Goal: Task Accomplishment & Management: Use online tool/utility

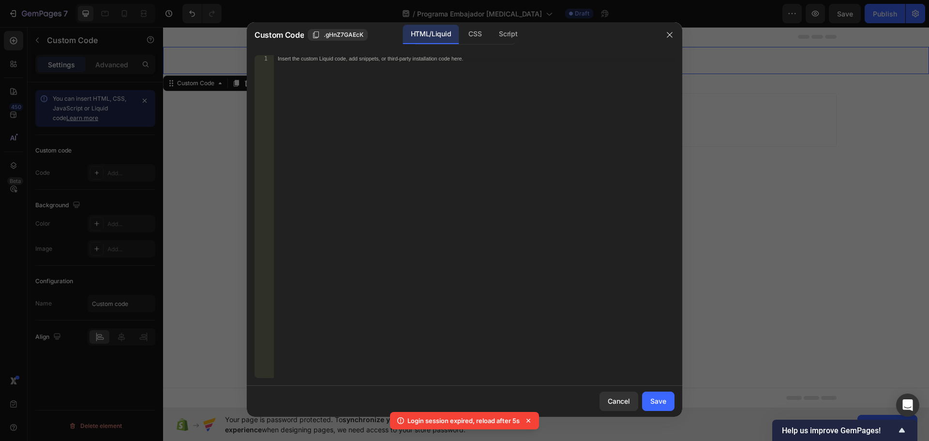
click at [423, 242] on div "Insert the custom Liquid code, add snippets, or third-party installation code h…" at bounding box center [474, 223] width 401 height 336
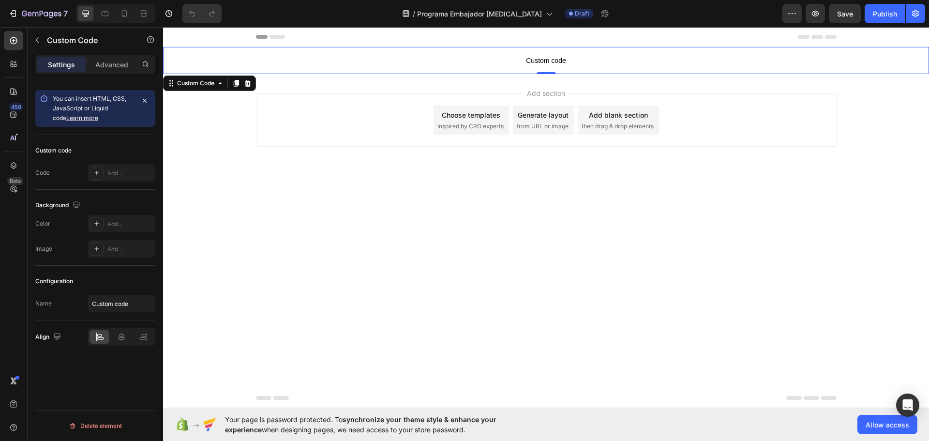
click at [542, 62] on span "Custom code" at bounding box center [546, 61] width 766 height 12
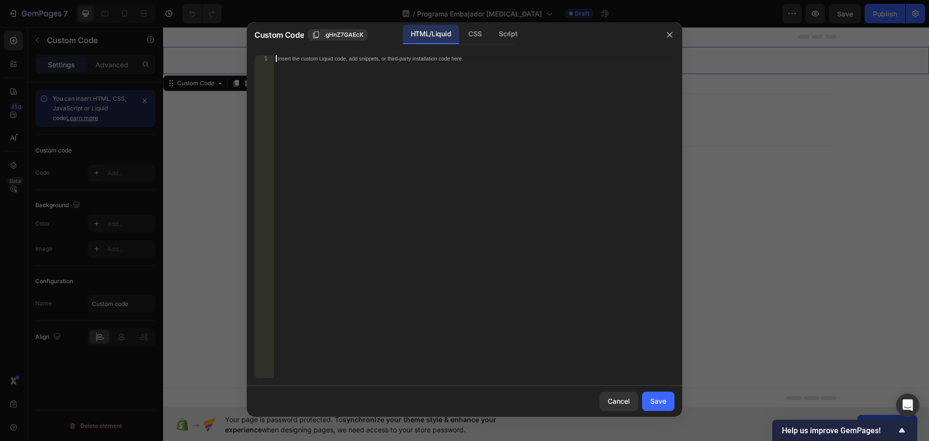
click at [442, 134] on div "Insert the custom Liquid code, add snippets, or third-party installation code h…" at bounding box center [474, 223] width 401 height 336
click at [335, 144] on div "Insert the custom Liquid code, add snippets, or third-party installation code h…" at bounding box center [474, 223] width 401 height 336
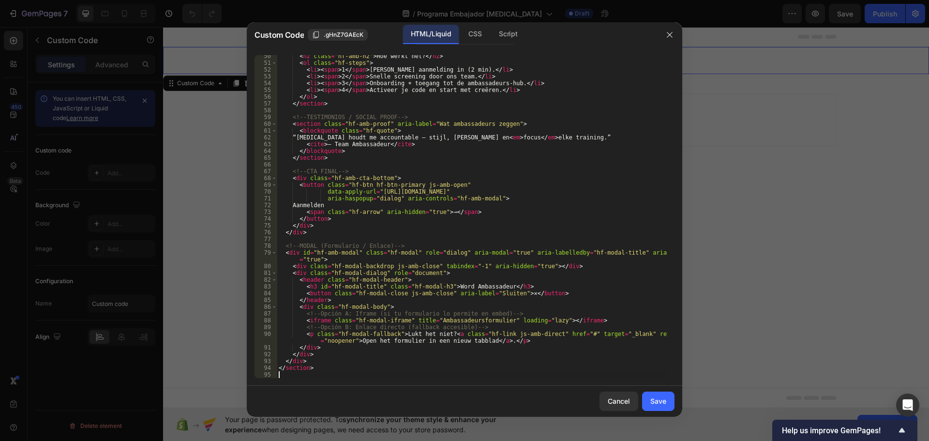
scroll to position [341, 0]
click at [475, 37] on div "CSS" at bounding box center [475, 34] width 29 height 19
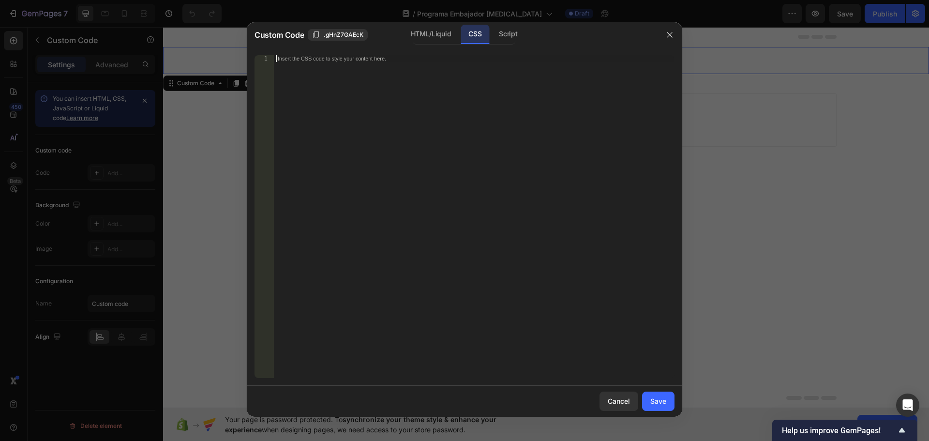
click at [382, 162] on div "Insert the CSS code to style your content here." at bounding box center [474, 223] width 401 height 336
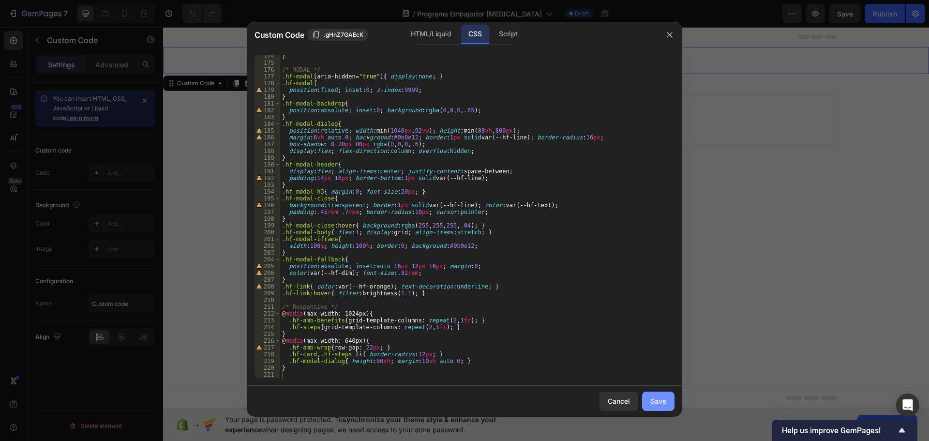
click at [666, 402] on div "Save" at bounding box center [658, 401] width 16 height 10
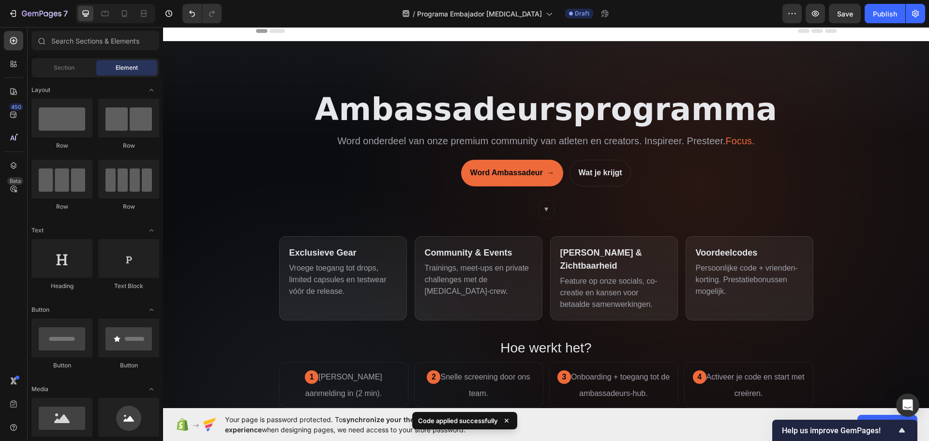
scroll to position [5, 0]
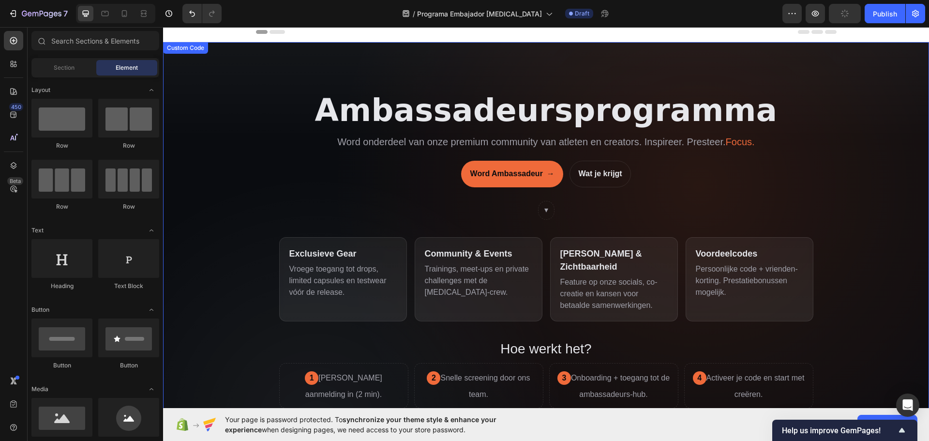
click at [670, 164] on header "Ambassadeursprogramma Word onderdeel van onze premium community van atleten en …" at bounding box center [546, 142] width 534 height 154
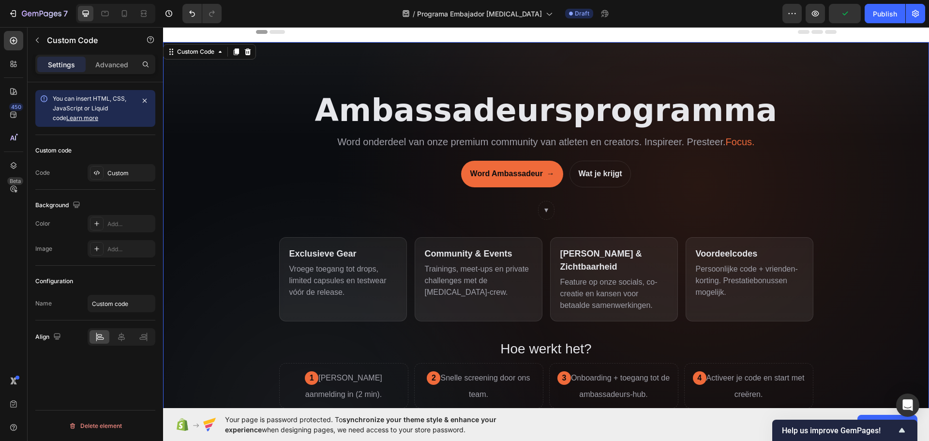
click at [670, 164] on header "Ambassadeursprogramma Word onderdeel van onze premium community van atleten en …" at bounding box center [546, 142] width 534 height 154
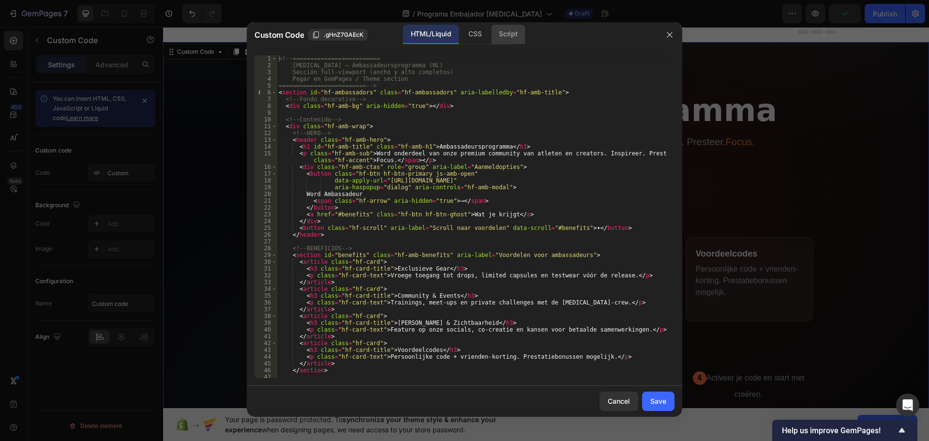
click at [514, 33] on div "Script" at bounding box center [508, 34] width 34 height 19
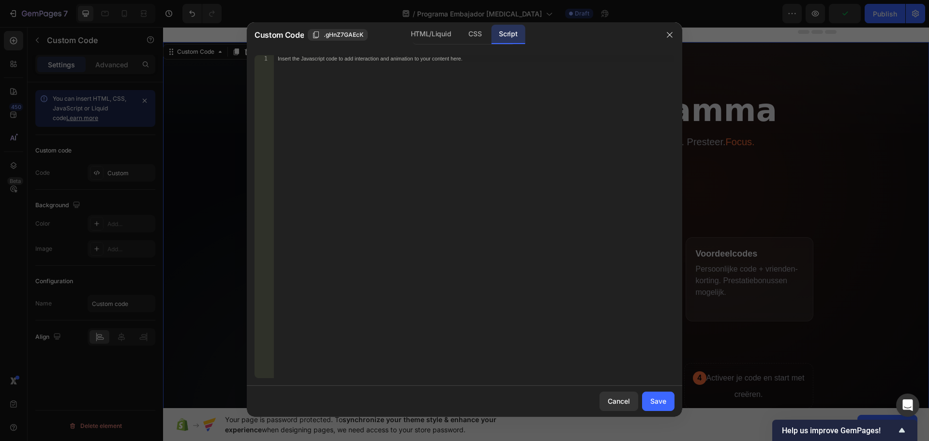
click at [485, 123] on div "Insert the Javascript code to add interaction and animation to your content her…" at bounding box center [474, 223] width 401 height 336
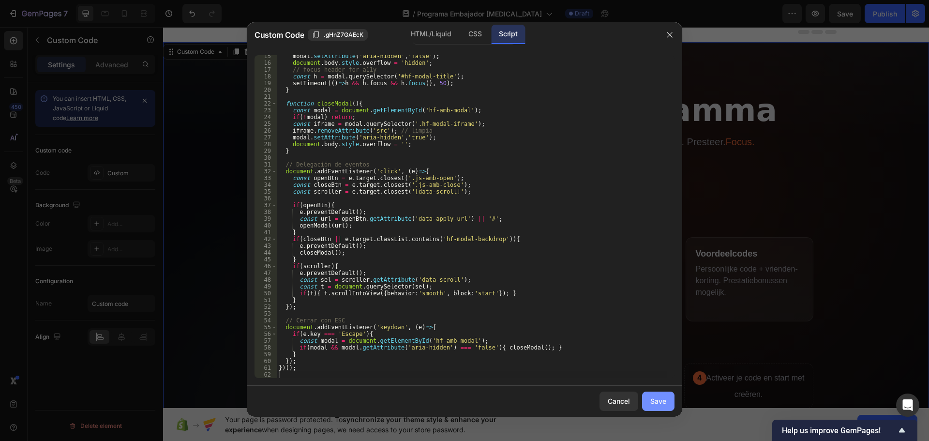
click at [660, 406] on div "Save" at bounding box center [658, 401] width 16 height 10
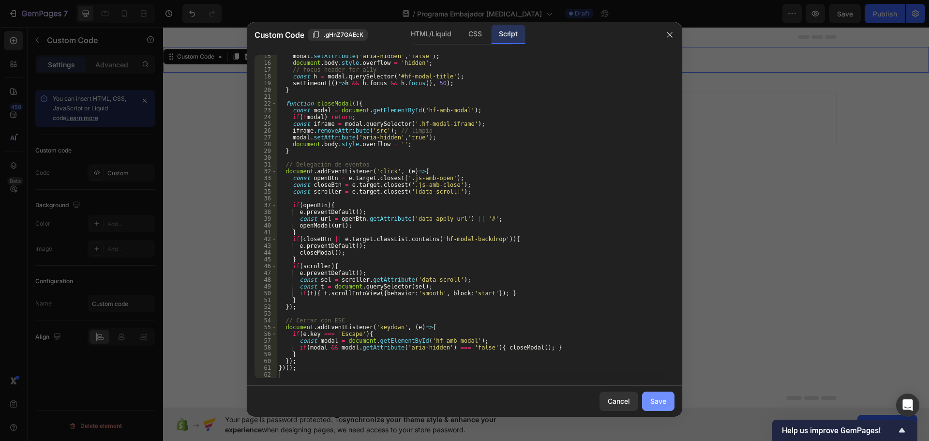
scroll to position [0, 0]
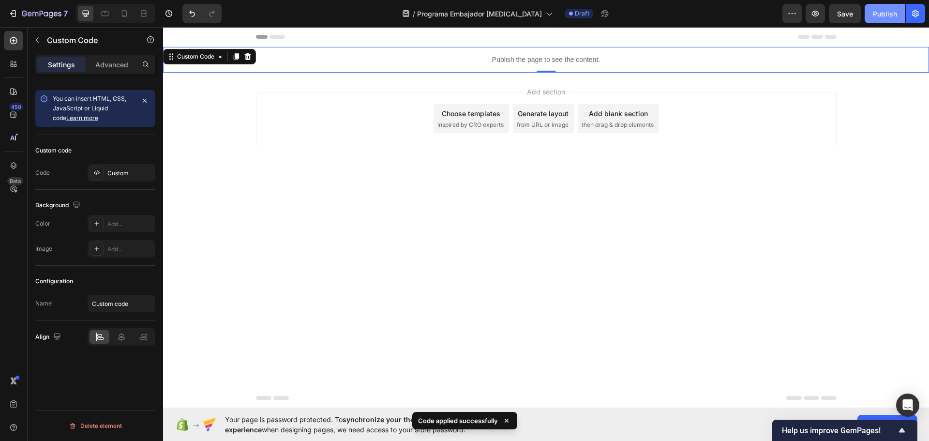
click at [878, 13] on div "Publish" at bounding box center [885, 14] width 24 height 10
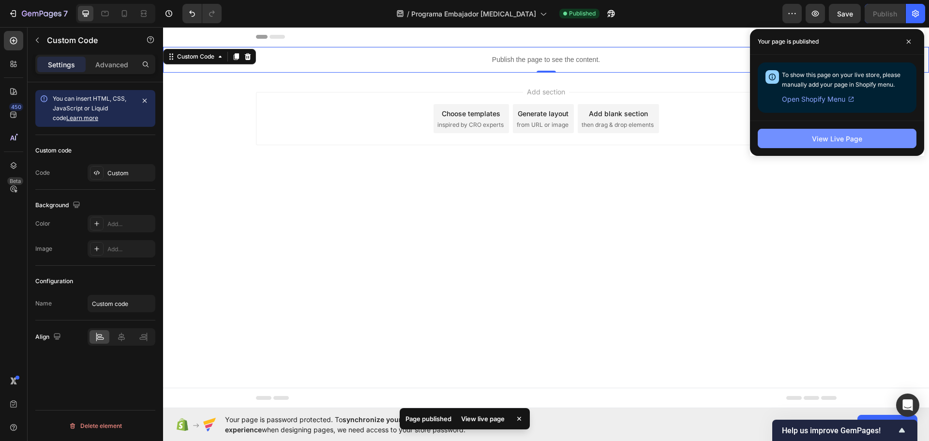
click at [853, 136] on div "View Live Page" at bounding box center [837, 139] width 50 height 10
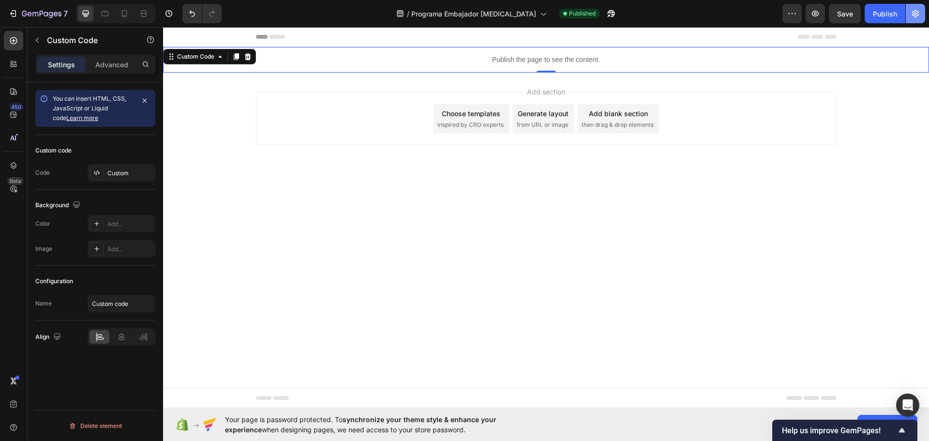
click at [916, 18] on icon "button" at bounding box center [915, 14] width 10 height 10
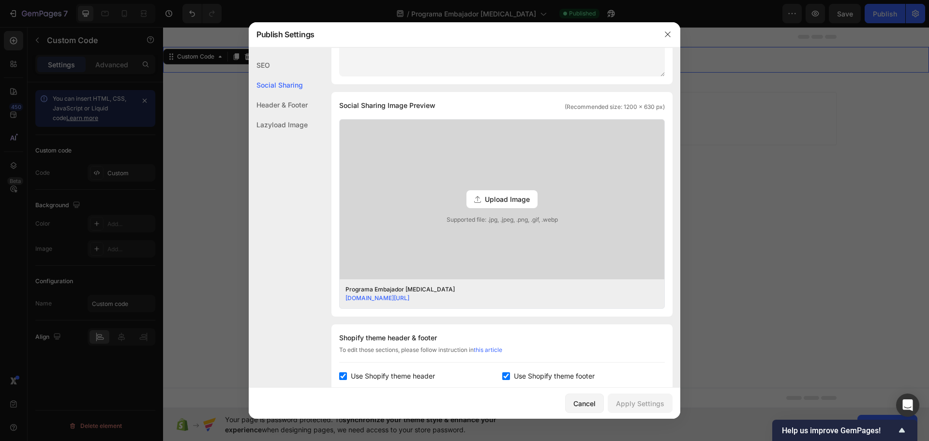
scroll to position [194, 0]
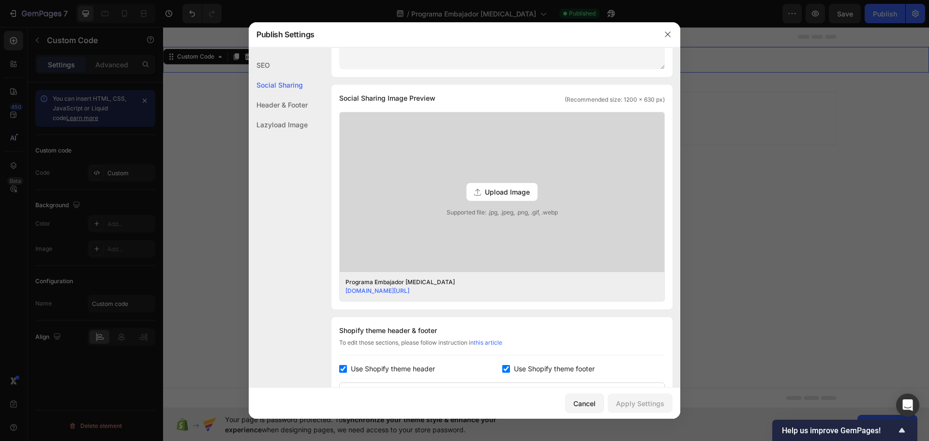
click at [502, 365] on input "checkbox" at bounding box center [506, 369] width 8 height 8
checkbox input "false"
click at [351, 369] on span "Use Shopify theme header" at bounding box center [393, 369] width 84 height 12
checkbox input "false"
click at [644, 406] on div "Apply Settings" at bounding box center [640, 403] width 48 height 10
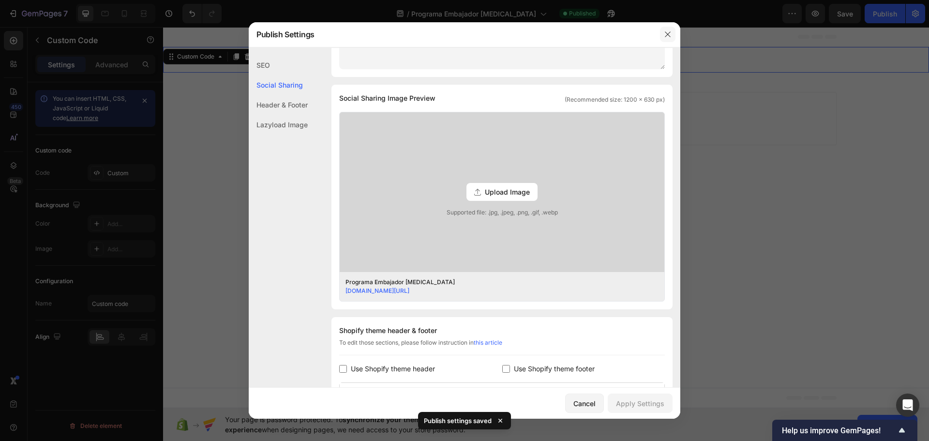
click at [671, 36] on icon "button" at bounding box center [668, 34] width 8 height 8
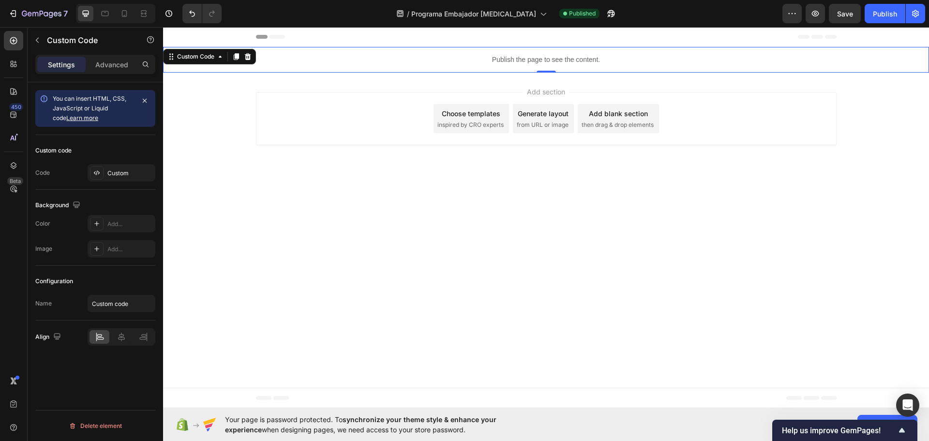
click at [551, 61] on p "Publish the page to see the content." at bounding box center [546, 60] width 766 height 10
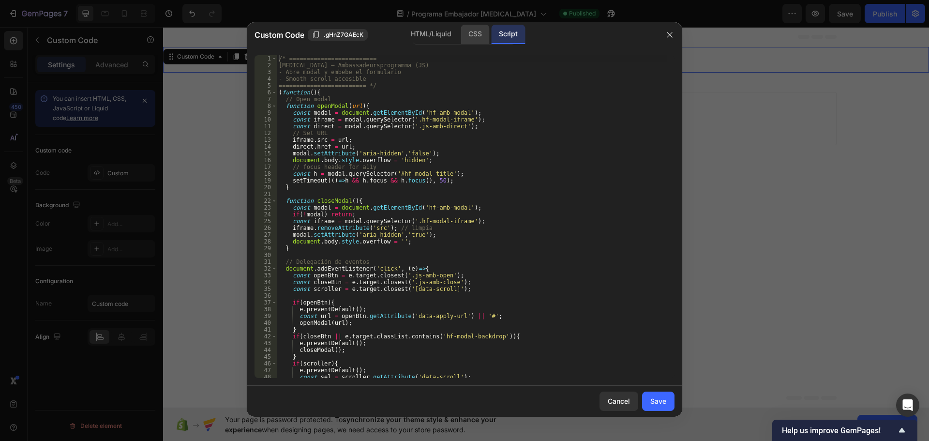
click at [474, 33] on div "CSS" at bounding box center [475, 34] width 29 height 19
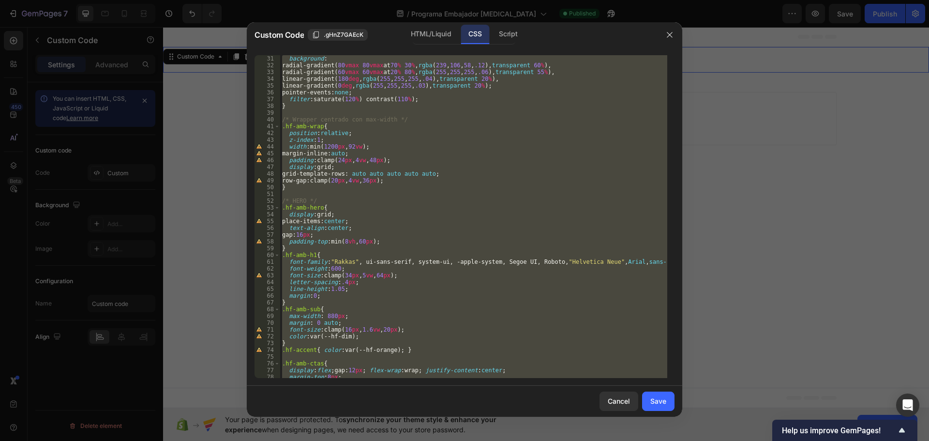
scroll to position [203, 0]
click at [343, 277] on div "background : radial-gradient( 80 vmax 80 vmax at 70 % 30 % , rgba ( 239 , 106 ,…" at bounding box center [473, 216] width 387 height 323
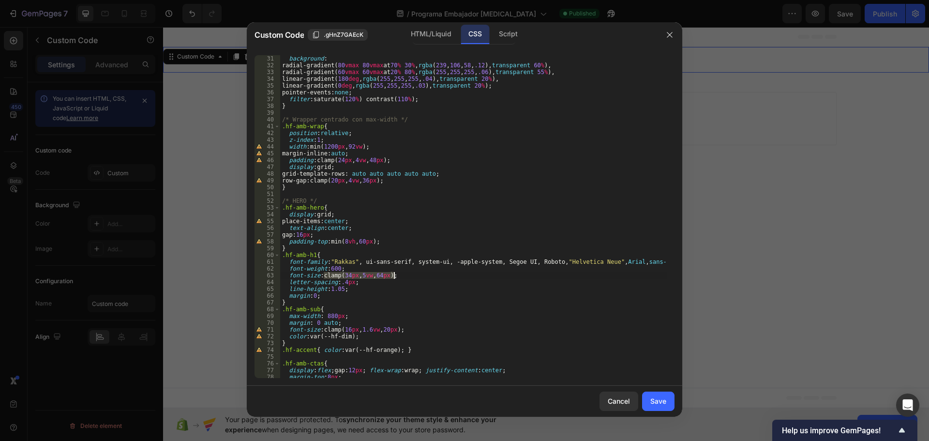
drag, startPoint x: 324, startPoint y: 275, endPoint x: 392, endPoint y: 276, distance: 68.7
click at [392, 276] on div "background : radial-gradient( 80 vmax 80 vmax at 70 % 30 % , rgba ( 239 , 106 ,…" at bounding box center [473, 223] width 387 height 336
click at [351, 283] on div "4r em local 4 5 r em local" at bounding box center [394, 296] width 144 height 33
type textarea "font-size: 4rem;"
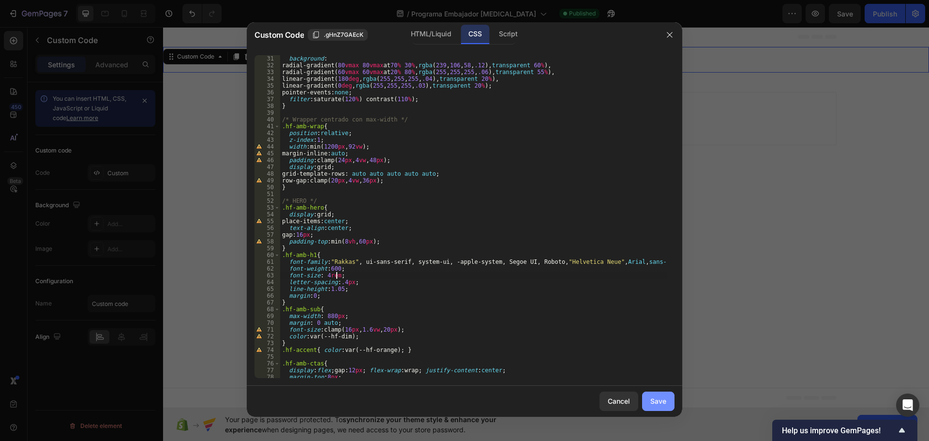
click at [660, 402] on div "Save" at bounding box center [658, 401] width 16 height 10
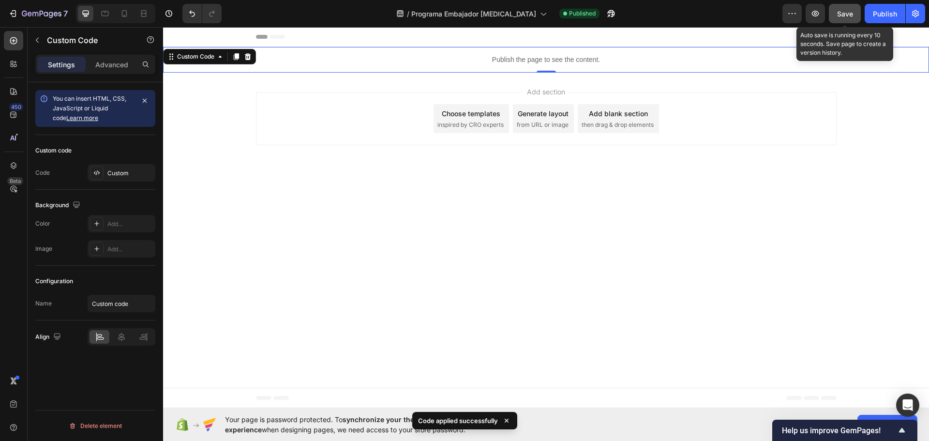
click at [852, 13] on span "Save" at bounding box center [845, 14] width 16 height 8
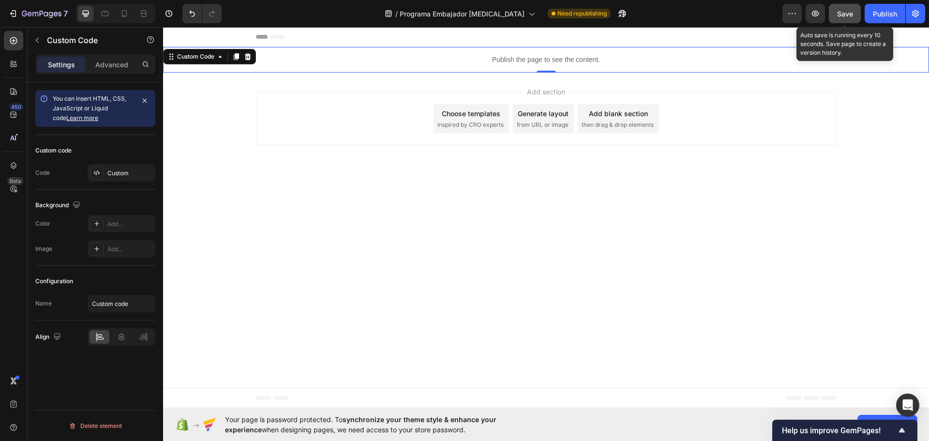
click at [840, 14] on span "Save" at bounding box center [845, 14] width 16 height 8
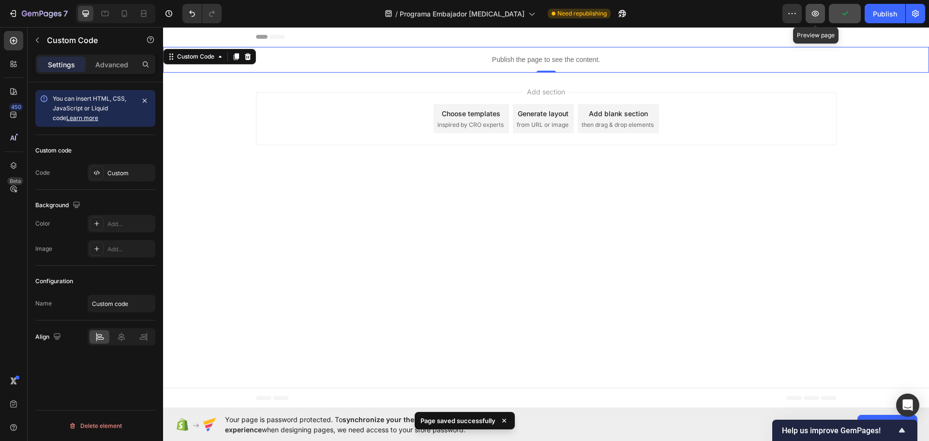
click at [816, 13] on icon "button" at bounding box center [815, 13] width 3 height 3
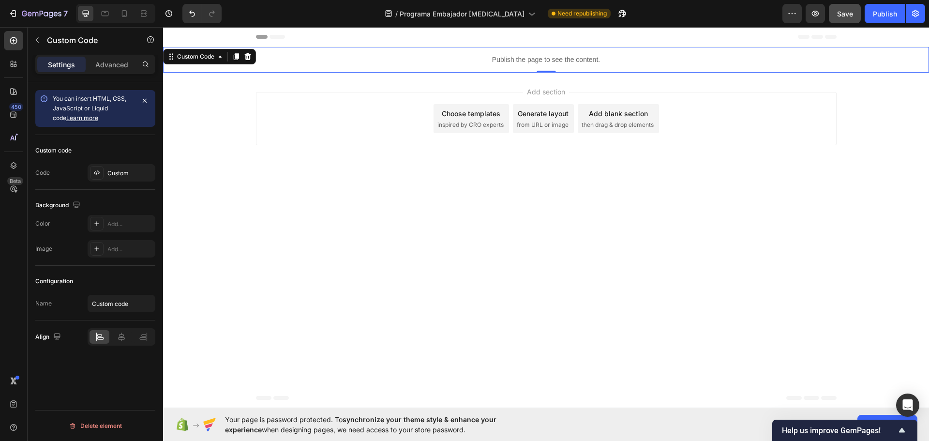
click at [543, 56] on p "Publish the page to see the content." at bounding box center [546, 60] width 766 height 10
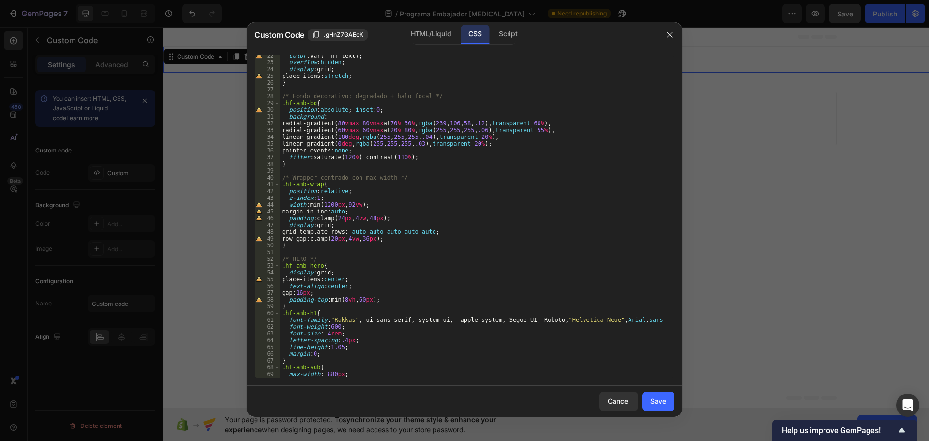
scroll to position [174, 0]
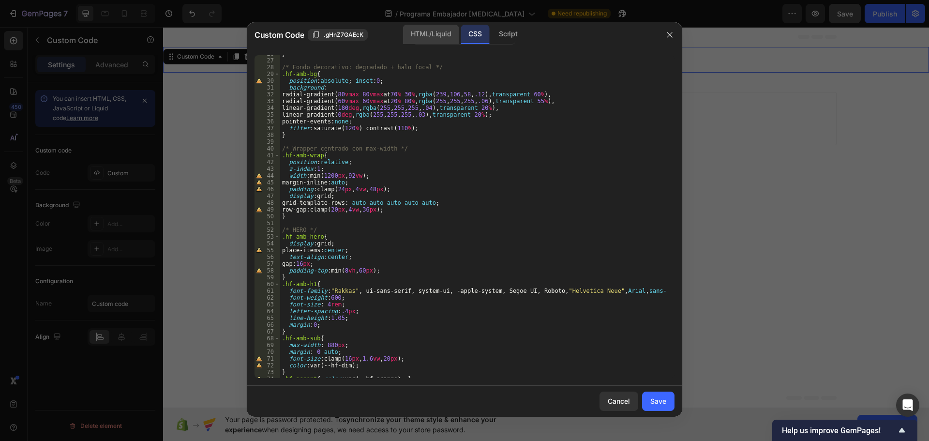
click at [425, 38] on div "HTML/Liquid" at bounding box center [431, 34] width 56 height 19
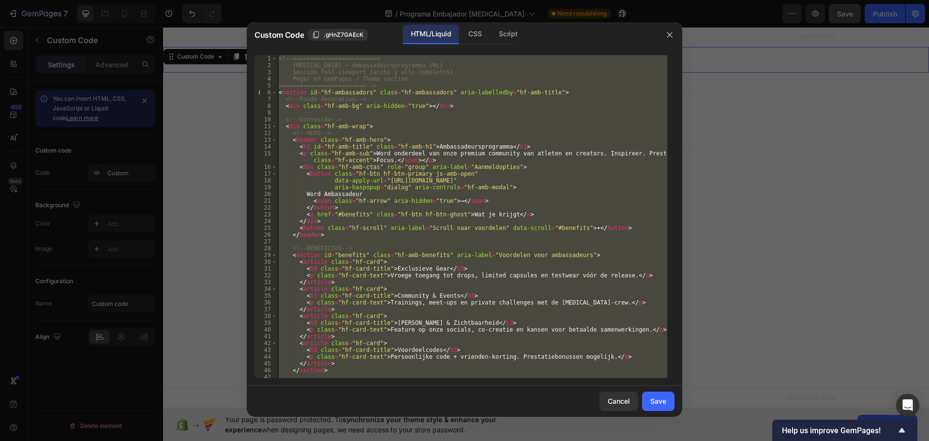
scroll to position [0, 0]
click at [352, 146] on div "<!-- ========================= Hyperfocus – Ambassadeursprogramma (NL) Sección …" at bounding box center [472, 216] width 390 height 323
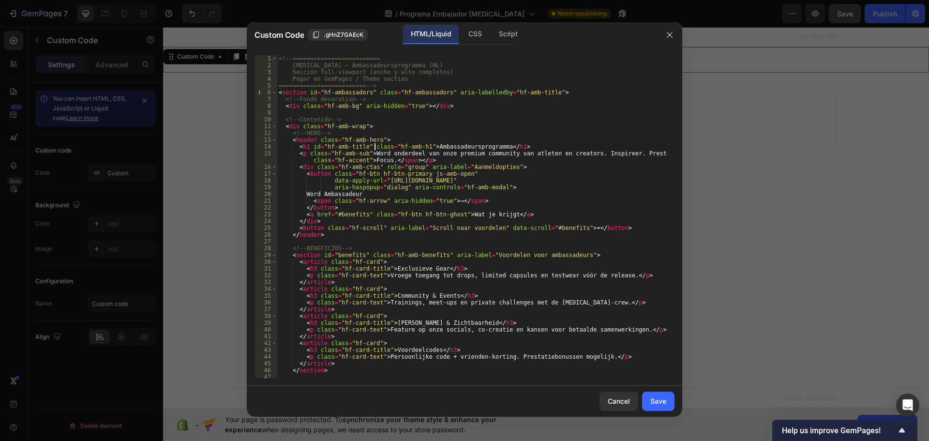
click at [374, 149] on div "<!-- ========================= Hyperfocus – Ambassadeursprogramma (NL) Sección …" at bounding box center [472, 223] width 390 height 336
click at [513, 146] on div "<!-- ========================= Hyperfocus – Ambassadeursprogramma (NL) Sección …" at bounding box center [472, 223] width 390 height 336
paste textarea "<h1 id="hf-legal-title" class="hf-legal-title">Cookiebeleid</h1>"
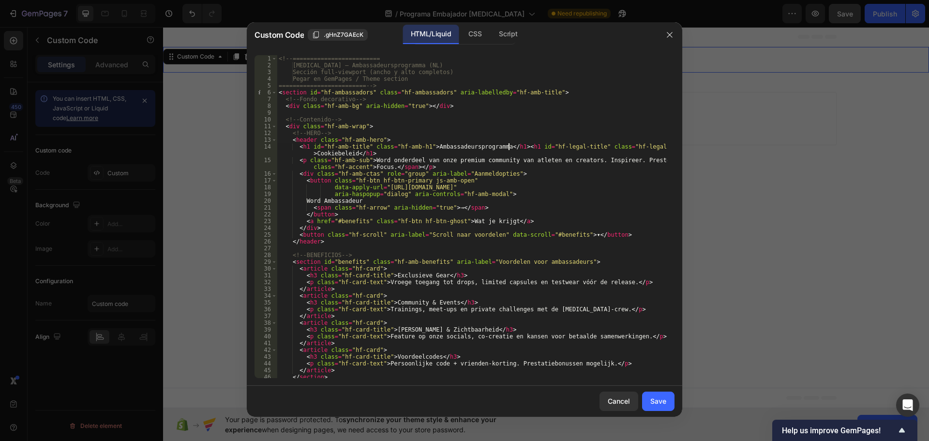
click at [509, 144] on div "<!-- ========================= Hyperfocus – Ambassadeursprogramma (NL) Sección …" at bounding box center [472, 223] width 390 height 336
click at [445, 148] on div "<!-- ========================= Hyperfocus – Ambassadeursprogramma (NL) Sección …" at bounding box center [472, 223] width 390 height 336
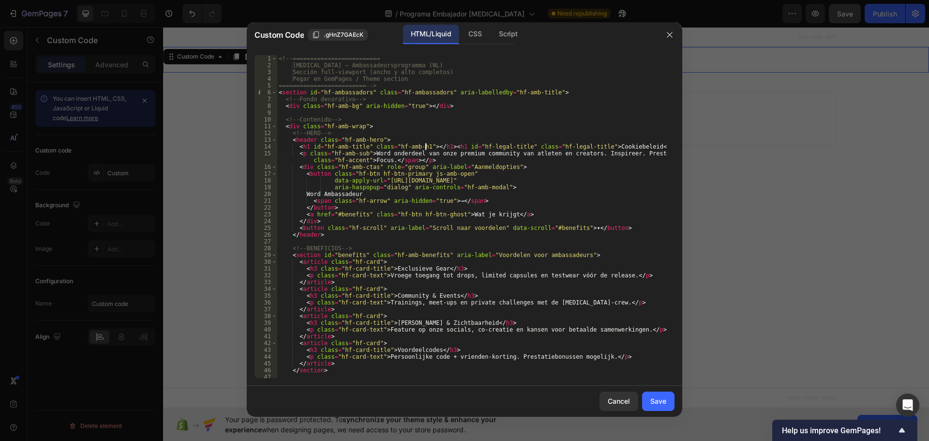
click at [611, 146] on div "<!-- ========================= Hyperfocus – Ambassadeursprogramma (NL) Sección …" at bounding box center [472, 223] width 390 height 336
paste textarea "Ambassadeursprogramma"
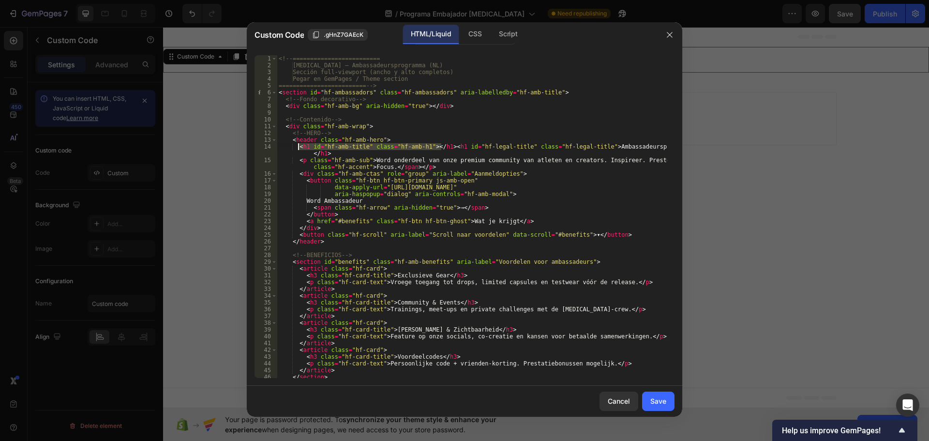
drag, startPoint x: 442, startPoint y: 146, endPoint x: 299, endPoint y: 145, distance: 142.2
click at [299, 145] on div "<!-- ========================= Hyperfocus – Ambassadeursprogramma (NL) Sección …" at bounding box center [472, 223] width 390 height 336
type textarea "<h1 id="hf-legal-title" class="hf-legal-title">Ambassadeursprogramma</h1>"
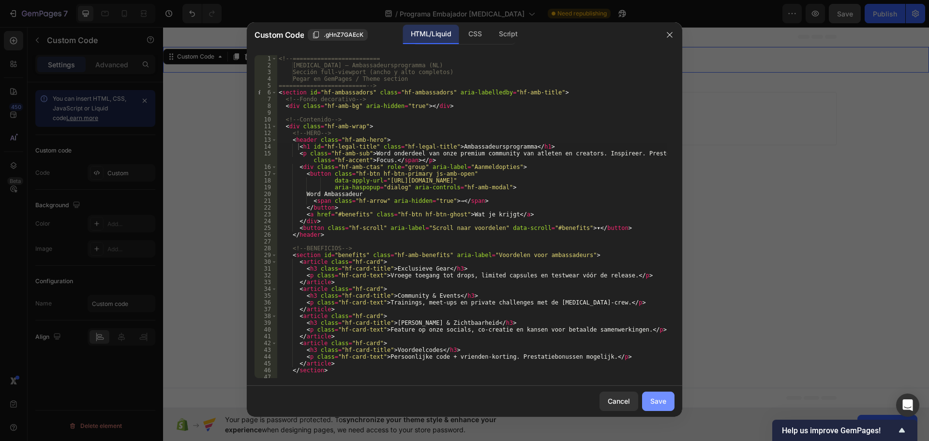
click at [661, 401] on div "Save" at bounding box center [658, 401] width 16 height 10
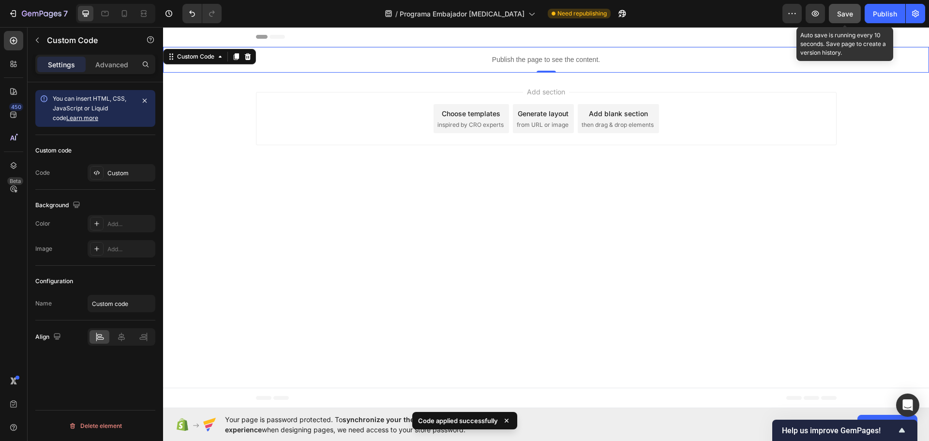
click at [854, 15] on button "Save" at bounding box center [845, 13] width 32 height 19
click at [814, 9] on icon "button" at bounding box center [815, 14] width 10 height 10
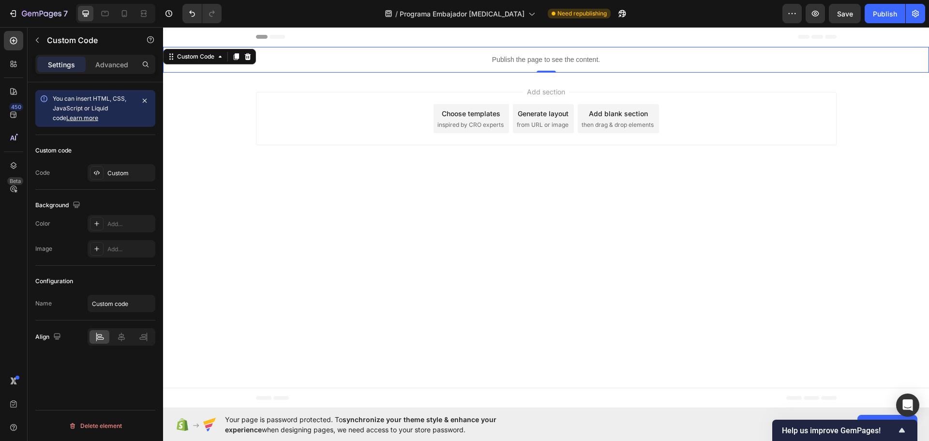
click at [540, 64] on p "Publish the page to see the content." at bounding box center [546, 60] width 766 height 10
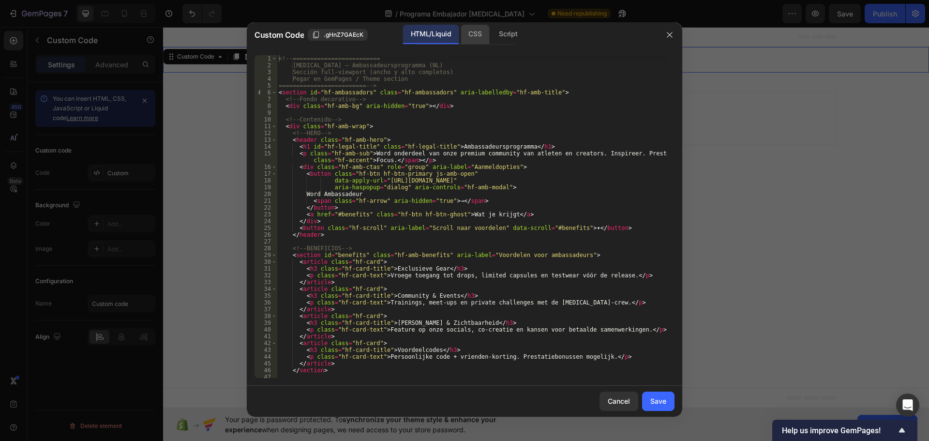
click at [474, 37] on div "CSS" at bounding box center [475, 34] width 29 height 19
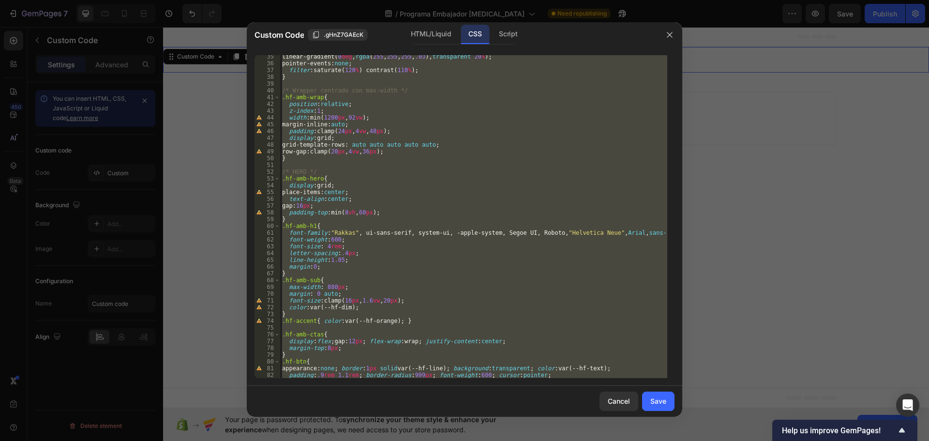
scroll to position [232, 0]
click at [347, 243] on div "linear-gradient( 0 deg , rgba ( 255 , 255 , 255 , .03 ), transparent 20 % ) ; p…" at bounding box center [473, 216] width 387 height 323
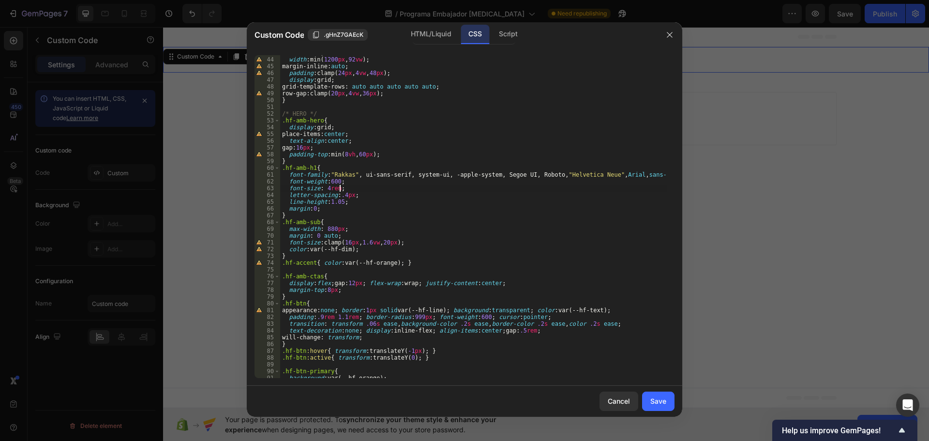
scroll to position [261, 0]
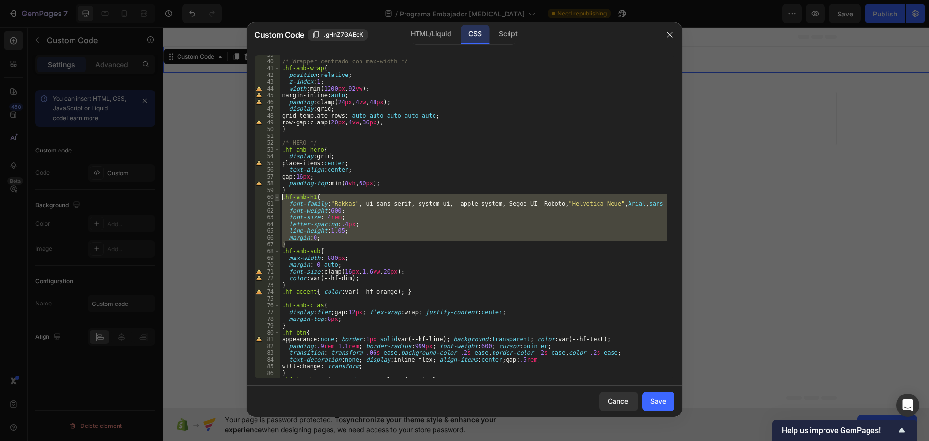
drag, startPoint x: 293, startPoint y: 244, endPoint x: 275, endPoint y: 198, distance: 48.9
click at [275, 198] on div "font-size: 4rem; 39 40 41 42 43 44 45 46 47 48 49 50 51 52 53 54 55 56 57 58 59…" at bounding box center [464, 216] width 420 height 323
paste textarea "}"
type textarea "}"
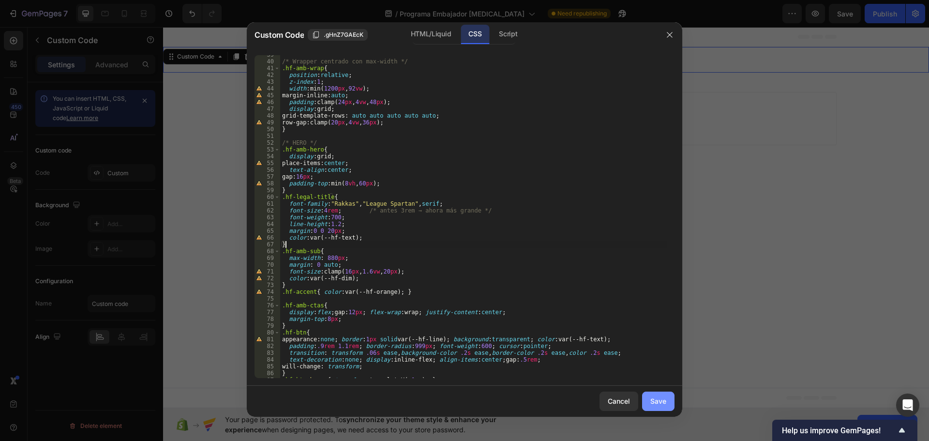
click at [654, 399] on div "Save" at bounding box center [658, 401] width 16 height 10
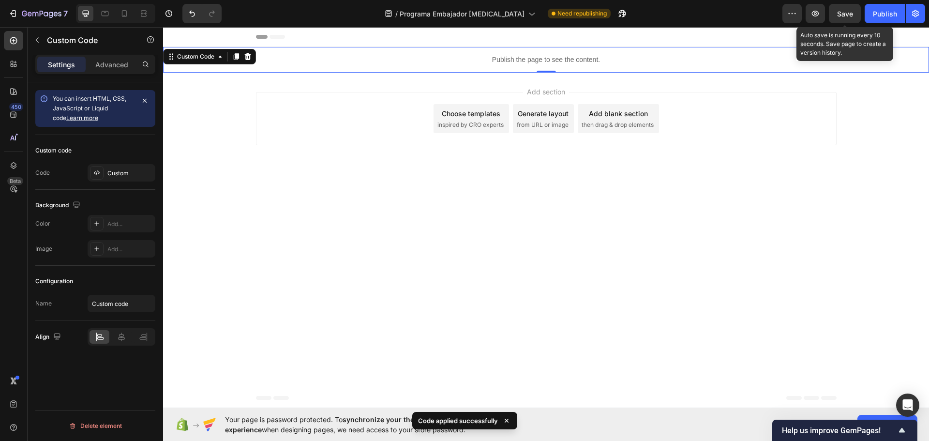
click at [849, 13] on span "Save" at bounding box center [845, 14] width 16 height 8
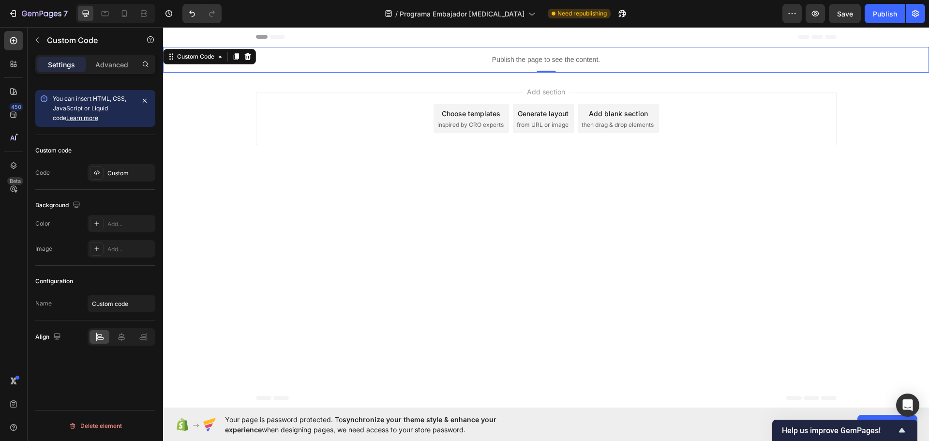
click at [514, 62] on p "Publish the page to see the content." at bounding box center [546, 60] width 766 height 10
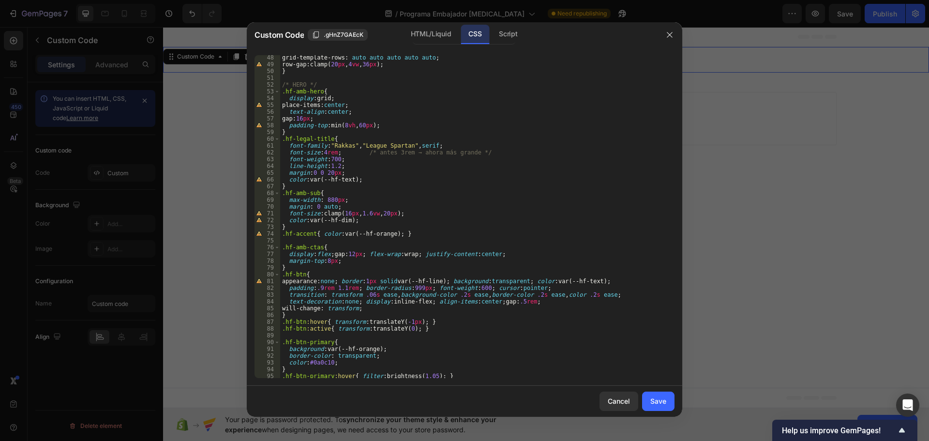
scroll to position [406, 0]
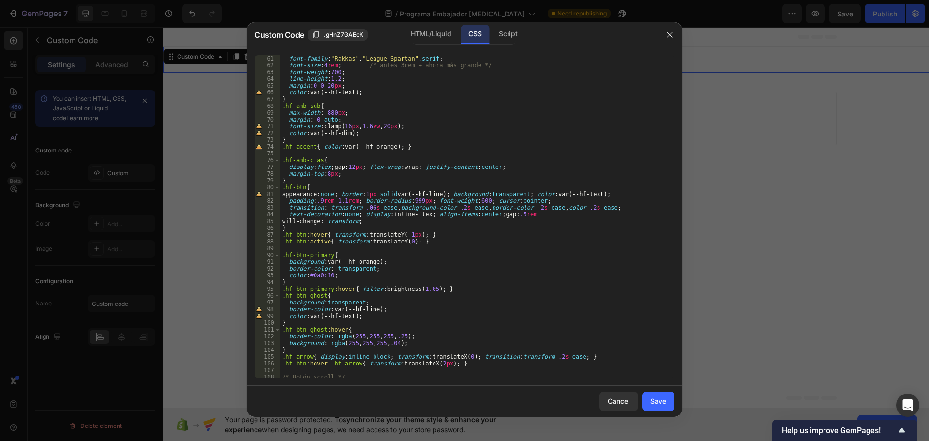
click at [375, 242] on div "font-family : " Rakkas " , " League Spartan " , serif ; font-size : 4 rem ; /* …" at bounding box center [473, 223] width 387 height 336
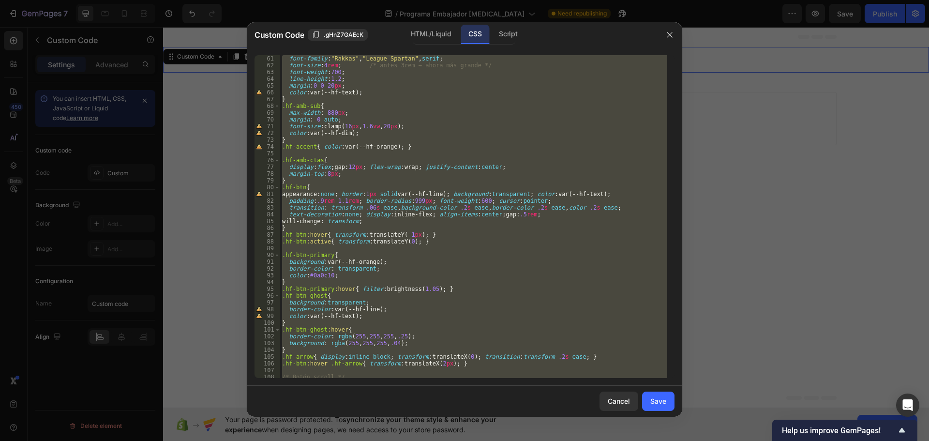
click at [375, 242] on div "font-family : " Rakkas " , " League Spartan " , serif ; font-size : 4 rem ; /* …" at bounding box center [473, 223] width 387 height 336
type textarea "}"
paste textarea
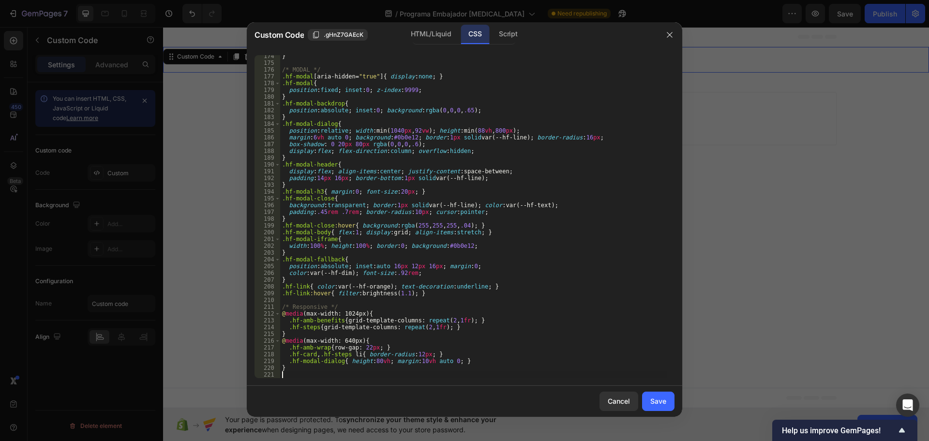
scroll to position [1174, 0]
click at [660, 401] on div "Save" at bounding box center [658, 401] width 16 height 10
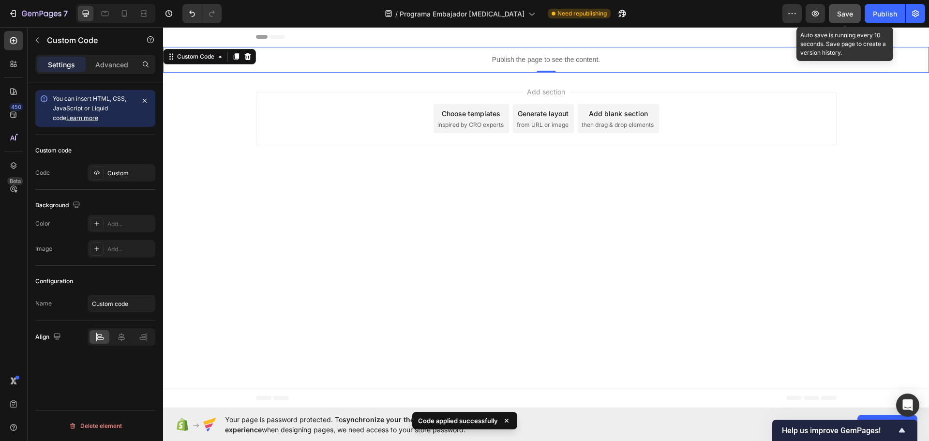
click at [859, 9] on button "Save" at bounding box center [845, 13] width 32 height 19
click at [815, 13] on icon "button" at bounding box center [815, 13] width 3 height 3
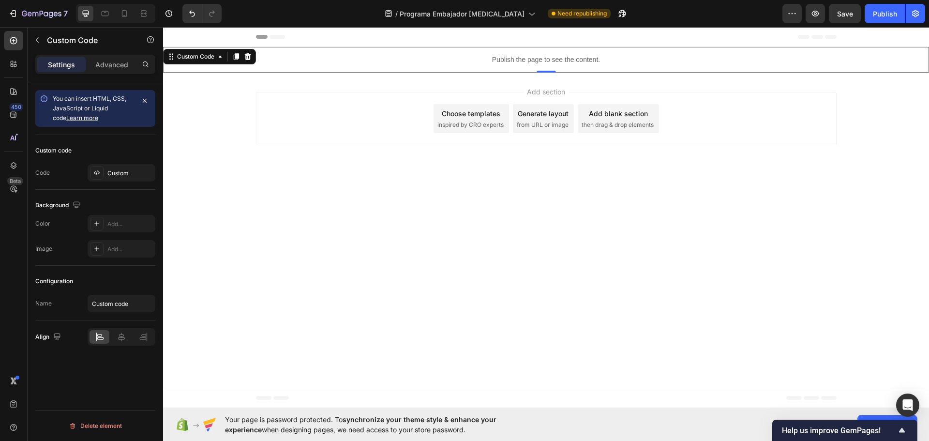
click at [553, 53] on div "Publish the page to see the content." at bounding box center [546, 60] width 766 height 26
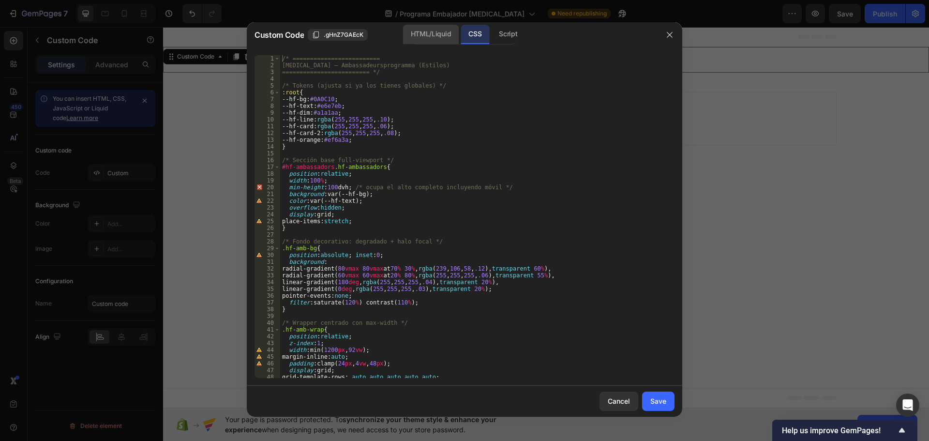
click at [424, 39] on div "HTML/Liquid" at bounding box center [431, 34] width 56 height 19
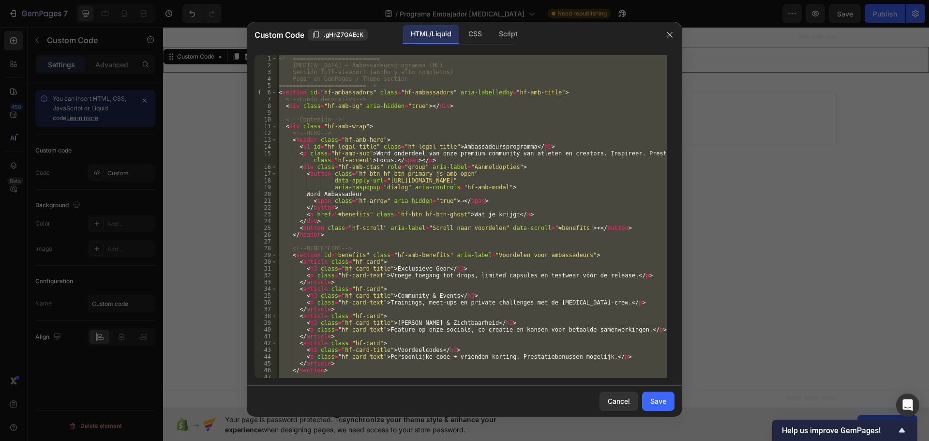
type textarea "</section>"
click at [383, 240] on div "<!-- ========================= Hyperfocus – Ambassadeursprogramma (NL) Sección …" at bounding box center [472, 216] width 390 height 323
click at [383, 240] on div "<!-- ========================= Hyperfocus – Ambassadeursprogramma (NL) Sección …" at bounding box center [472, 223] width 390 height 336
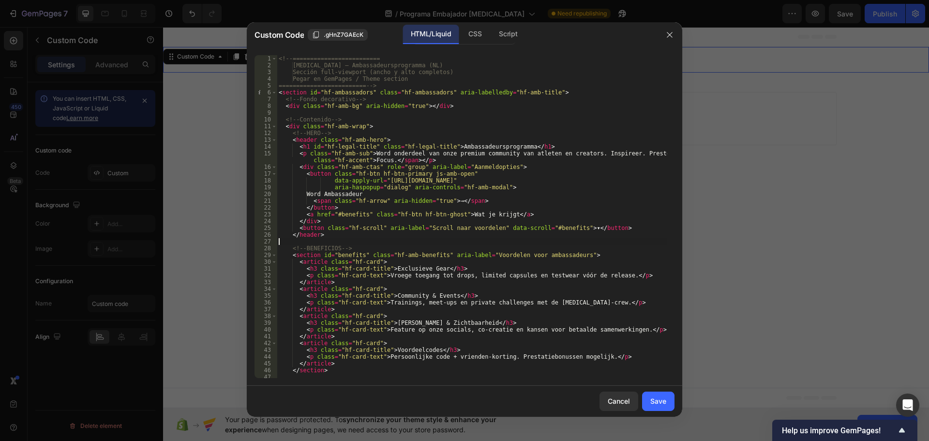
click at [383, 240] on div "<!-- ========================= Hyperfocus – Ambassadeursprogramma (NL) Sección …" at bounding box center [472, 223] width 390 height 336
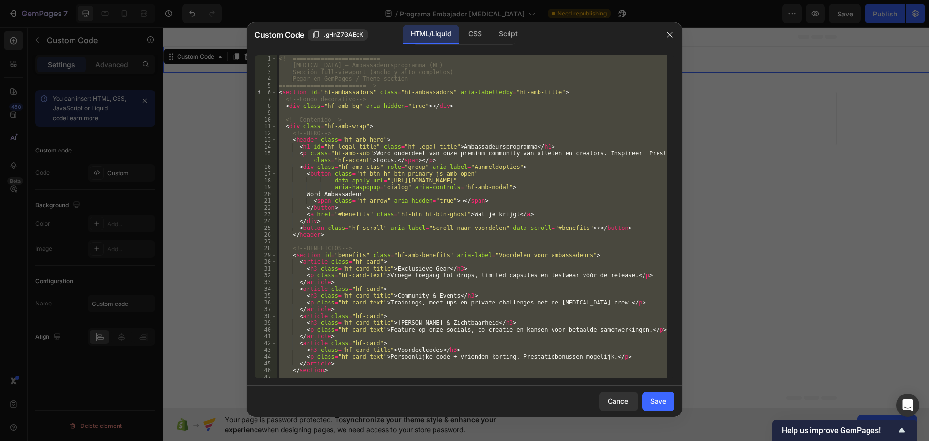
click at [383, 240] on div "<!-- ========================= Hyperfocus – Ambassadeursprogramma (NL) Sección …" at bounding box center [472, 223] width 390 height 336
type textarea "</section>"
paste textarea
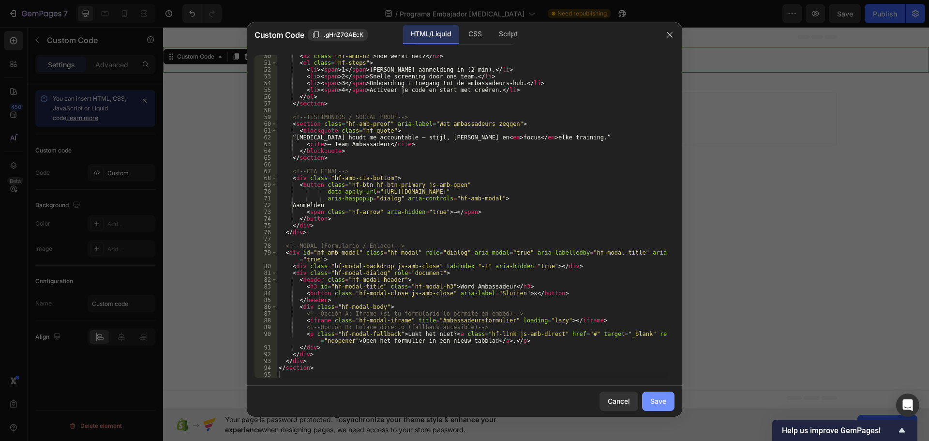
click at [665, 401] on div "Save" at bounding box center [658, 401] width 16 height 10
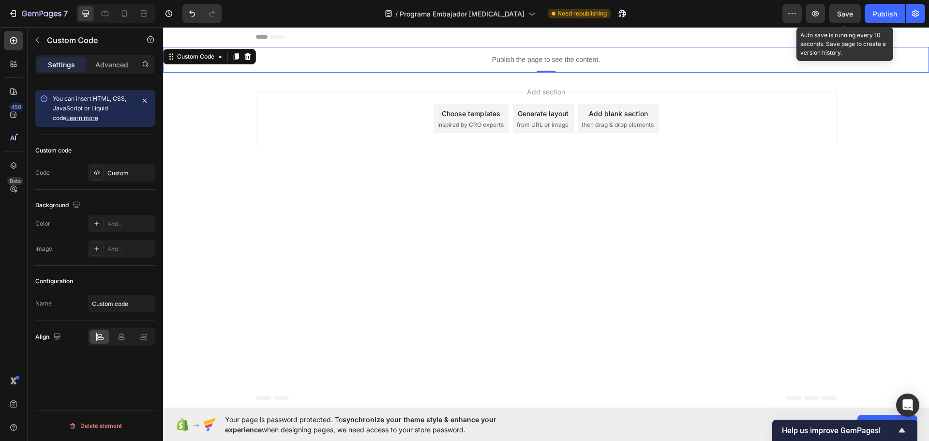
click at [853, 10] on span "Save" at bounding box center [845, 14] width 16 height 8
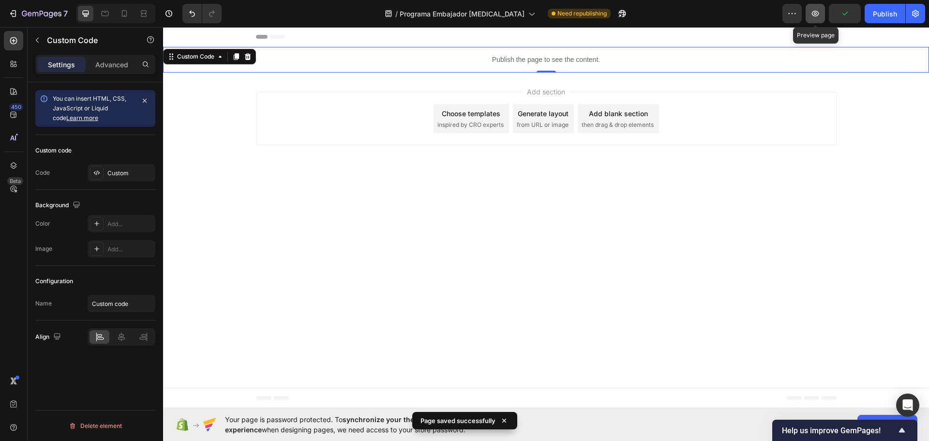
click at [819, 13] on icon "button" at bounding box center [815, 14] width 10 height 10
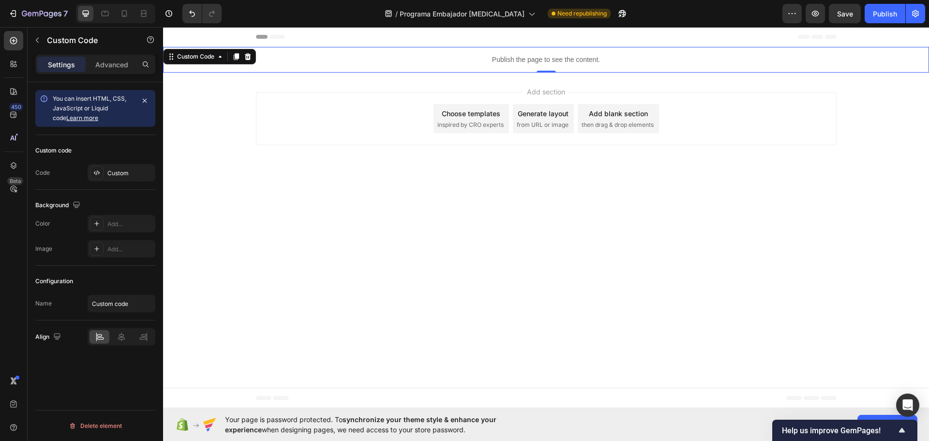
click at [550, 58] on p "Publish the page to see the content." at bounding box center [546, 60] width 766 height 10
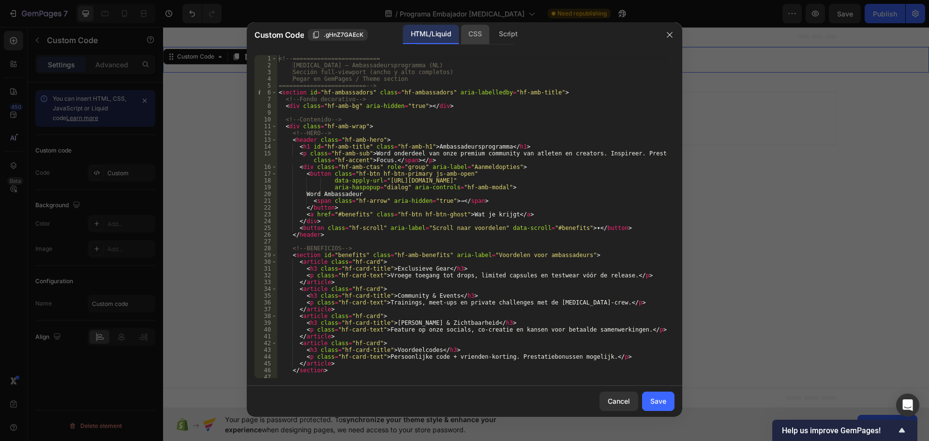
click at [468, 30] on div "CSS" at bounding box center [475, 34] width 29 height 19
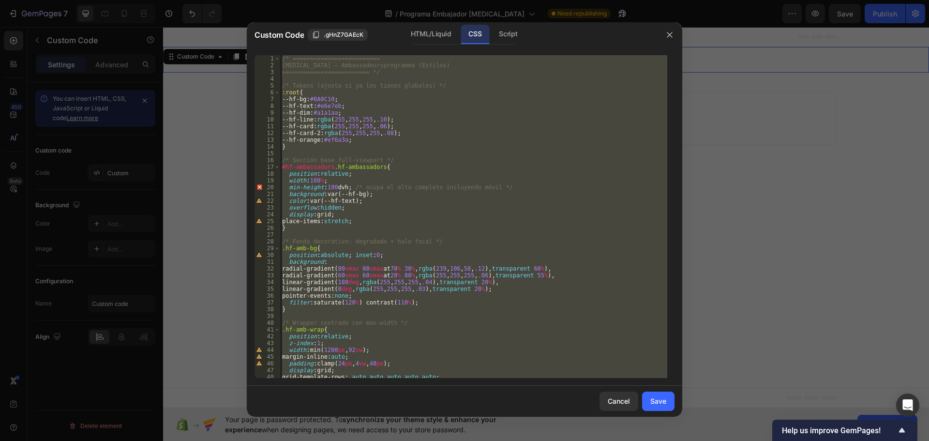
click at [402, 144] on div "/* ========================= Hyperfocus – Ambassadeursprogramma (Estilos) =====…" at bounding box center [473, 216] width 387 height 323
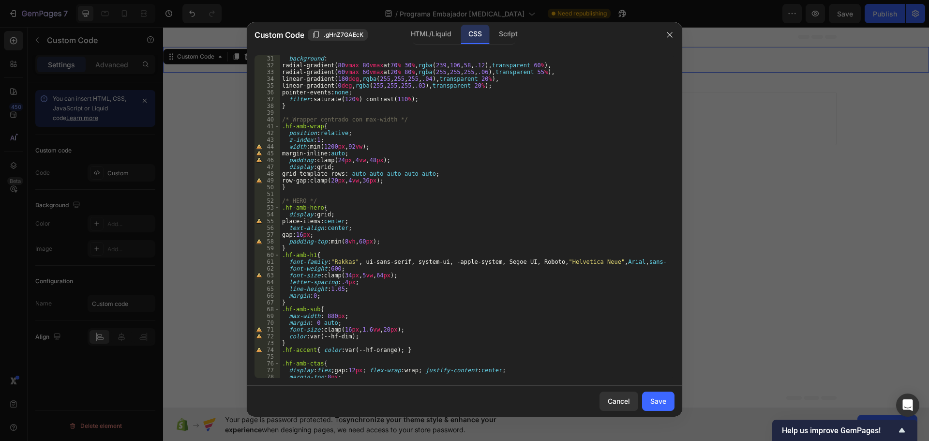
scroll to position [232, 0]
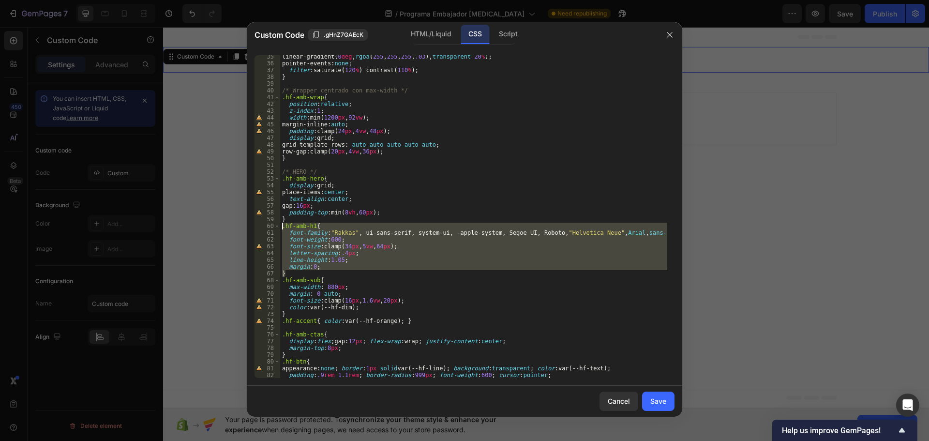
drag, startPoint x: 294, startPoint y: 271, endPoint x: 281, endPoint y: 227, distance: 46.1
click at [281, 227] on div "linear-gradient( 0 deg , rgba ( 255 , 255 , 255 , .03 ), transparent 20 % ) ; p…" at bounding box center [473, 221] width 387 height 336
type textarea ".hf-amb-h1{ font-family:"Rakkas", ui-sans-serif, system-ui, -apple-system, Sego…"
paste textarea
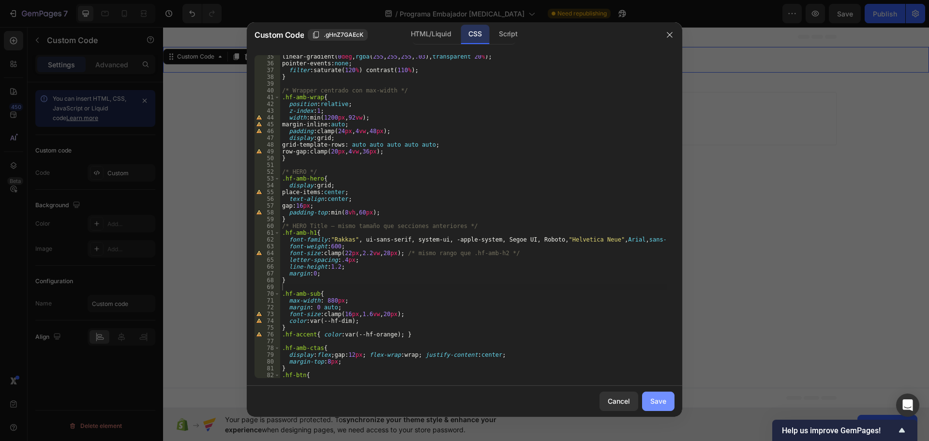
click at [658, 402] on div "Save" at bounding box center [658, 401] width 16 height 10
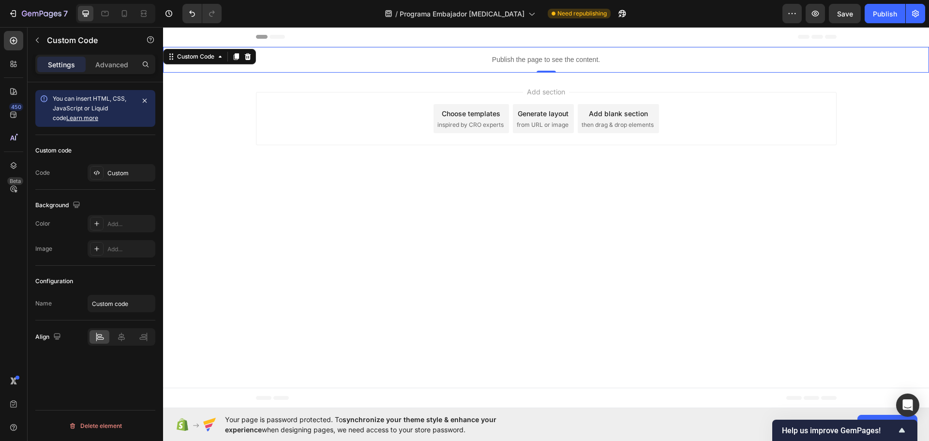
click at [846, 15] on span "Save" at bounding box center [845, 14] width 16 height 8
click at [521, 56] on p "Publish the page to see the content." at bounding box center [546, 60] width 766 height 10
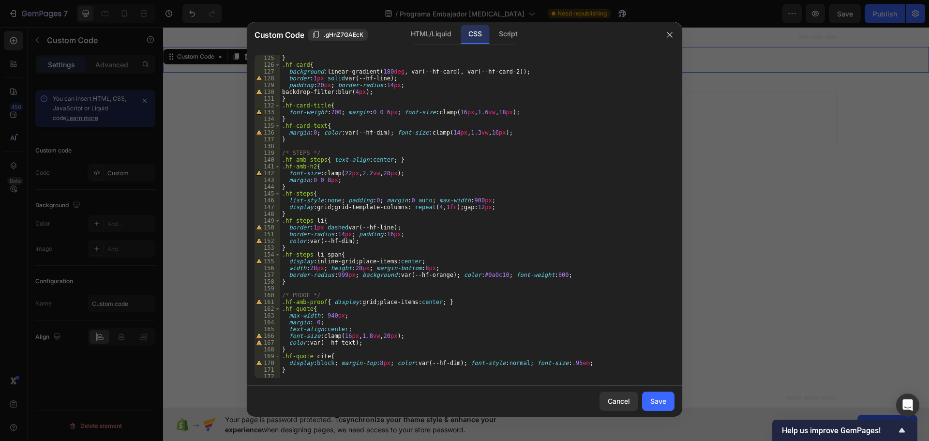
scroll to position [1188, 0]
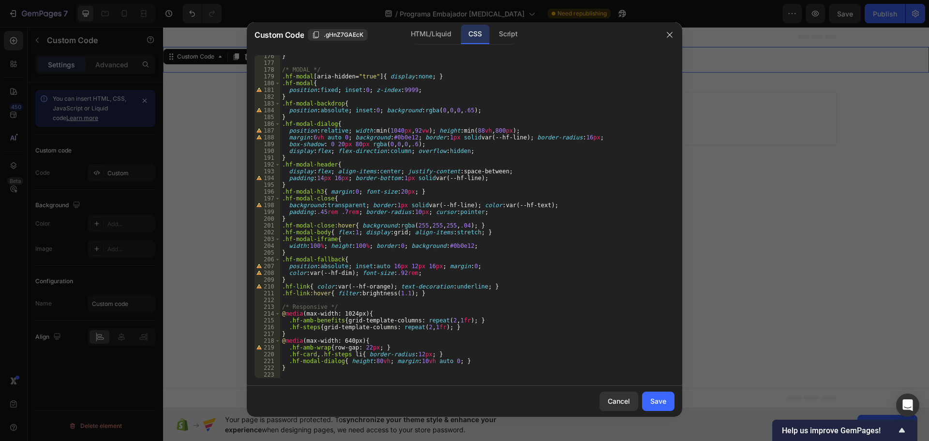
type textarea "}"
click at [372, 368] on div "} /* MODAL */ .hf-modal [ aria-hidden = " true " ] { display : none ; } .hf-mod…" at bounding box center [473, 221] width 387 height 336
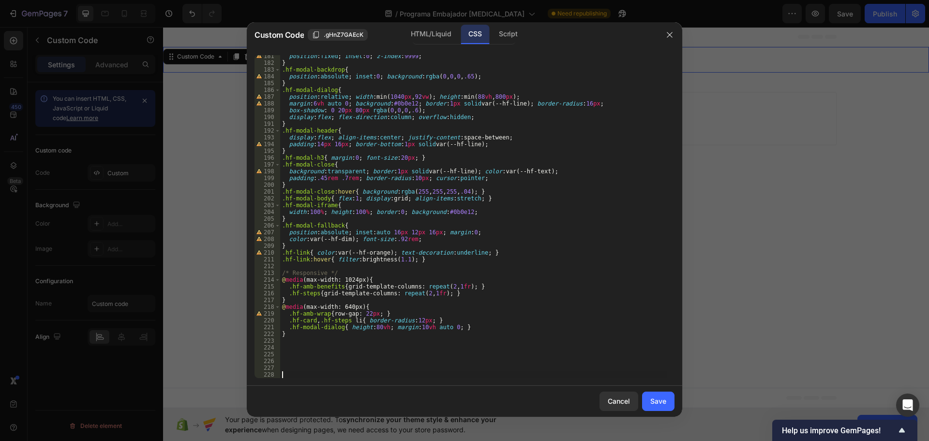
paste textarea
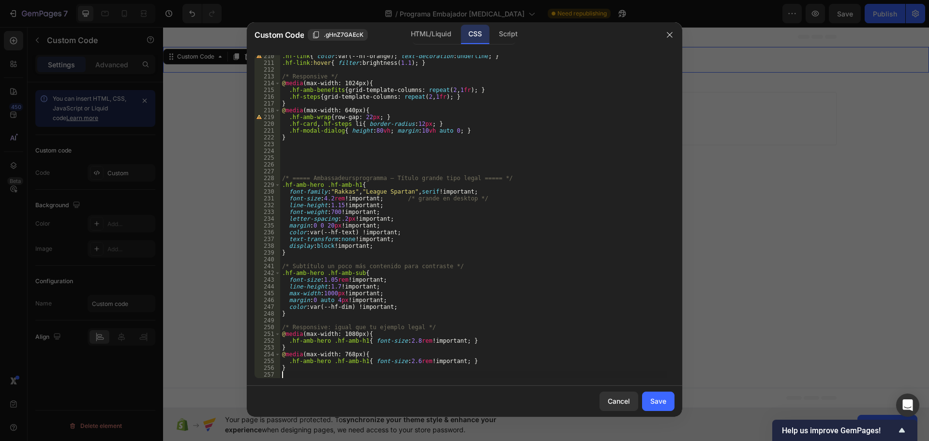
scroll to position [1418, 0]
click at [658, 400] on div "Save" at bounding box center [658, 401] width 16 height 10
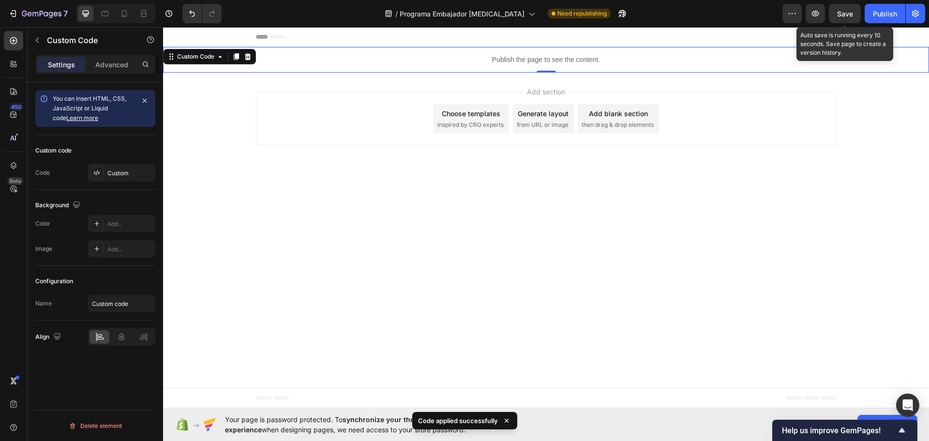
click at [846, 9] on div "Save" at bounding box center [845, 14] width 16 height 10
click at [818, 15] on icon "button" at bounding box center [815, 14] width 7 height 6
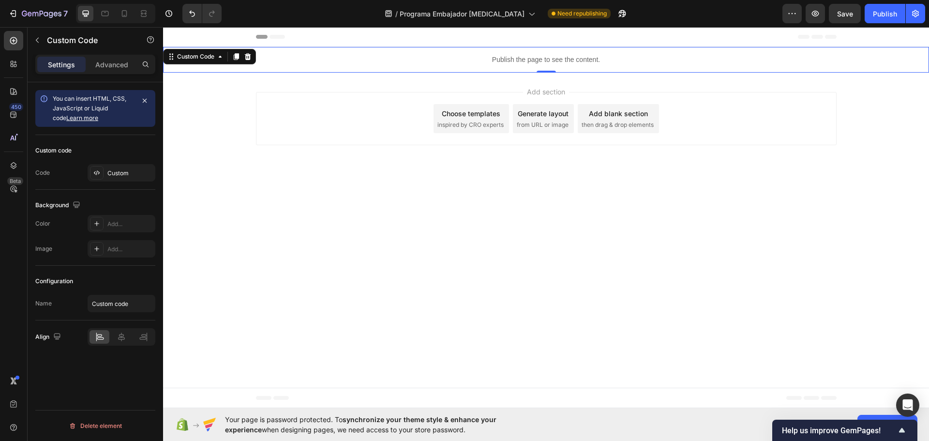
click at [543, 60] on p "Publish the page to see the content." at bounding box center [546, 60] width 766 height 10
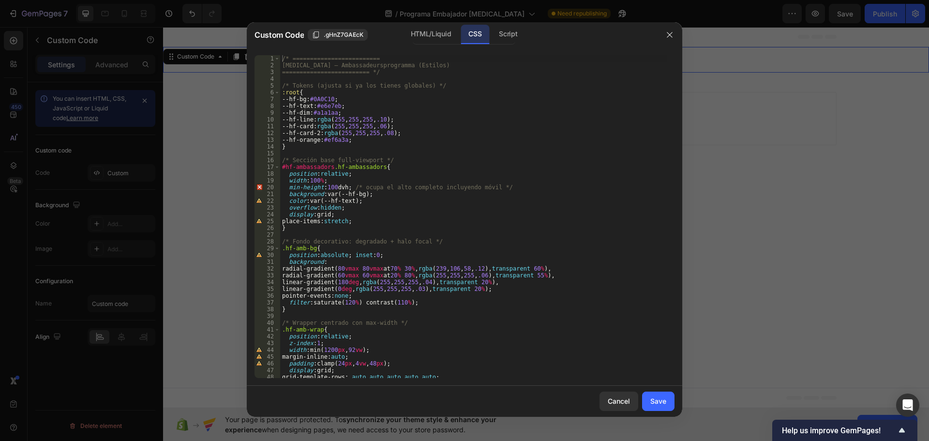
click at [359, 130] on div "/* ========================= Hyperfocus – Ambassadeursprogramma (Estilos) =====…" at bounding box center [473, 223] width 387 height 336
type textarea "--hf-card-2:rgba(255,255,255,.08); --hf-orange:#ef6a3a;"
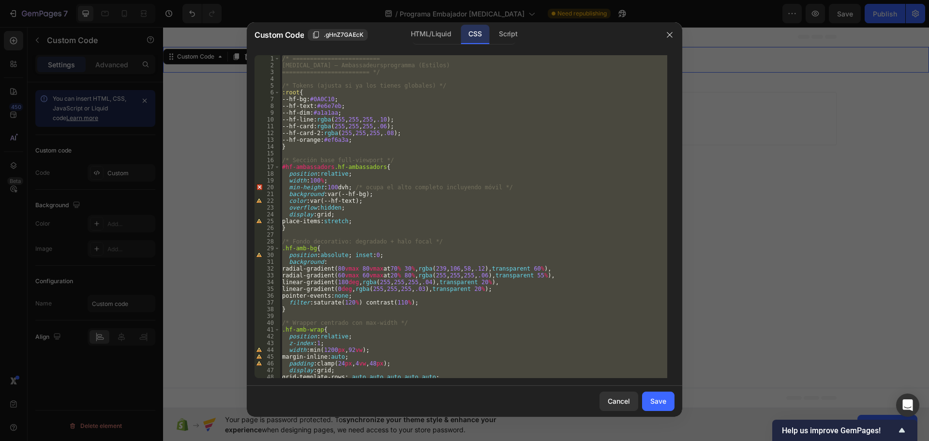
click at [359, 130] on div "/* ========================= Hyperfocus – Ambassadeursprogramma (Estilos) =====…" at bounding box center [473, 223] width 387 height 336
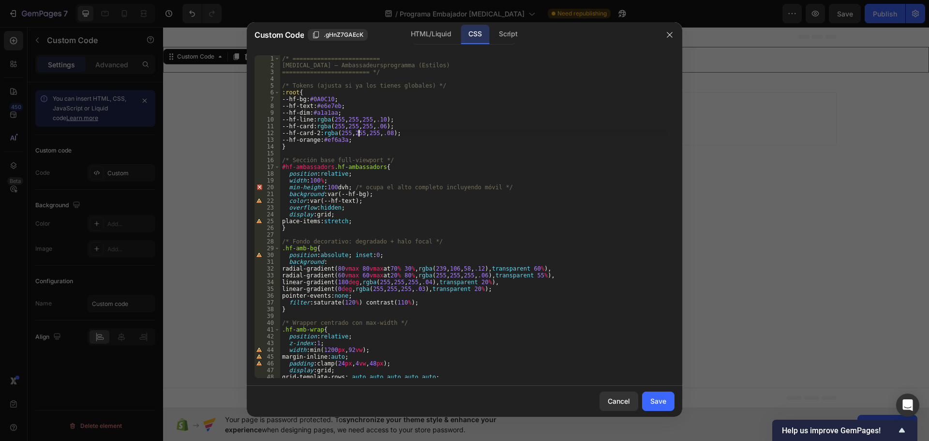
click at [359, 130] on div "/* ========================= Hyperfocus – Ambassadeursprogramma (Estilos) =====…" at bounding box center [473, 223] width 387 height 336
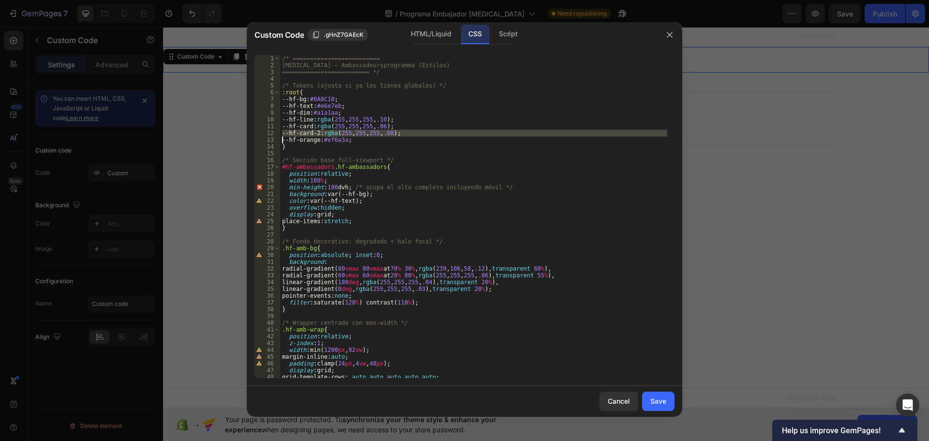
click at [359, 130] on div "/* ========================= Hyperfocus – Ambassadeursprogramma (Estilos) =====…" at bounding box center [473, 223] width 387 height 336
type textarea "--hf-card-2:rgba(255,255,255,.08); --hf-orange:#ef6a3a;"
click at [359, 130] on div "/* ========================= Hyperfocus – Ambassadeursprogramma (Estilos) =====…" at bounding box center [473, 223] width 387 height 336
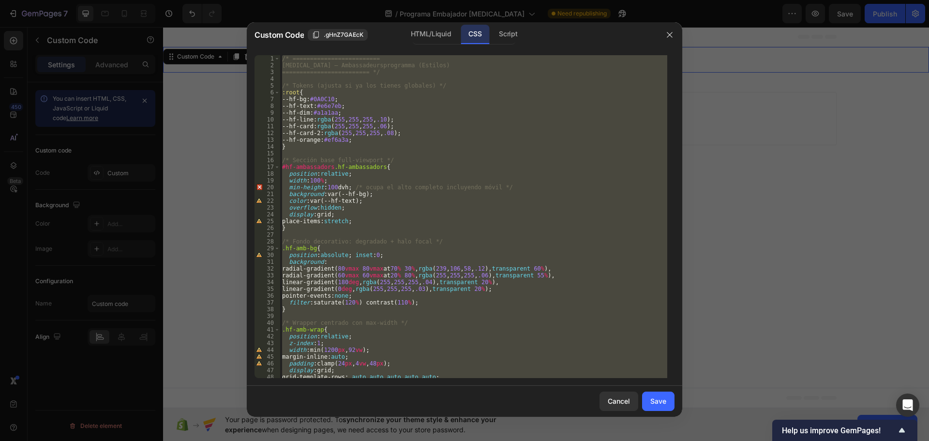
click at [475, 212] on div "/* ========================= Hyperfocus – Ambassadeursprogramma (Estilos) =====…" at bounding box center [473, 216] width 387 height 323
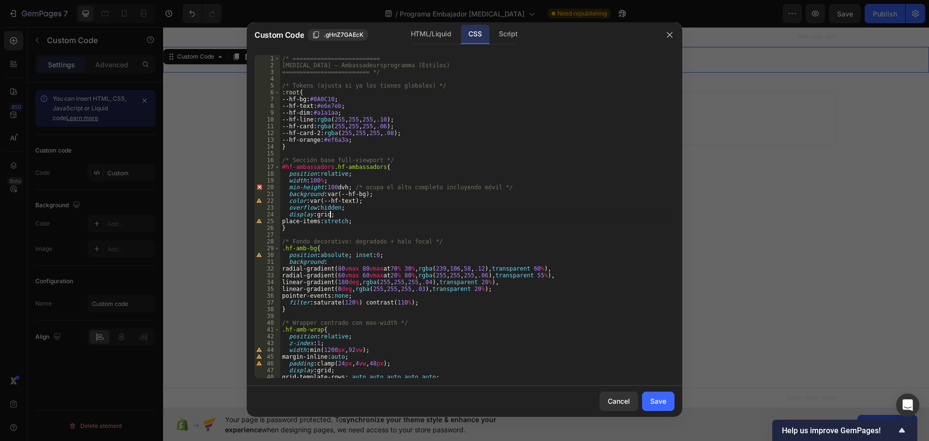
click at [475, 212] on div "/* ========================= Hyperfocus – Ambassadeursprogramma (Estilos) =====…" at bounding box center [473, 223] width 387 height 336
type textarea "display:grid; place-items:stretch;"
click at [475, 212] on div "/* ========================= Hyperfocus – Ambassadeursprogramma (Estilos) =====…" at bounding box center [473, 223] width 387 height 336
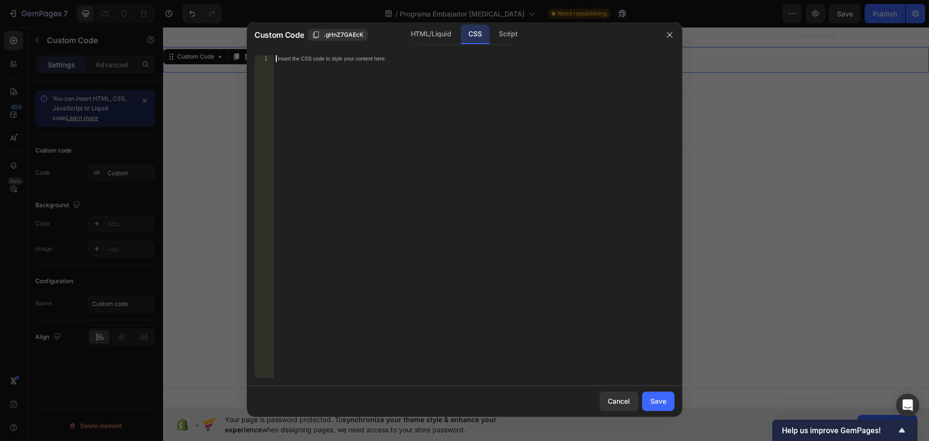
click at [461, 115] on div "Insert the CSS code to style your content here." at bounding box center [474, 223] width 401 height 336
click at [410, 99] on div "Insert the CSS code to style your content here." at bounding box center [474, 223] width 401 height 336
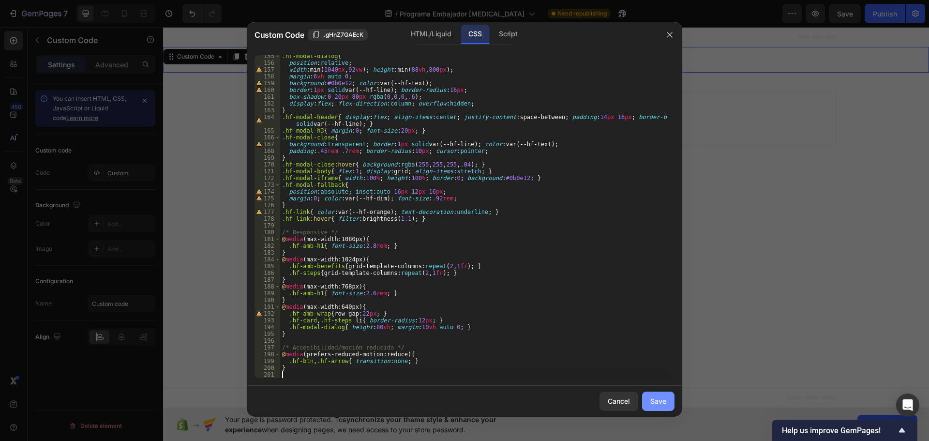
click at [659, 398] on div "Save" at bounding box center [658, 401] width 16 height 10
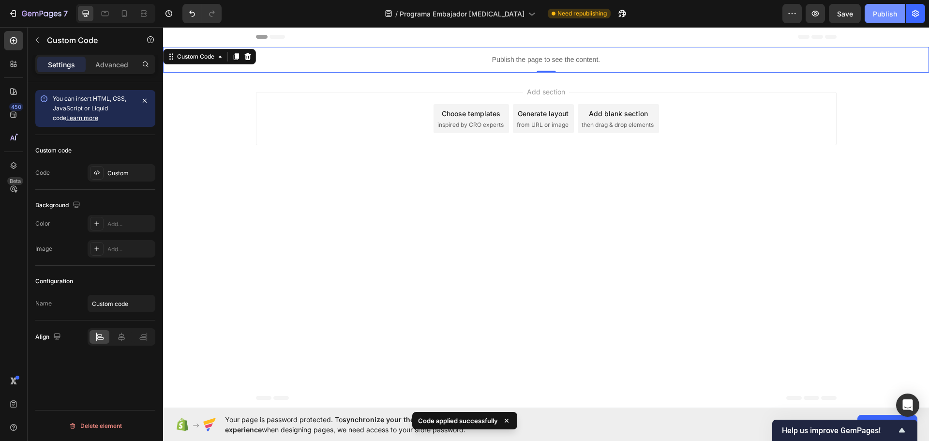
click at [883, 16] on div "Publish" at bounding box center [885, 14] width 24 height 10
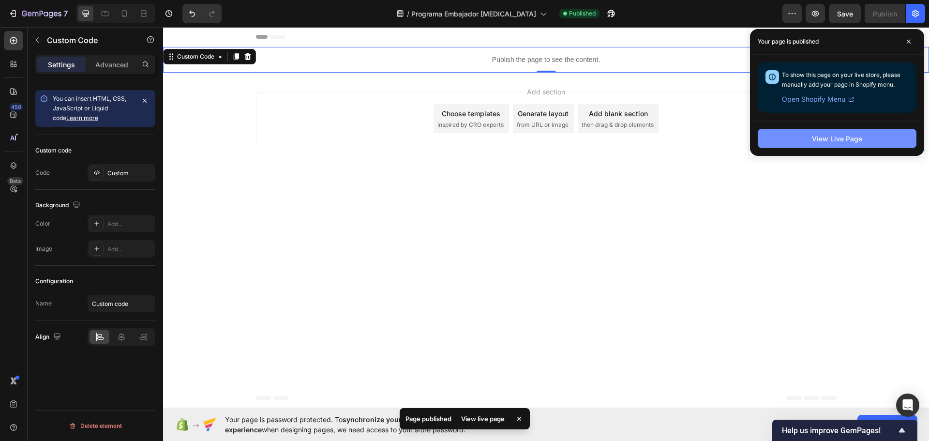
click at [845, 136] on div "View Live Page" at bounding box center [837, 139] width 50 height 10
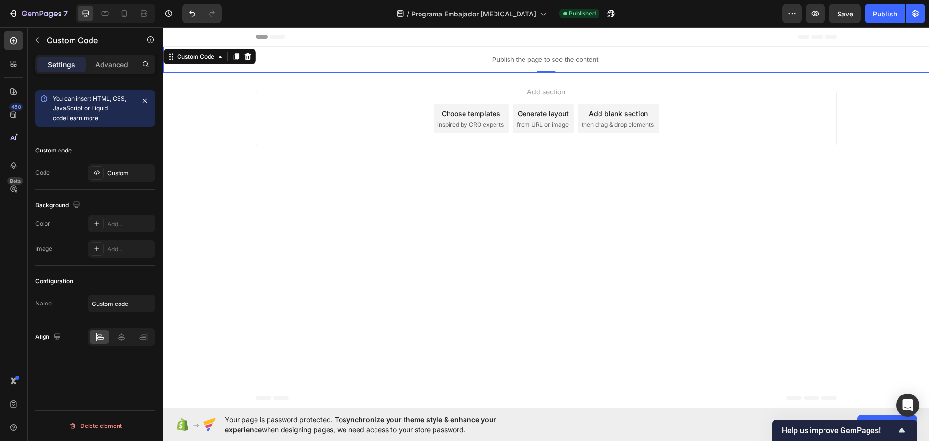
click at [480, 54] on div "Publish the page to see the content." at bounding box center [546, 60] width 766 height 26
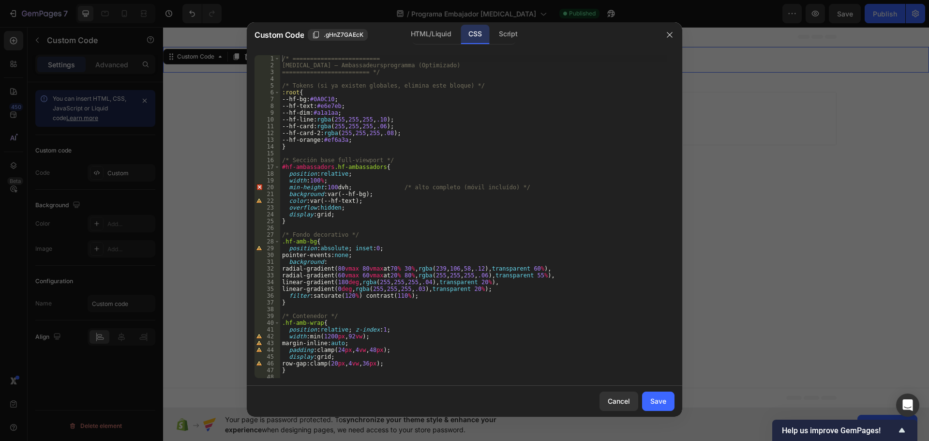
type textarea "display:grid;"
click at [379, 214] on div "/* ========================= Hyperfocus – Ambassadeursprogramma (Optimizado) ==…" at bounding box center [473, 223] width 387 height 336
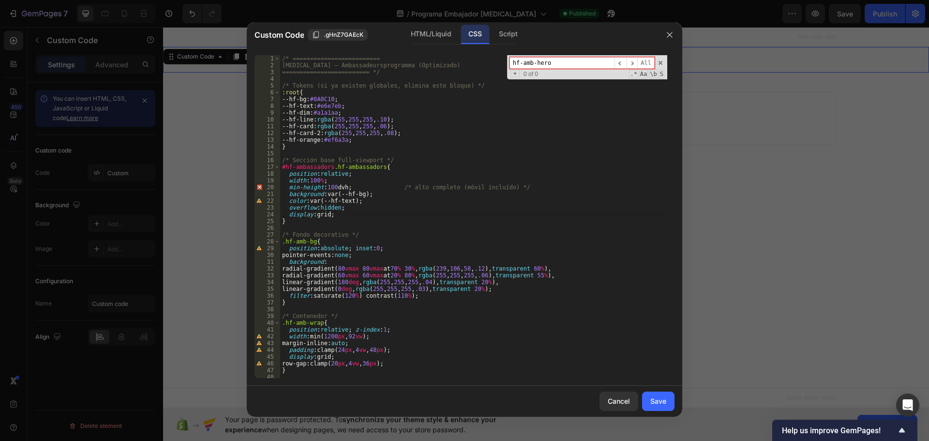
scroll to position [178, 0]
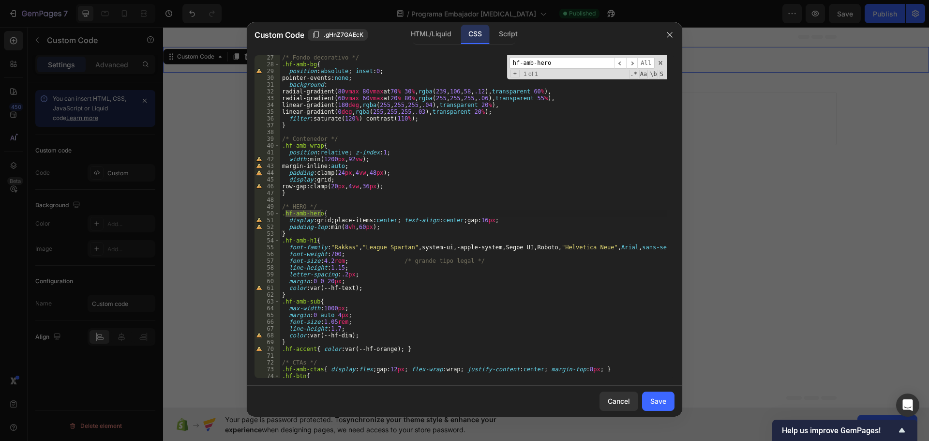
type input "hf-amb-hero"
click at [339, 237] on div "/* Fondo decorativo */ .hf-amb-bg { position : absolute ; inset : 0 ; pointer-e…" at bounding box center [473, 222] width 387 height 336
click at [327, 243] on div "/* Fondo decorativo */ .hf-amb-bg { position : absolute ; inset : 0 ; pointer-e…" at bounding box center [473, 222] width 387 height 336
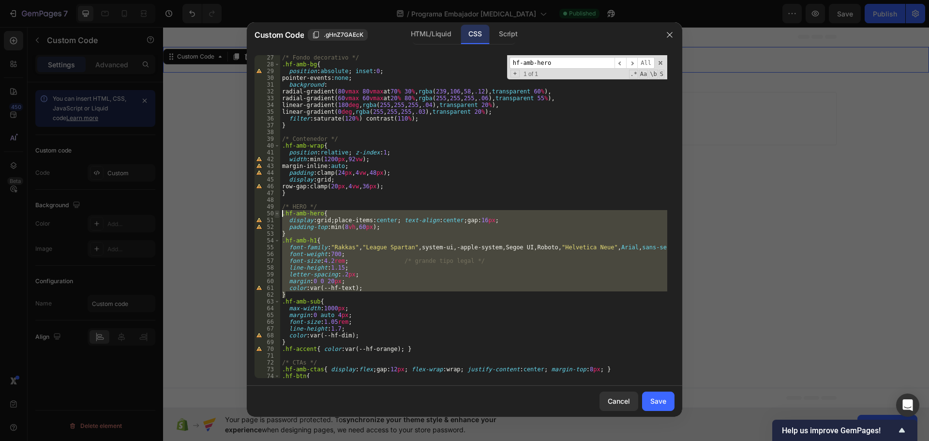
drag, startPoint x: 292, startPoint y: 296, endPoint x: 276, endPoint y: 213, distance: 83.8
click at [276, 213] on div ".hf-amb-h1{ 27 28 29 30 31 32 33 34 35 36 37 38 39 40 41 42 43 44 45 46 47 48 4…" at bounding box center [464, 216] width 420 height 323
click at [291, 294] on div "/* Fondo decorativo */ .hf-amb-bg { position : absolute ; inset : 0 ; pointer-e…" at bounding box center [473, 216] width 387 height 323
drag, startPoint x: 293, startPoint y: 294, endPoint x: 277, endPoint y: 209, distance: 85.8
click at [277, 209] on div "} 27 28 29 30 31 32 33 34 35 36 37 38 39 40 41 42 43 44 45 46 47 48 49 50 51 52…" at bounding box center [464, 216] width 420 height 323
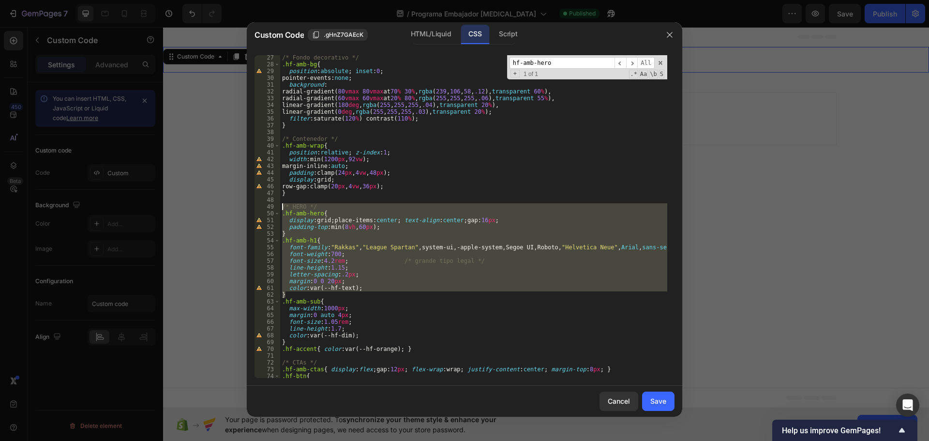
paste textarea "}"
type textarea "}"
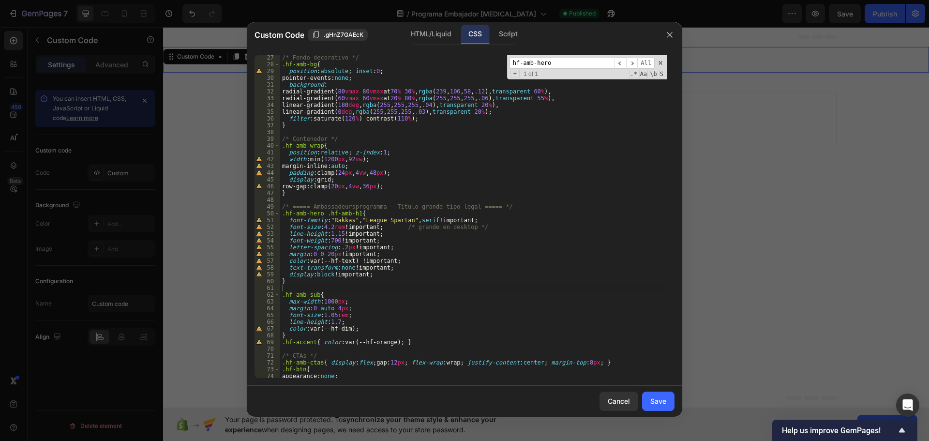
scroll to position [207, 0]
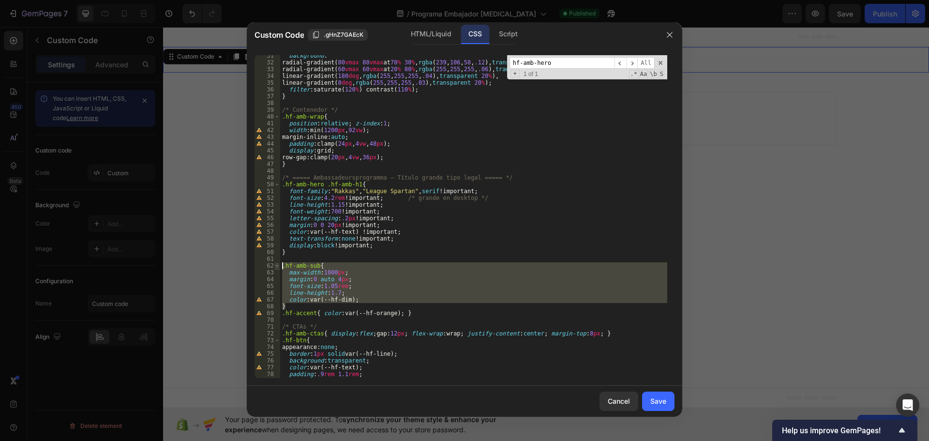
drag, startPoint x: 290, startPoint y: 305, endPoint x: 276, endPoint y: 264, distance: 43.6
click at [276, 264] on div "31 32 33 34 35 36 37 38 39 40 41 42 43 44 45 46 47 48 49 50 51 52 53 54 55 56 5…" at bounding box center [464, 216] width 420 height 323
paste textarea "}"
type textarea "}"
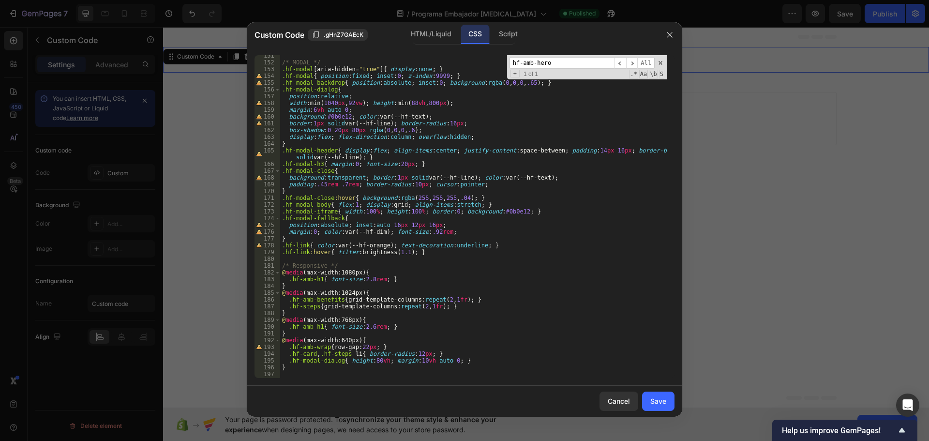
scroll to position [1052, 0]
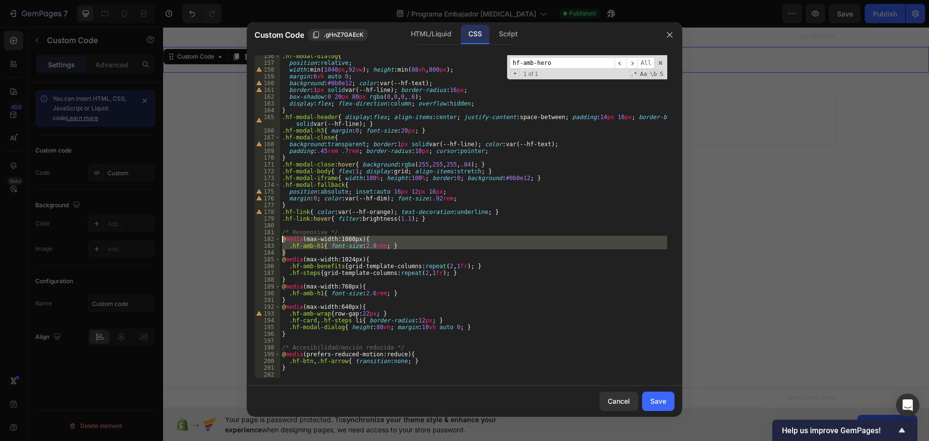
drag, startPoint x: 298, startPoint y: 253, endPoint x: 282, endPoint y: 241, distance: 19.9
click at [282, 241] on div ".hf-modal-dialog { position : relative ; width : min( 1040 px , 92 vw ) ; heigh…" at bounding box center [473, 221] width 387 height 336
paste textarea
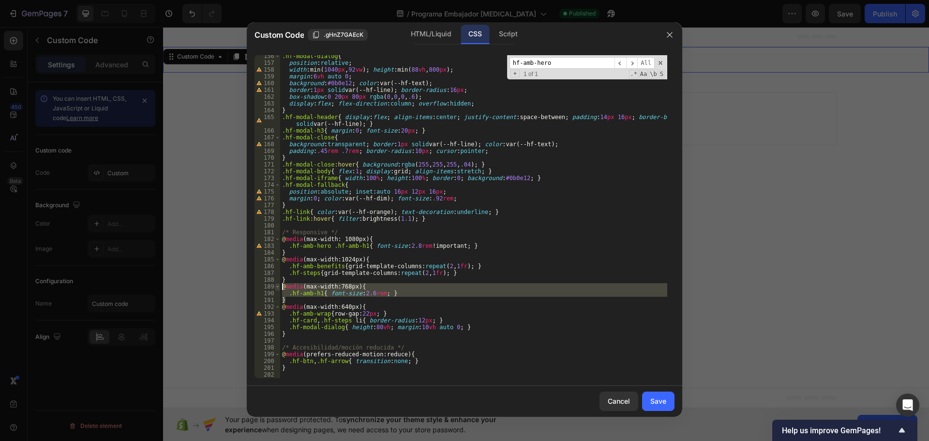
drag, startPoint x: 296, startPoint y: 301, endPoint x: 279, endPoint y: 288, distance: 21.0
click at [279, 288] on div "} 156 157 158 159 160 161 162 163 164 165 166 167 168 169 170 171 172 173 174 1…" at bounding box center [464, 216] width 420 height 323
paste textarea
type textarea "}"
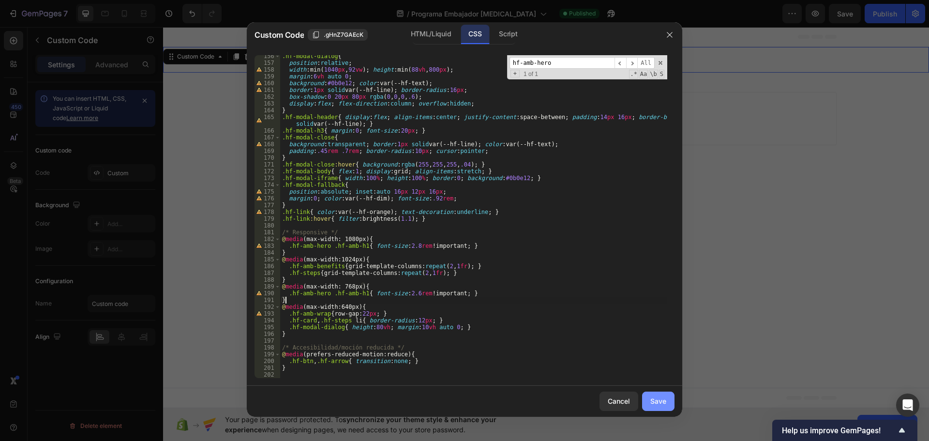
click at [664, 400] on div "Save" at bounding box center [658, 401] width 16 height 10
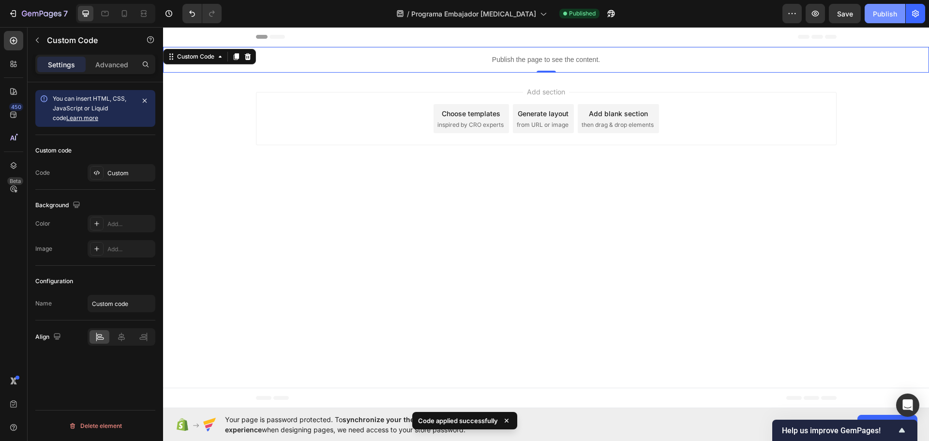
click at [887, 10] on div "Publish" at bounding box center [885, 14] width 24 height 10
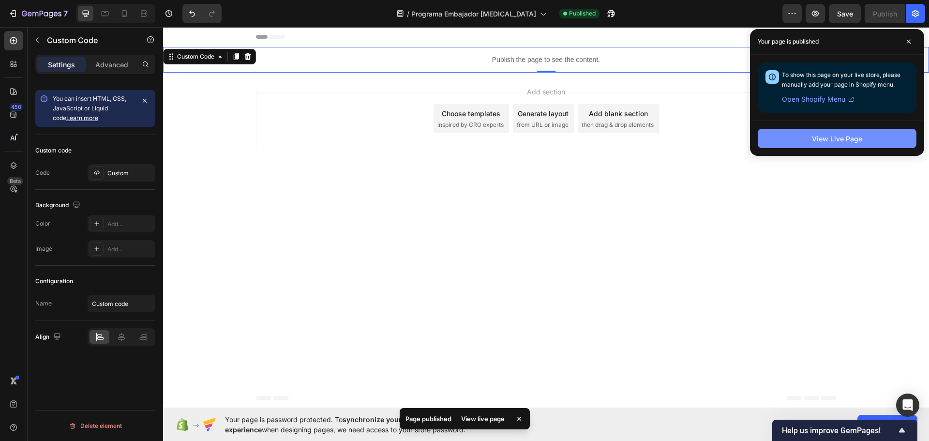
click at [844, 137] on div "View Live Page" at bounding box center [837, 139] width 50 height 10
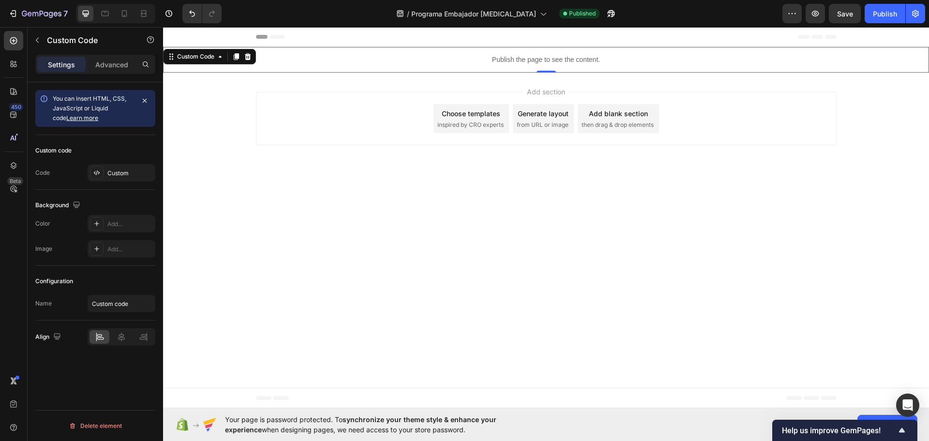
click at [523, 55] on p "Publish the page to see the content." at bounding box center [546, 60] width 766 height 10
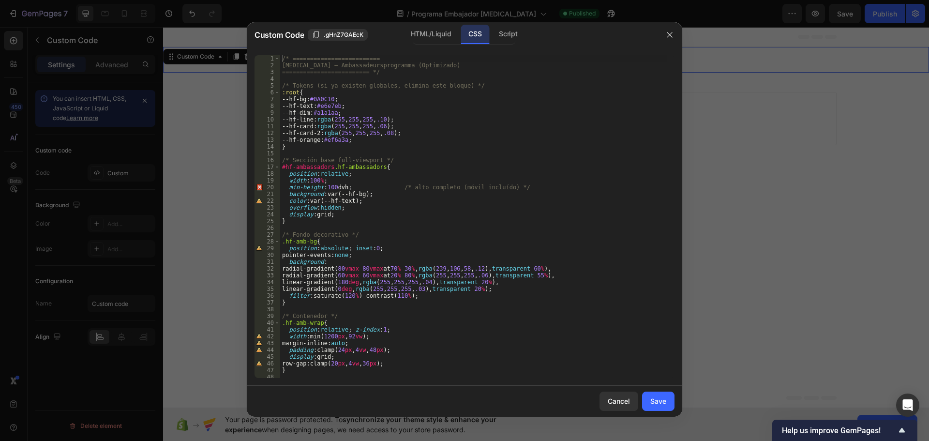
click at [467, 267] on div "/* ========================= Hyperfocus – Ambassadeursprogramma (Optimizado) ==…" at bounding box center [473, 223] width 387 height 336
click at [449, 221] on div "/* ========================= Hyperfocus – Ambassadeursprogramma (Optimizado) ==…" at bounding box center [473, 223] width 387 height 336
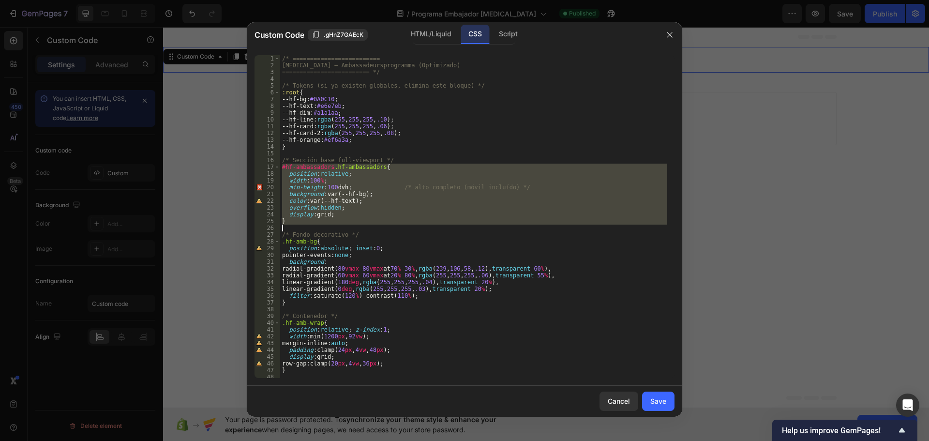
click at [449, 221] on div "/* ========================= Hyperfocus – Ambassadeursprogramma (Optimizado) ==…" at bounding box center [473, 223] width 387 height 336
type textarea "}"
click at [449, 221] on div "/* ========================= Hyperfocus – Ambassadeursprogramma (Optimizado) ==…" at bounding box center [473, 223] width 387 height 336
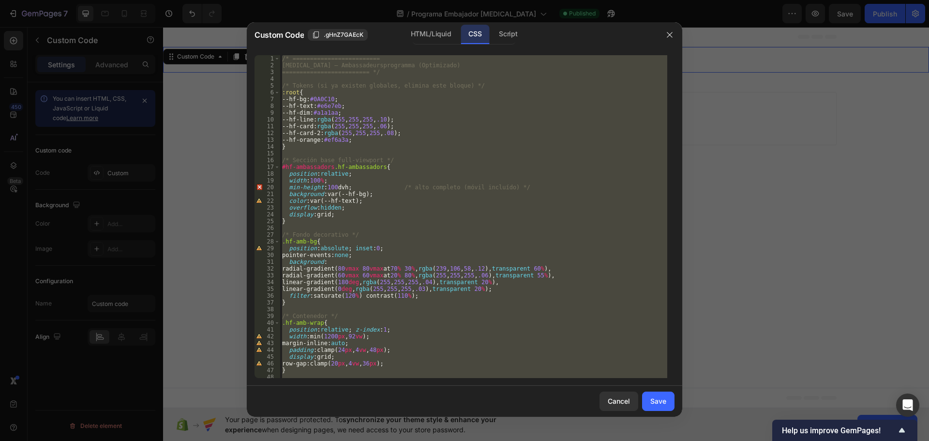
paste textarea
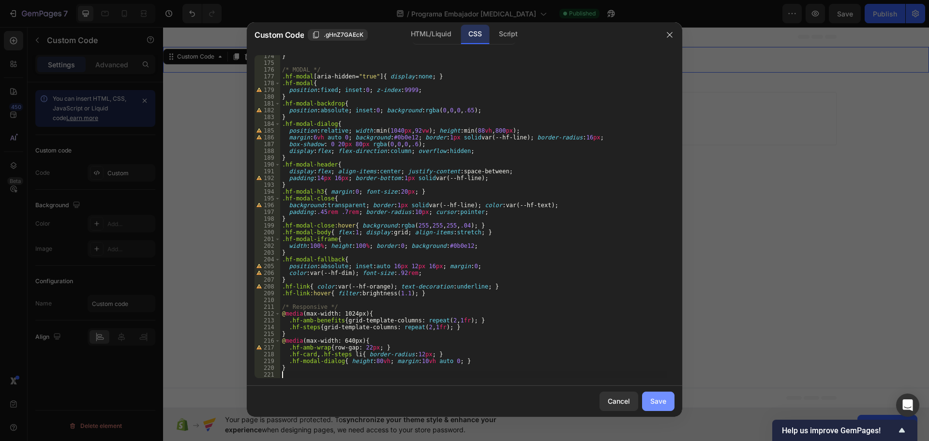
click at [653, 399] on div "Save" at bounding box center [658, 401] width 16 height 10
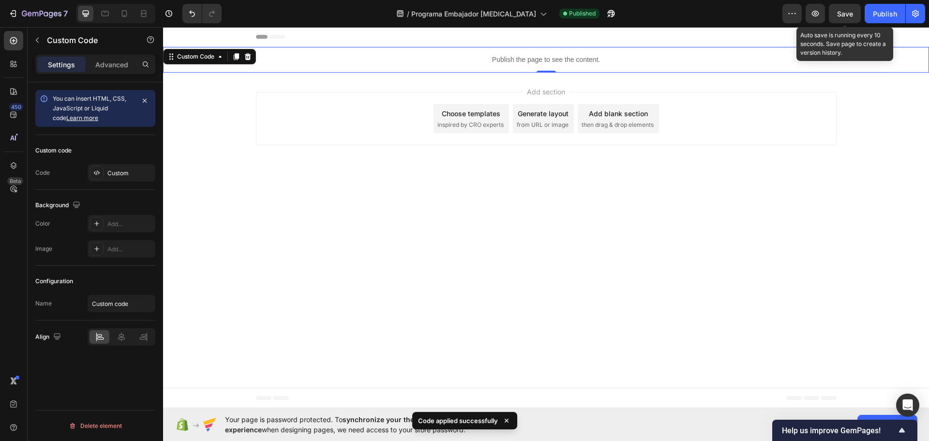
click at [845, 12] on span "Save" at bounding box center [845, 14] width 16 height 8
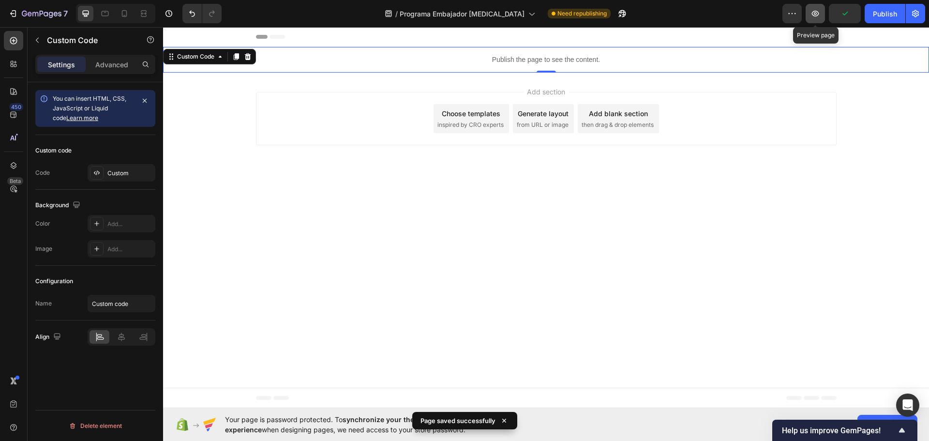
click at [816, 17] on icon "button" at bounding box center [815, 14] width 10 height 10
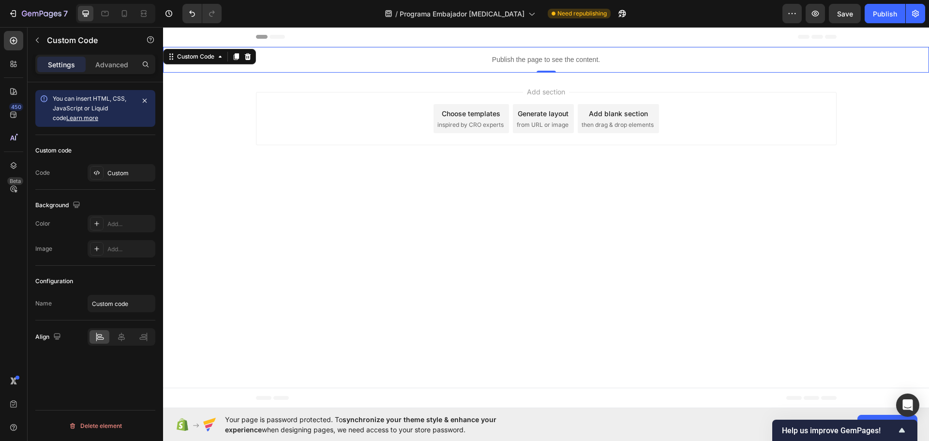
click at [566, 58] on p "Publish the page to see the content." at bounding box center [546, 60] width 766 height 10
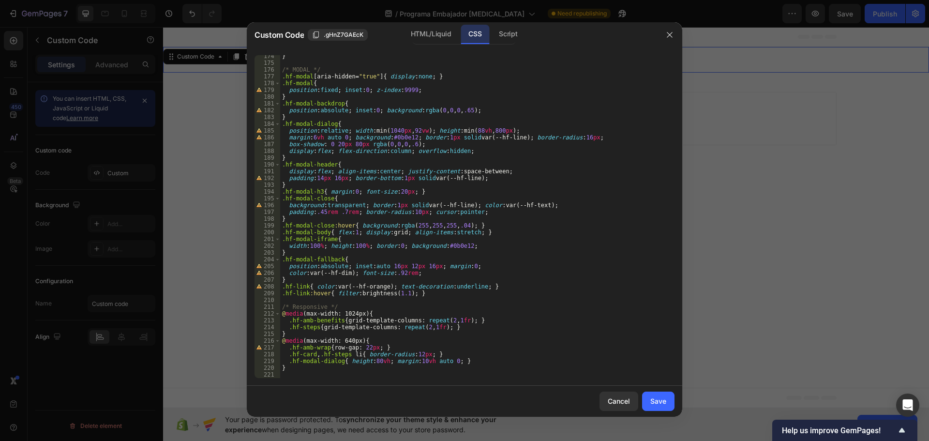
click at [415, 373] on div "} /* MODAL */ .hf-modal [ aria-hidden = " true " ] { display : none ; } .hf-mod…" at bounding box center [473, 221] width 387 height 336
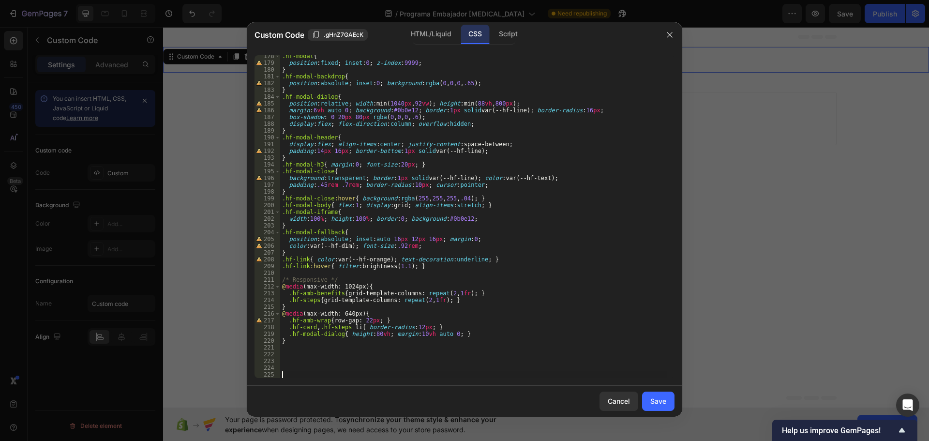
scroll to position [1201, 0]
click at [348, 377] on div ".hf-modal { position : fixed ; inset : 0 ; z-index : 9999 ; } .hf-modal-backdro…" at bounding box center [473, 221] width 387 height 336
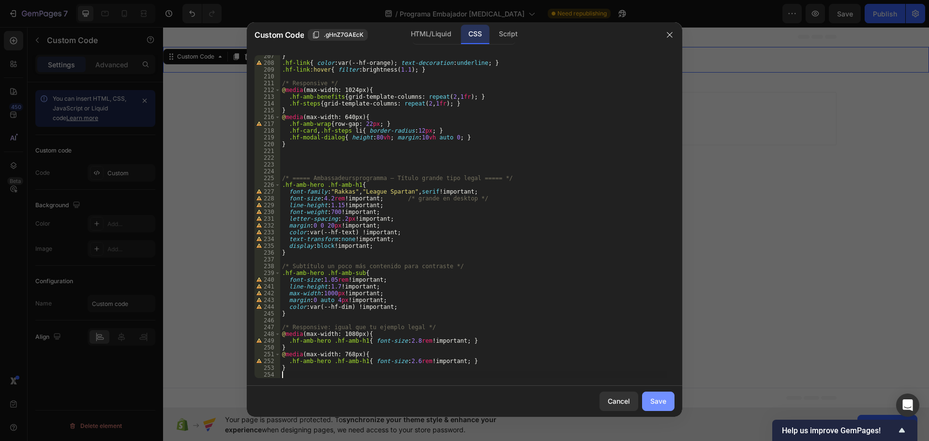
click at [659, 401] on div "Save" at bounding box center [658, 401] width 16 height 10
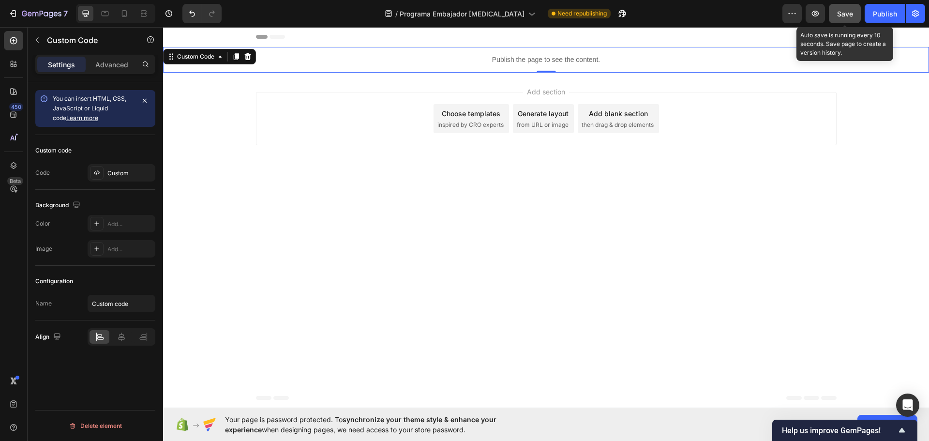
click at [856, 12] on button "Save" at bounding box center [845, 13] width 32 height 19
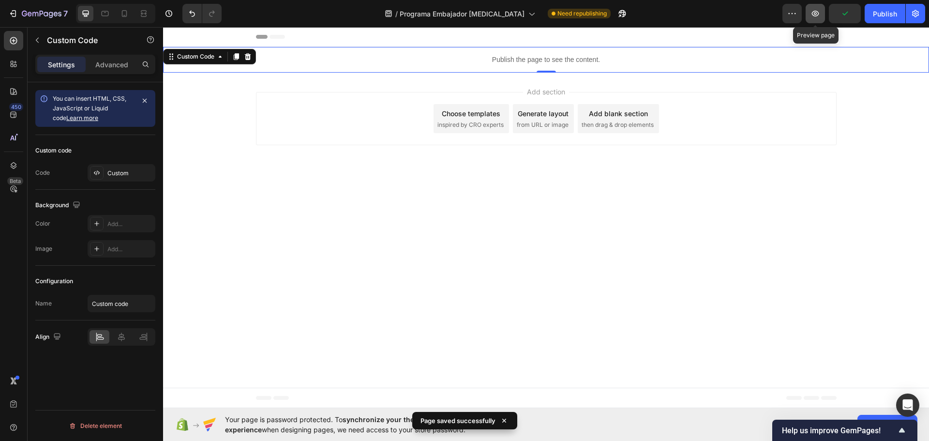
click at [817, 13] on icon "button" at bounding box center [815, 13] width 3 height 3
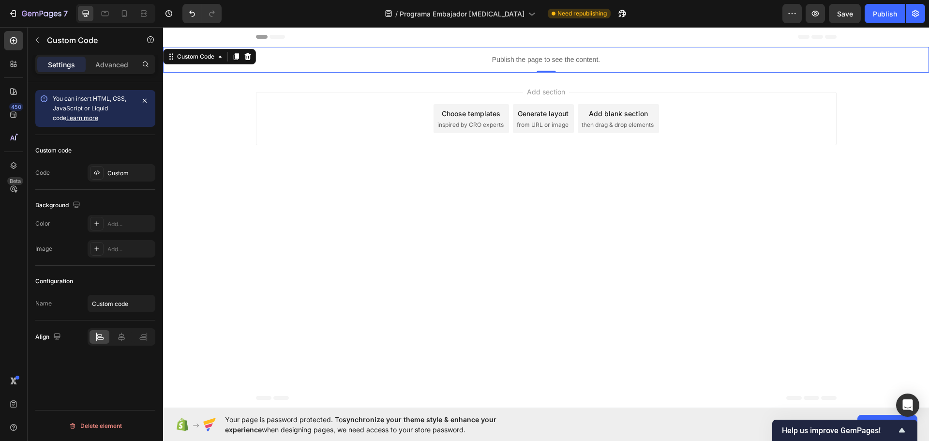
click at [540, 60] on p "Publish the page to see the content." at bounding box center [546, 60] width 766 height 10
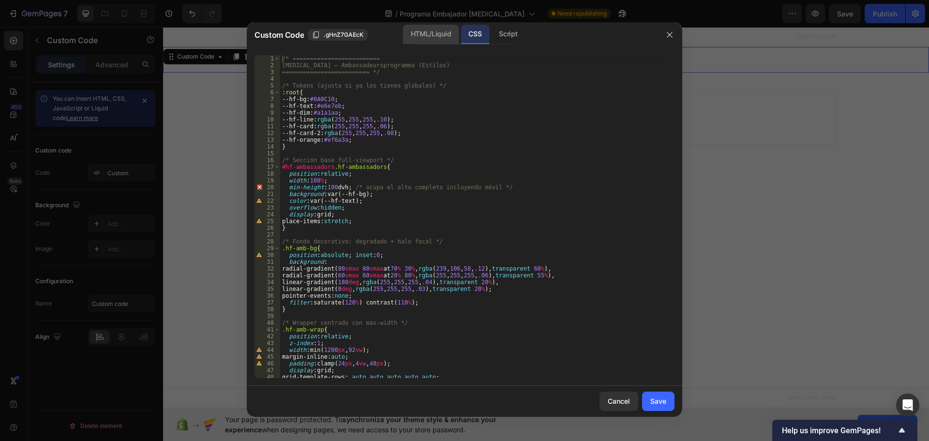
click at [431, 35] on div "HTML/Liquid" at bounding box center [431, 34] width 56 height 19
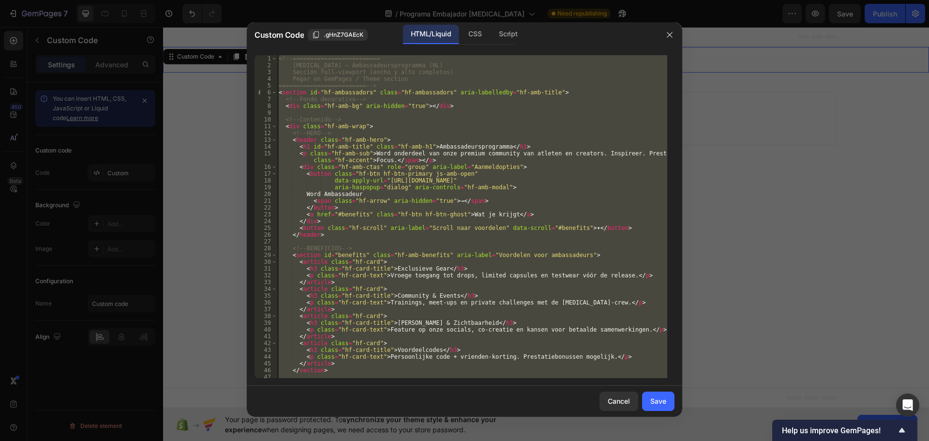
click at [425, 149] on div "<!-- ========================= Hyperfocus – Ambassadeursprogramma (NL) Sección …" at bounding box center [472, 216] width 390 height 323
type textarea "<h1 id="hf-amb-title" class="hf-amb-h1">Ambassadeursprogramma</h1>"
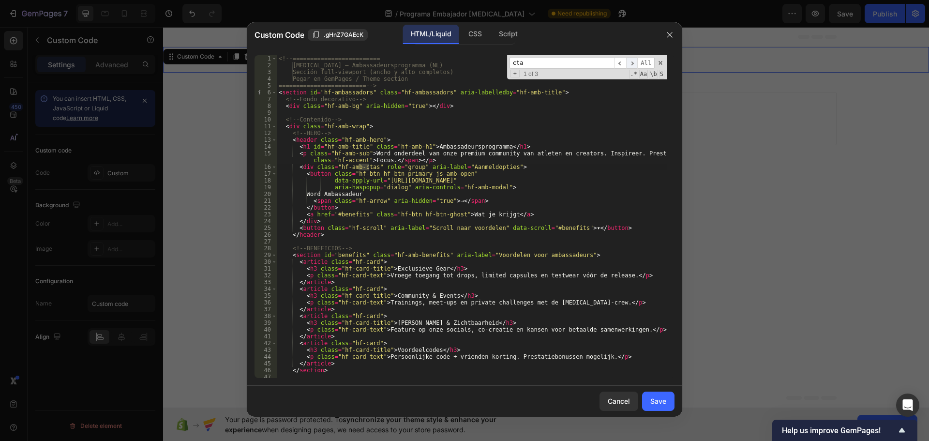
type input "cta"
click at [634, 60] on span "​" at bounding box center [632, 63] width 12 height 12
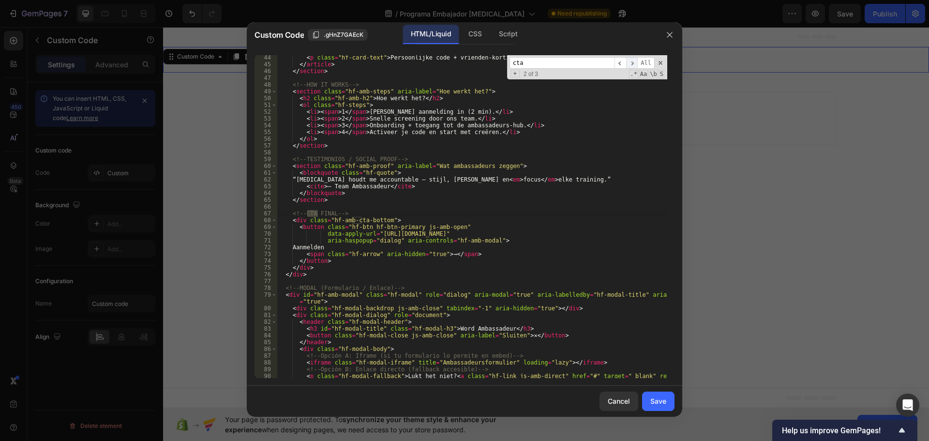
click at [631, 60] on span "​" at bounding box center [632, 63] width 12 height 12
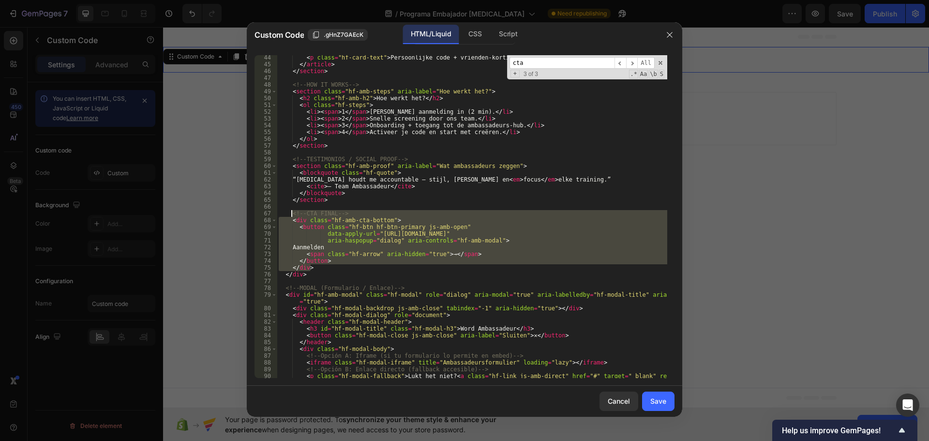
drag, startPoint x: 317, startPoint y: 268, endPoint x: 292, endPoint y: 214, distance: 59.5
click at [292, 214] on div "< p class = "hf-card-text" > Persoonlijke code + vrienden-korting. Prestatiebon…" at bounding box center [472, 225] width 390 height 343
type textarea "<!-- CTA FINAL --> <div class="hf-amb-cta-bottom">"
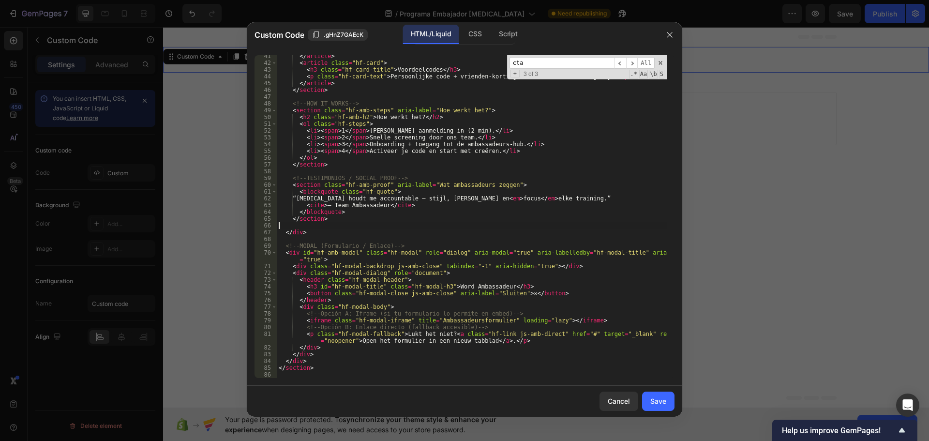
type textarea "</section>"
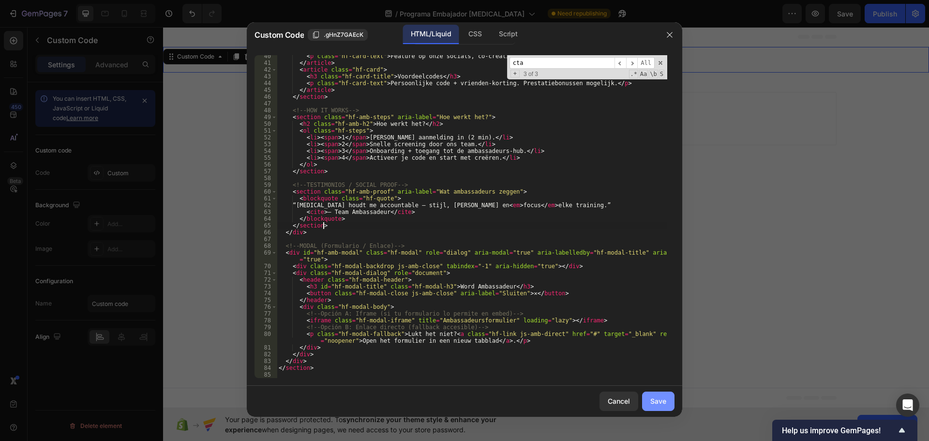
click at [665, 402] on div "Save" at bounding box center [658, 401] width 16 height 10
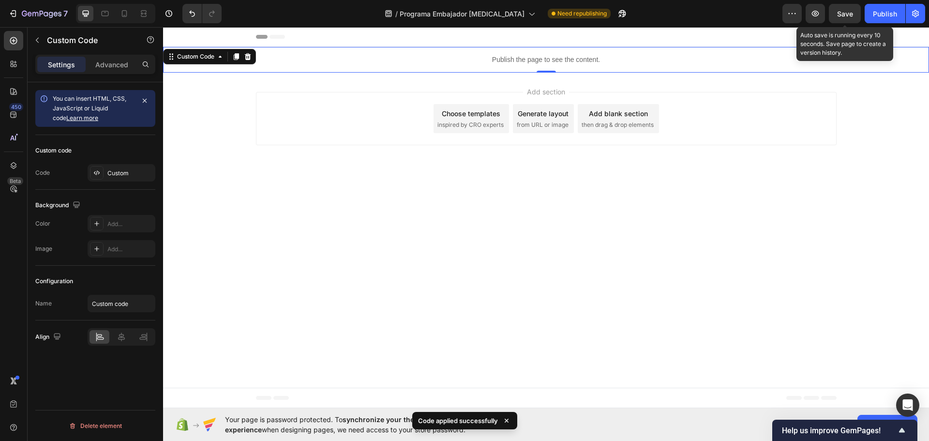
click at [847, 9] on div "Save" at bounding box center [845, 14] width 16 height 10
click at [816, 13] on icon "button" at bounding box center [815, 13] width 3 height 3
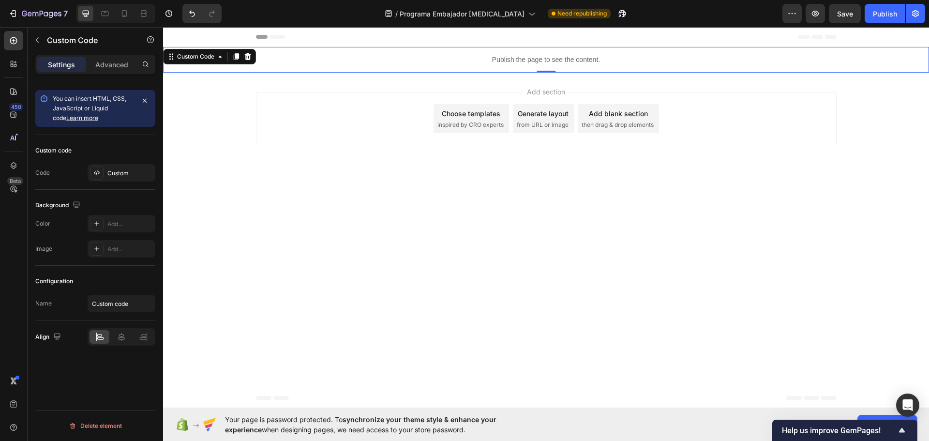
click at [549, 53] on div "Publish the page to see the content." at bounding box center [546, 60] width 766 height 26
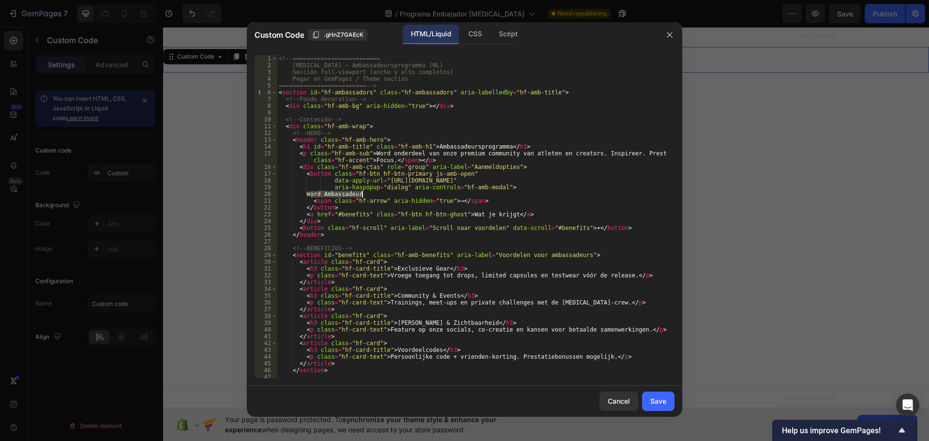
drag, startPoint x: 310, startPoint y: 194, endPoint x: 362, endPoint y: 196, distance: 51.8
click at [362, 196] on div "<!-- ========================= Hyperfocus – Ambassadeursprogramma (NL) Sección …" at bounding box center [472, 223] width 390 height 336
drag, startPoint x: 458, startPoint y: 213, endPoint x: 498, endPoint y: 214, distance: 40.6
click at [498, 214] on div "<!-- ========================= Hyperfocus – Ambassadeursprogramma (NL) Sección …" at bounding box center [472, 223] width 390 height 336
paste textarea "ord Ambassadeur"
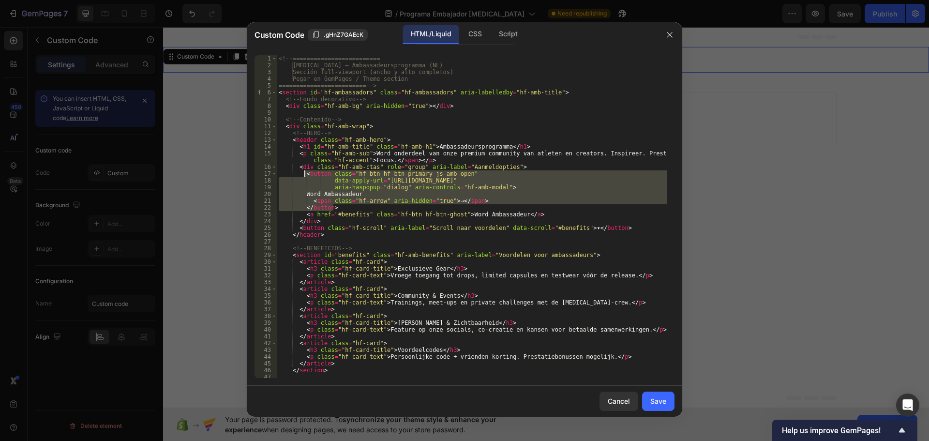
drag, startPoint x: 335, startPoint y: 207, endPoint x: 306, endPoint y: 173, distance: 44.2
click at [306, 173] on div "<!-- ========================= Hyperfocus – Ambassadeursprogramma (NL) Sección …" at bounding box center [472, 223] width 390 height 336
type textarea "<button class="hf-btn hf-btn-primary js-amb-open" data-apply-url="https://examp…"
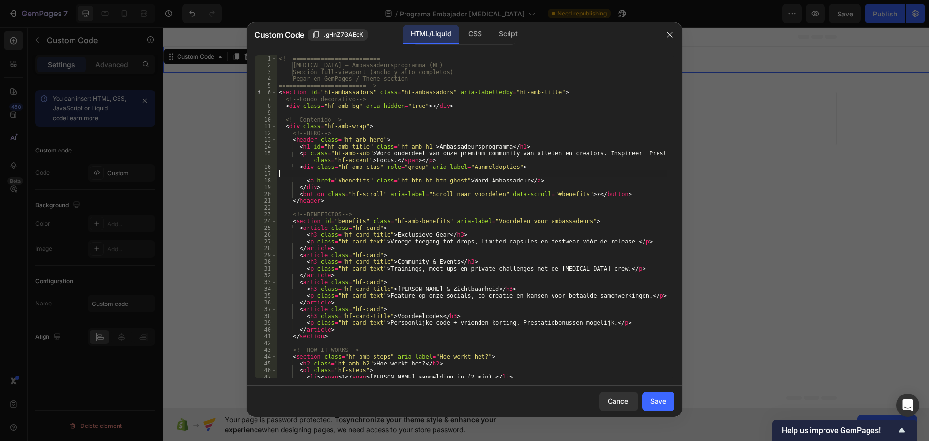
type textarea "<div class="hf-amb-ctas" role="group" aria-label="Aanmeldopties">"
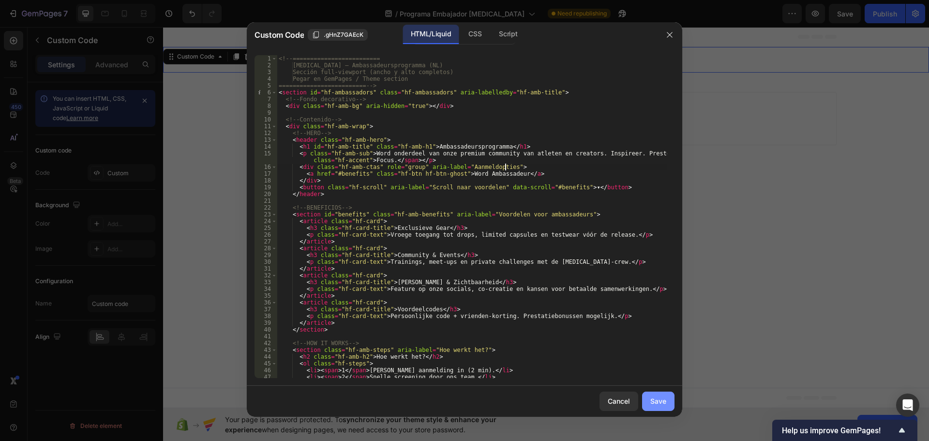
click at [662, 401] on div "Save" at bounding box center [658, 401] width 16 height 10
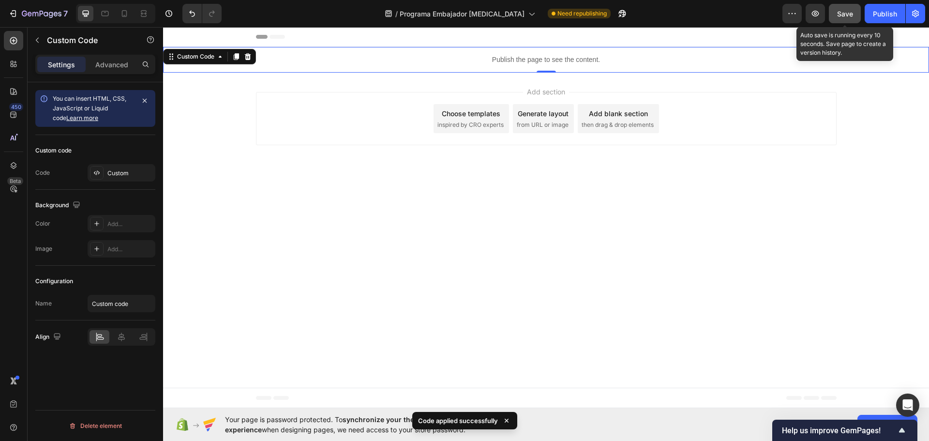
click at [843, 12] on span "Save" at bounding box center [845, 14] width 16 height 8
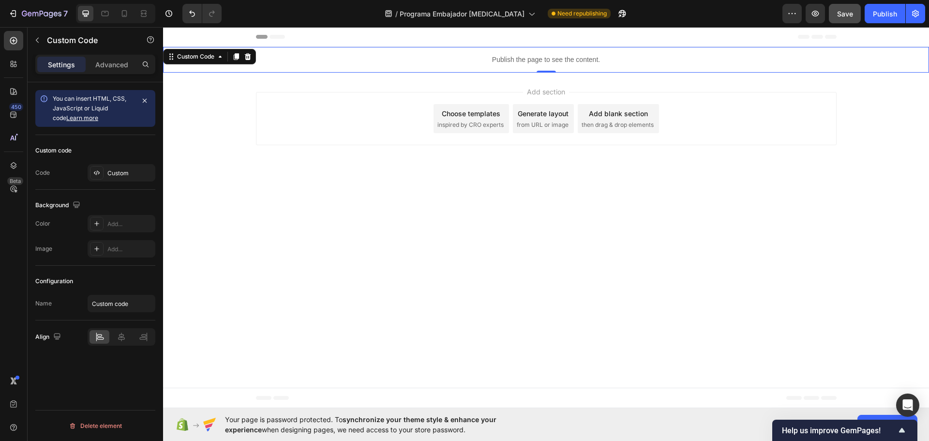
click at [468, 64] on p "Publish the page to see the content." at bounding box center [546, 60] width 766 height 10
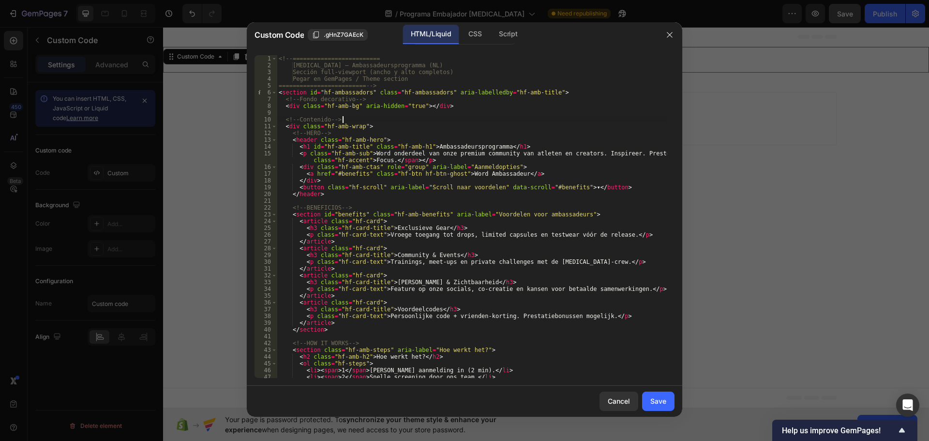
click at [465, 122] on div "<!-- ========================= Hyperfocus – Ambassadeursprogramma (NL) Sección …" at bounding box center [472, 223] width 390 height 336
type textarea "</section>"
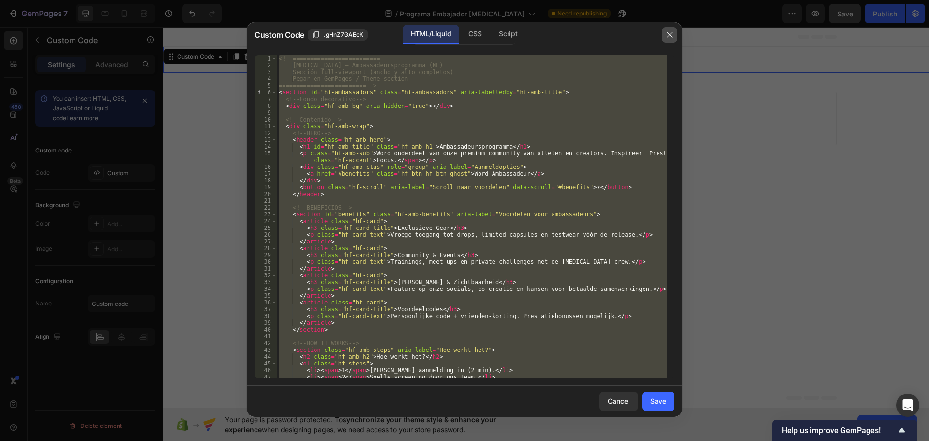
click at [667, 35] on icon "button" at bounding box center [670, 35] width 8 height 8
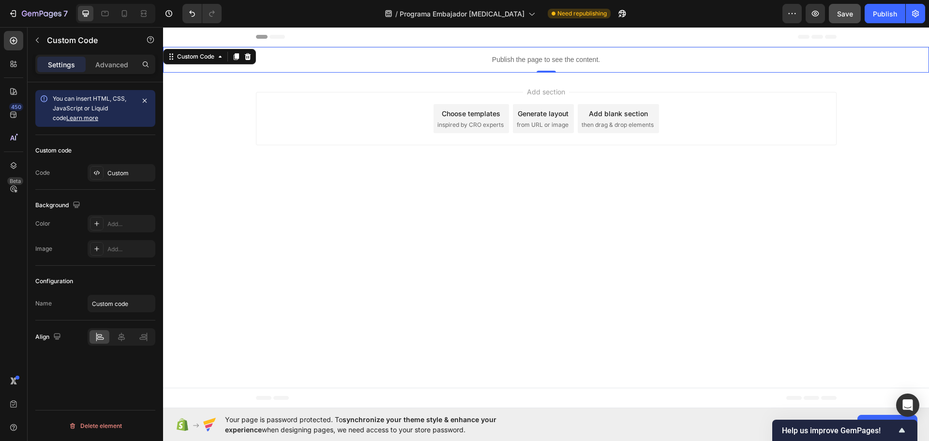
click at [569, 61] on p "Publish the page to see the content." at bounding box center [546, 60] width 766 height 10
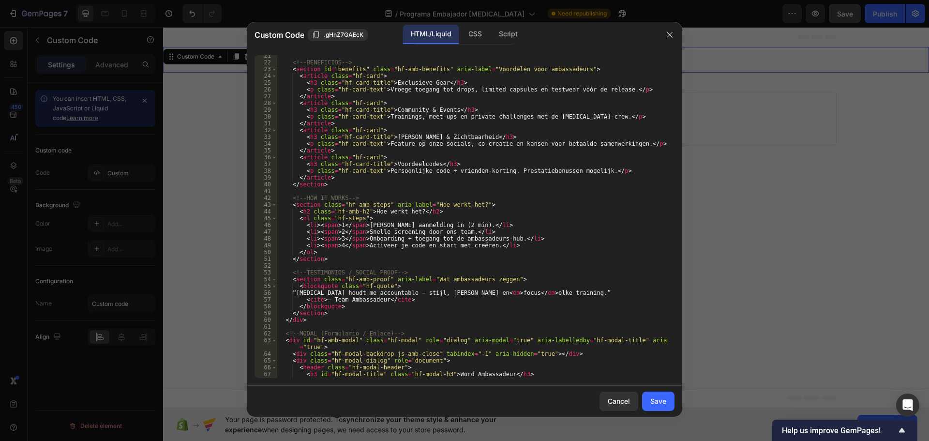
scroll to position [233, 0]
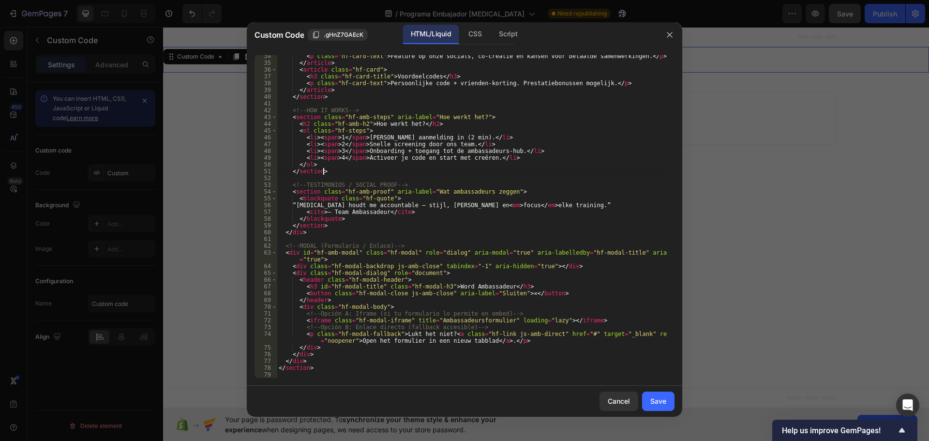
click at [493, 171] on div "< p class = "hf-card-text" > Feature op onze socials, co-creatie en kansen voor…" at bounding box center [472, 221] width 390 height 336
type textarea "</section>"
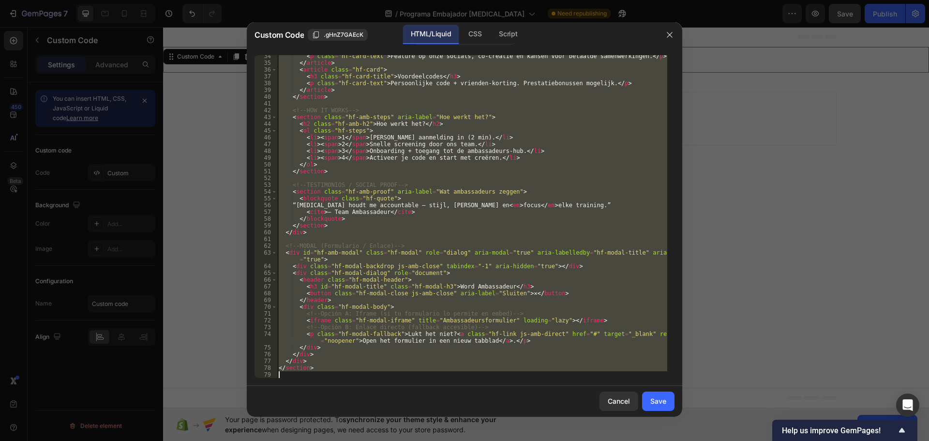
paste textarea
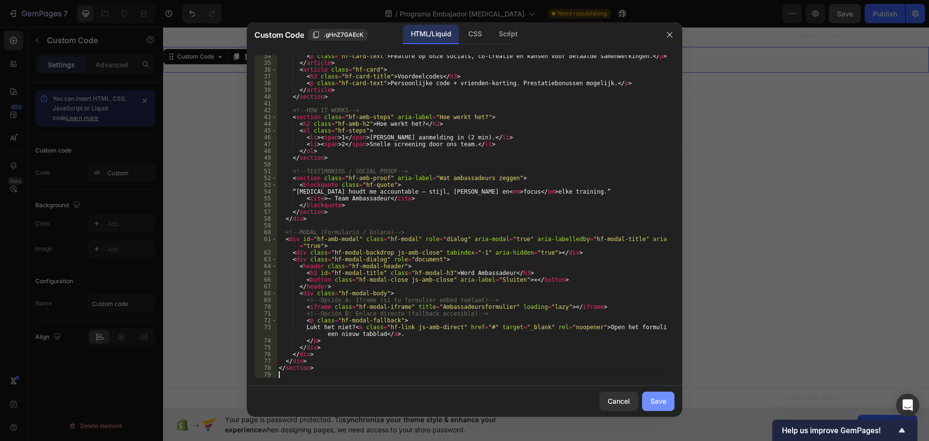
click at [658, 403] on div "Save" at bounding box center [658, 401] width 16 height 10
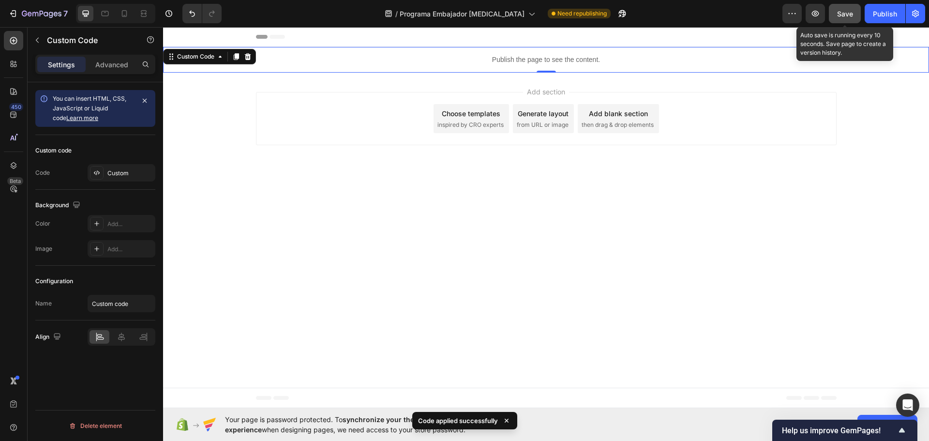
click at [853, 16] on span "Save" at bounding box center [845, 14] width 16 height 8
click at [814, 16] on icon "button" at bounding box center [815, 14] width 10 height 10
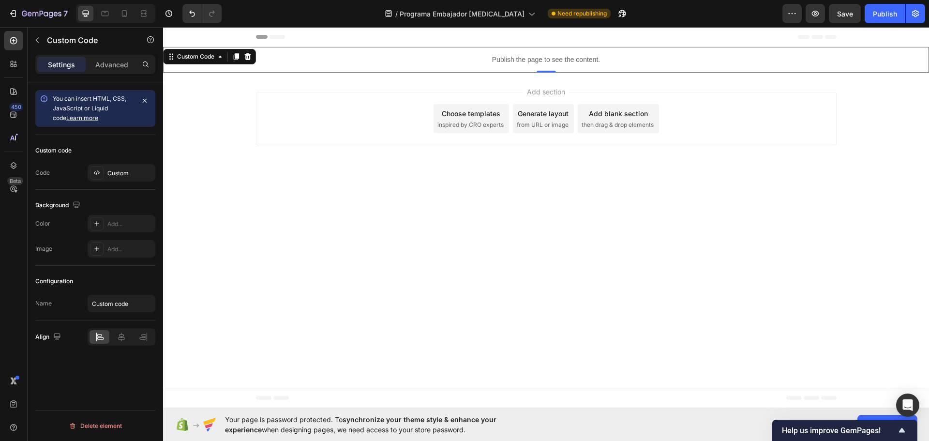
click at [582, 58] on p "Publish the page to see the content." at bounding box center [546, 60] width 766 height 10
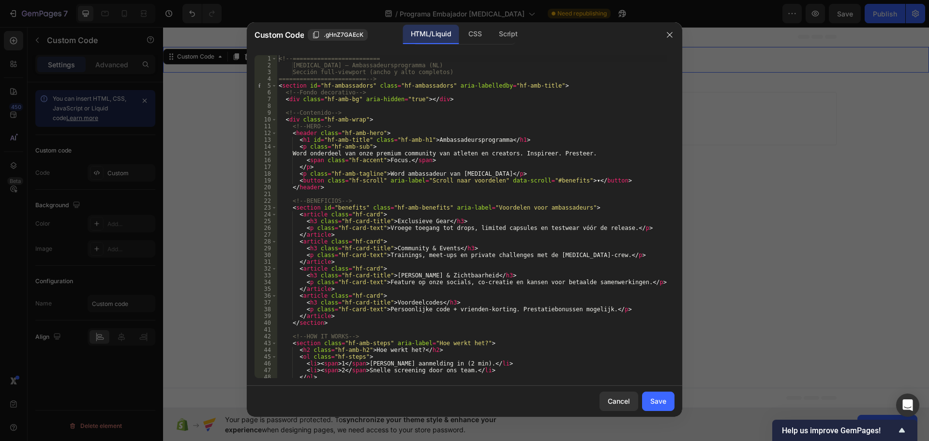
click at [424, 99] on div "<!-- ========================= Hyperfocus – Ambassadeursprogramma (NL) Sección …" at bounding box center [472, 223] width 390 height 336
type textarea "</section>"
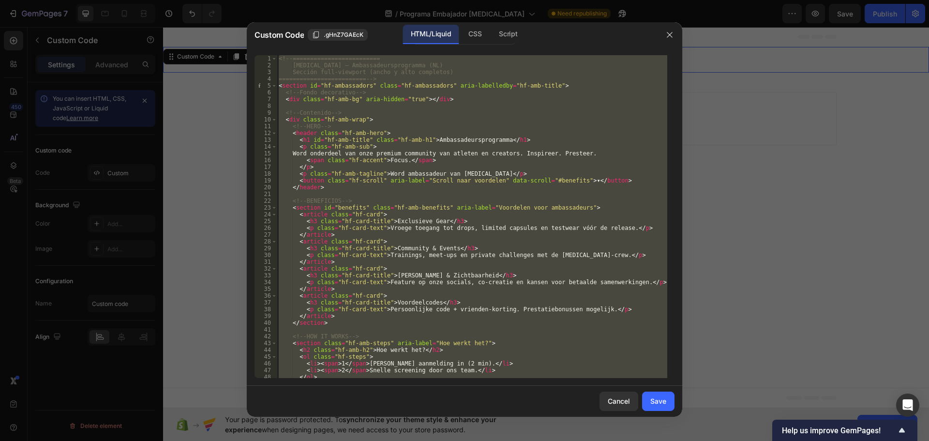
paste textarea
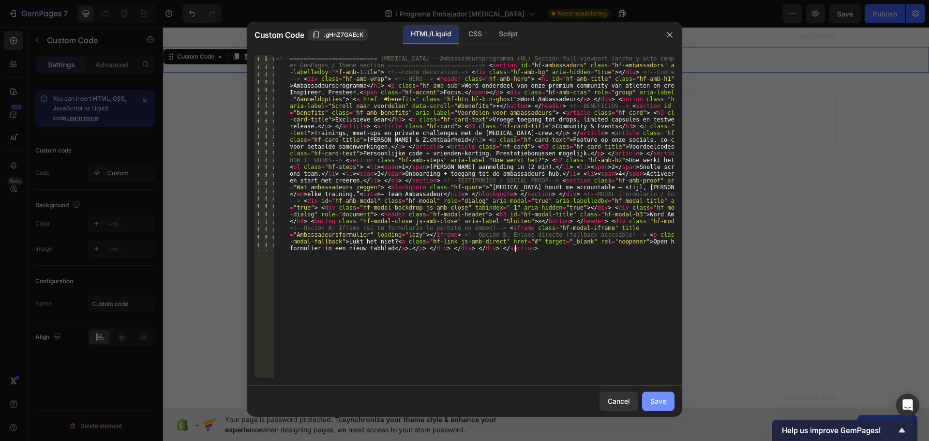
click at [668, 404] on button "Save" at bounding box center [658, 400] width 32 height 19
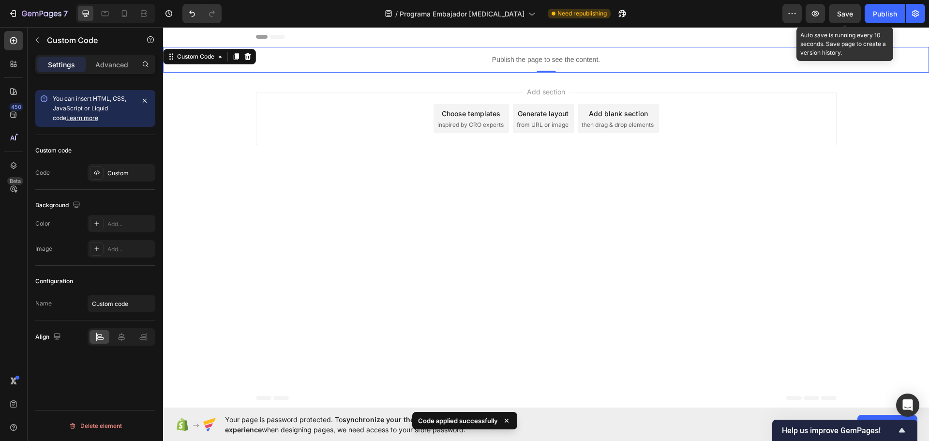
click at [851, 15] on span "Save" at bounding box center [845, 14] width 16 height 8
click at [817, 16] on icon "button" at bounding box center [815, 14] width 10 height 10
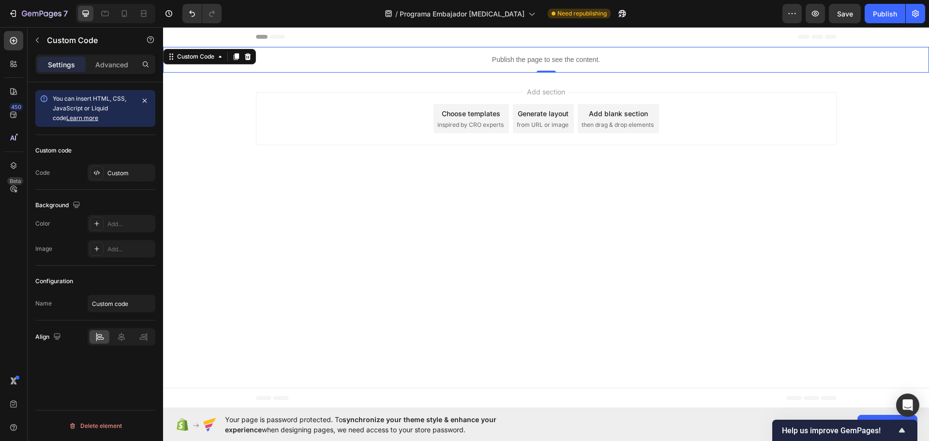
click at [514, 66] on div "Publish the page to see the content." at bounding box center [546, 60] width 766 height 26
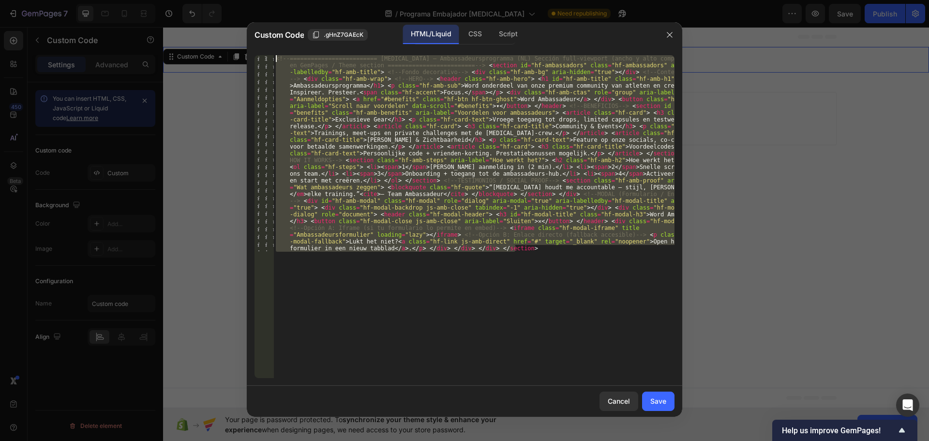
drag, startPoint x: 520, startPoint y: 251, endPoint x: 270, endPoint y: 55, distance: 317.3
click at [270, 55] on div "1 <!-- ========================= Hyperfocus – Ambassadeursprogramma (NL) Secció…" at bounding box center [464, 216] width 420 height 323
click at [547, 34] on div "HTML/Liquid CSS Script" at bounding box center [556, 35] width 201 height 20
click at [448, 125] on div "<!-- ========================= Hyperfocus – Ambassadeursprogramma (NL) Sección …" at bounding box center [474, 216] width 401 height 323
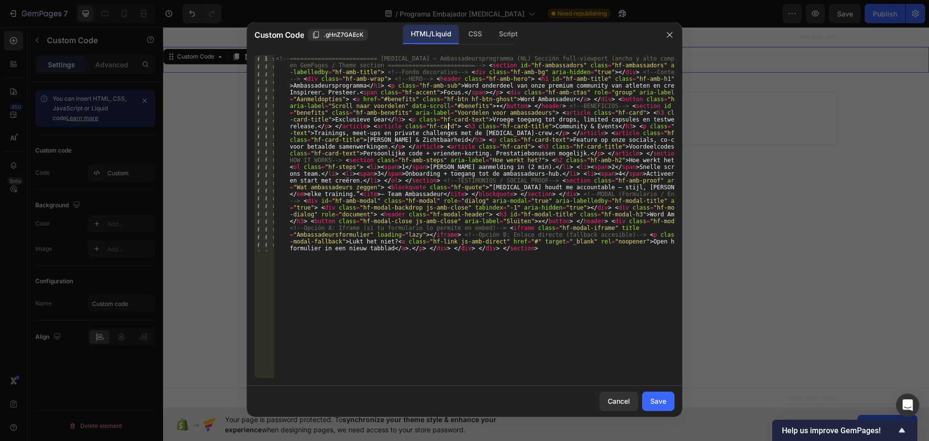
click at [448, 125] on div "<!-- ========================= Hyperfocus – Ambassadeursprogramma (NL) Sección …" at bounding box center [474, 412] width 401 height 715
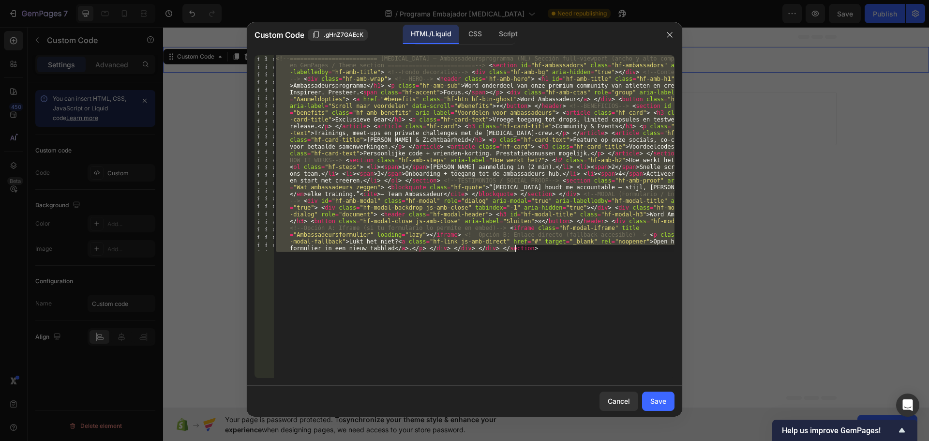
click at [448, 125] on div "<!-- ========================= Hyperfocus – Ambassadeursprogramma (NL) Sección …" at bounding box center [474, 412] width 401 height 715
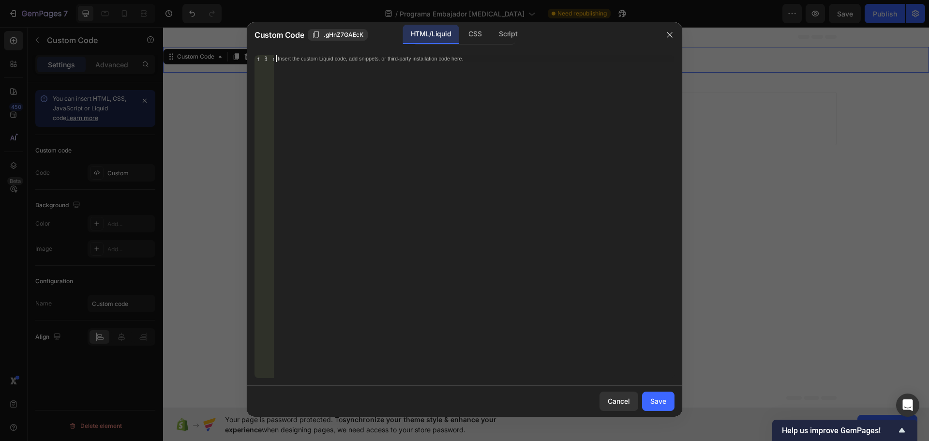
scroll to position [328, 0]
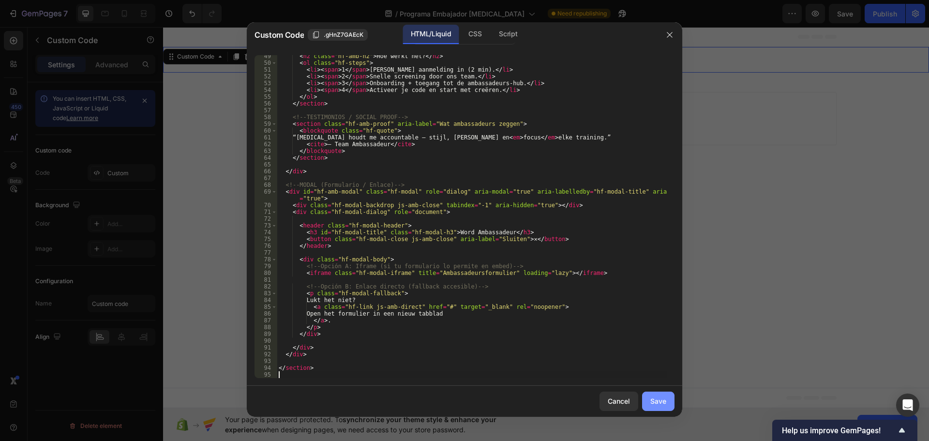
click at [654, 398] on div "Save" at bounding box center [658, 401] width 16 height 10
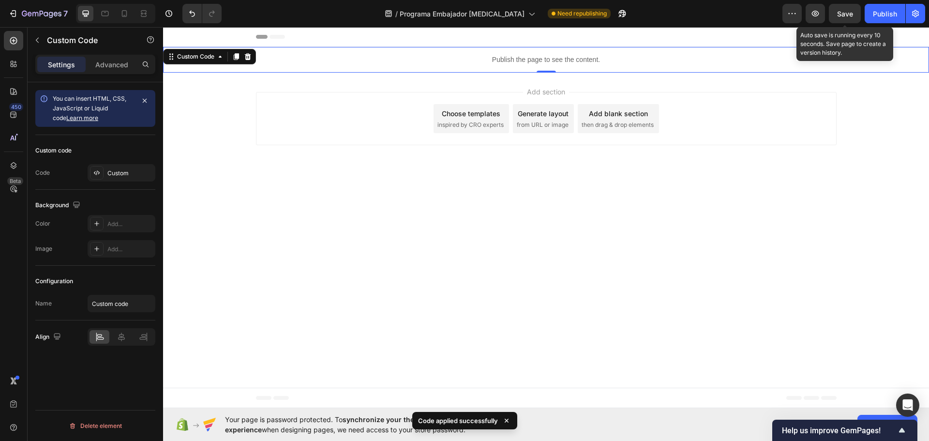
click at [843, 9] on div "Save" at bounding box center [845, 14] width 16 height 10
click at [815, 12] on icon "button" at bounding box center [815, 14] width 10 height 10
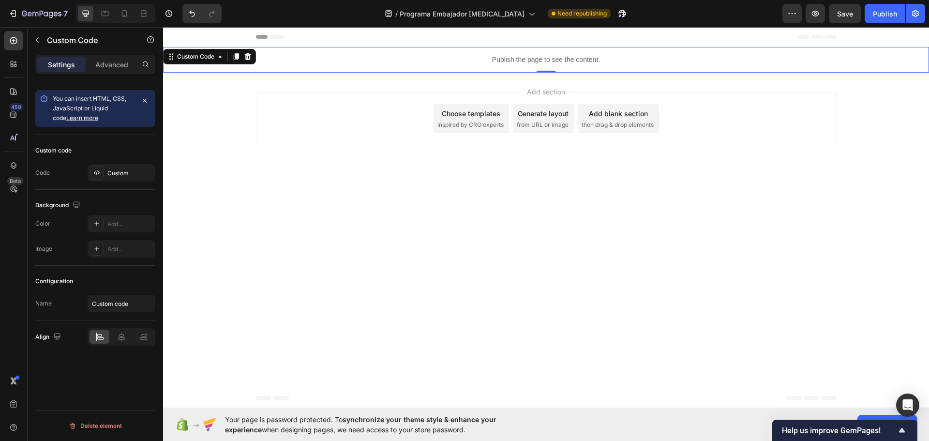
click at [521, 57] on p "Publish the page to see the content." at bounding box center [546, 60] width 766 height 10
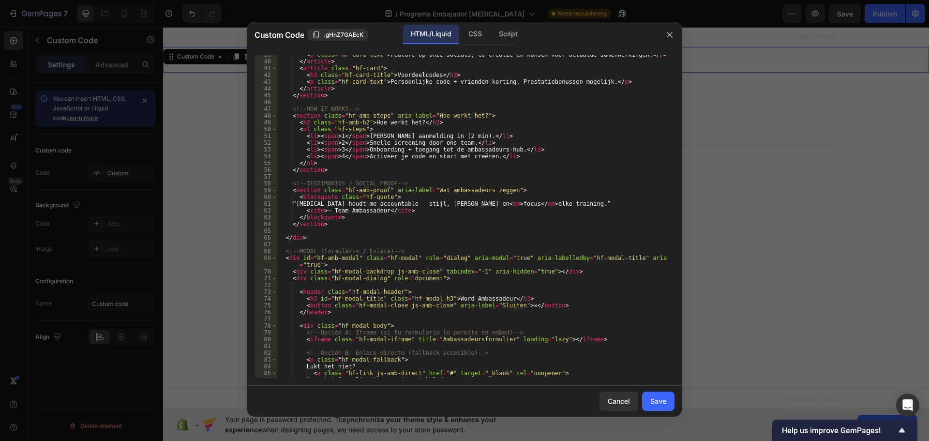
scroll to position [232, 0]
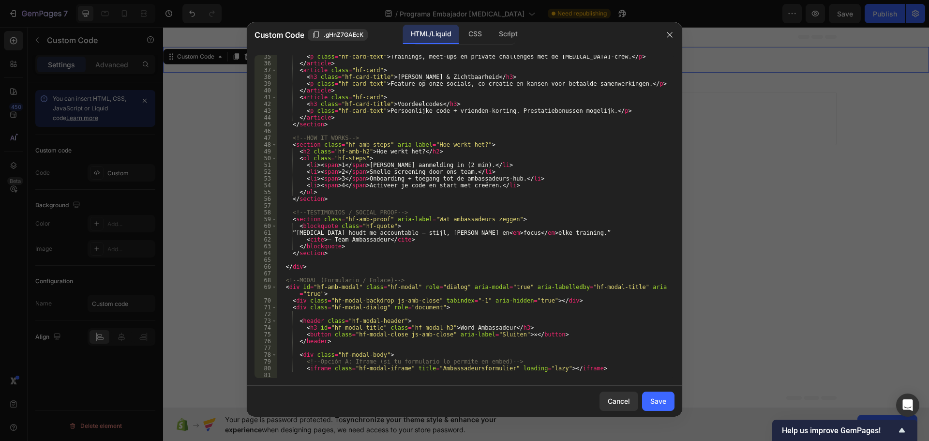
type textarea "<li><span>4</span> Activeer je code en start met creëren.</li>"
drag, startPoint x: 509, startPoint y: 186, endPoint x: 305, endPoint y: 184, distance: 204.2
click at [305, 184] on div "< p class = "hf-card-text" > Trainings, meet-ups en private challenges met de H…" at bounding box center [472, 221] width 390 height 336
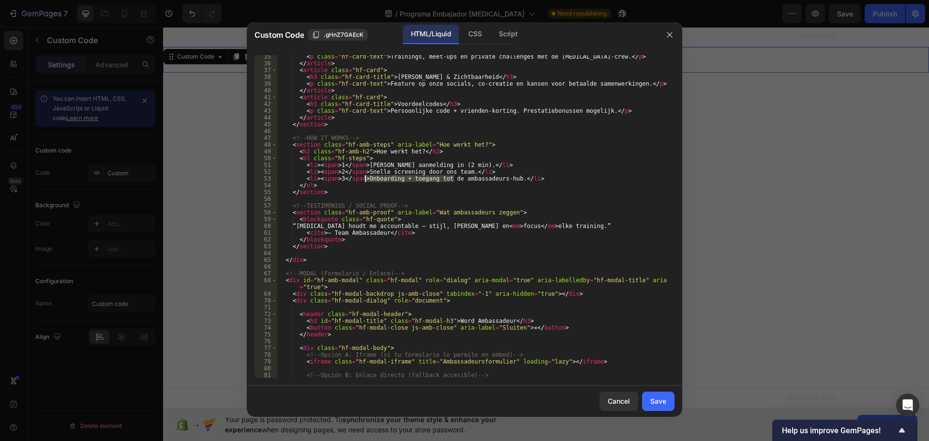
drag, startPoint x: 454, startPoint y: 179, endPoint x: 365, endPoint y: 178, distance: 89.0
click at [365, 178] on div "< p class = "hf-card-text" > Trainings, meet-ups en private challenges met de H…" at bounding box center [472, 221] width 390 height 336
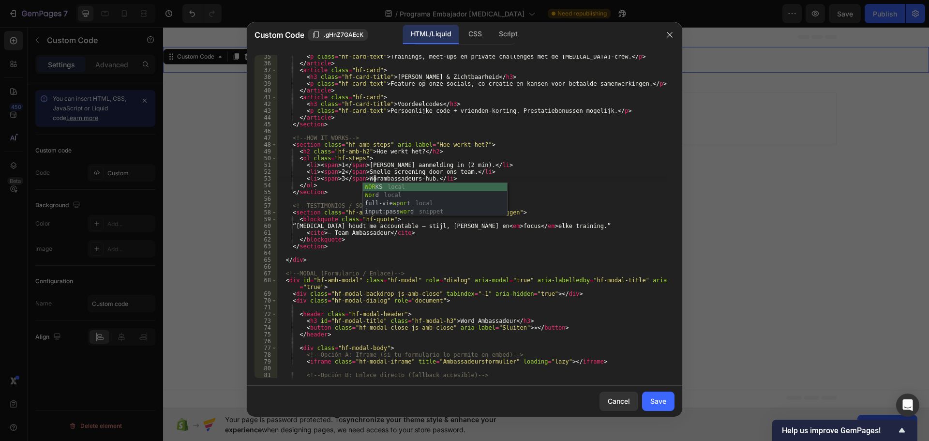
scroll to position [0, 8]
click at [419, 181] on div "< p class = "hf-card-text" > Trainings, meet-ups en private challenges met de H…" at bounding box center [472, 221] width 390 height 336
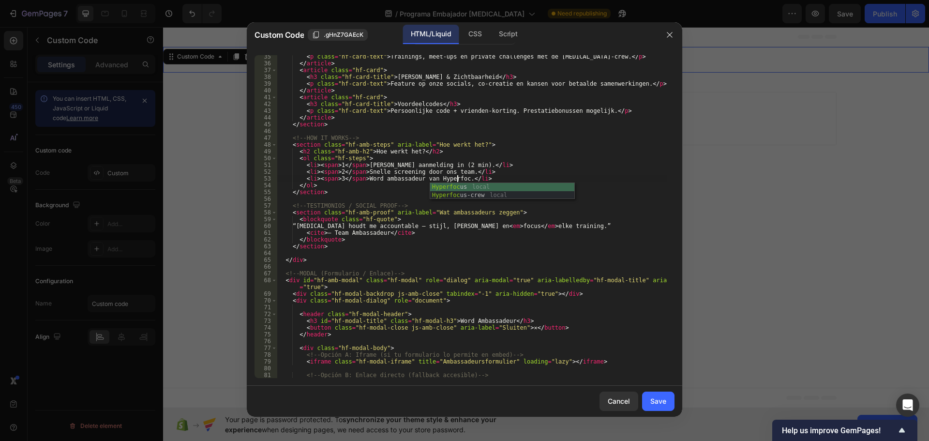
scroll to position [0, 15]
click at [498, 228] on div "< p class = "hf-card-text" > Trainings, meet-ups en private challenges met de H…" at bounding box center [472, 221] width 390 height 336
type textarea "“Hyperfocus houdt me accountable — stijl, kracht en <em>focus</em> elke trainin…"
click at [669, 395] on button "Save" at bounding box center [658, 400] width 32 height 19
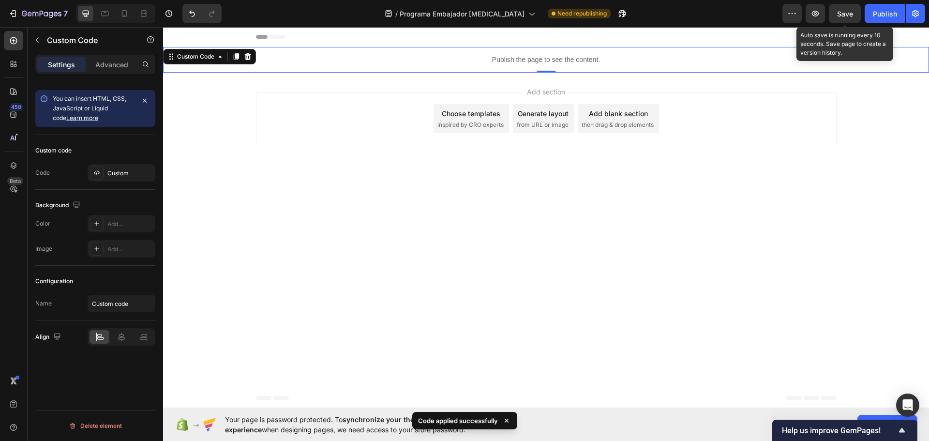
click at [852, 18] on div "Save" at bounding box center [845, 14] width 16 height 10
click at [816, 12] on icon "button" at bounding box center [815, 14] width 10 height 10
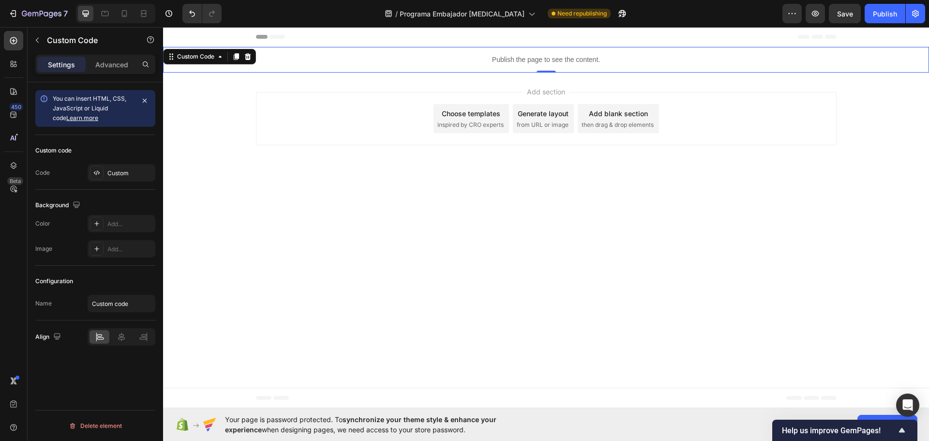
click at [526, 64] on p "Publish the page to see the content." at bounding box center [546, 60] width 766 height 10
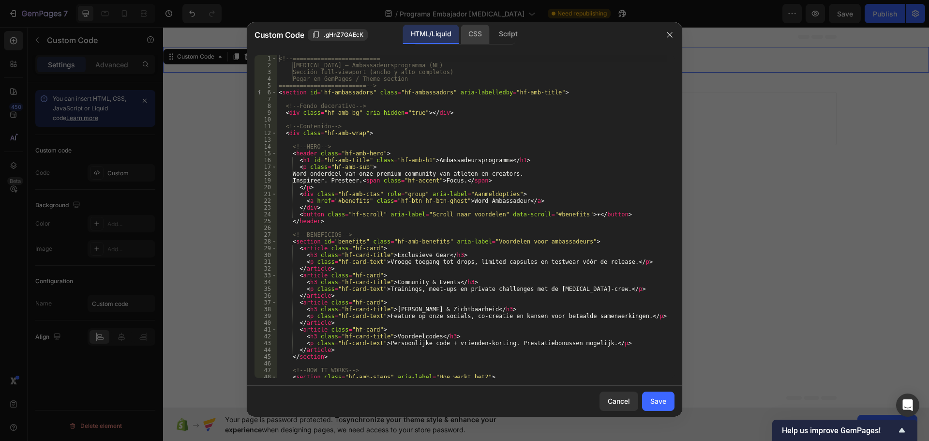
click at [473, 35] on div "CSS" at bounding box center [475, 34] width 29 height 19
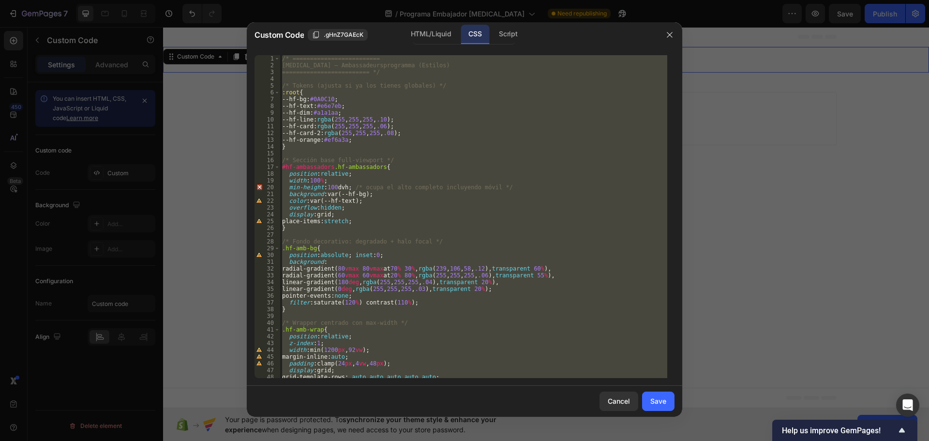
click at [445, 242] on div "/* ========================= Hyperfocus – Ambassadeursprogramma (Estilos) =====…" at bounding box center [473, 216] width 387 height 323
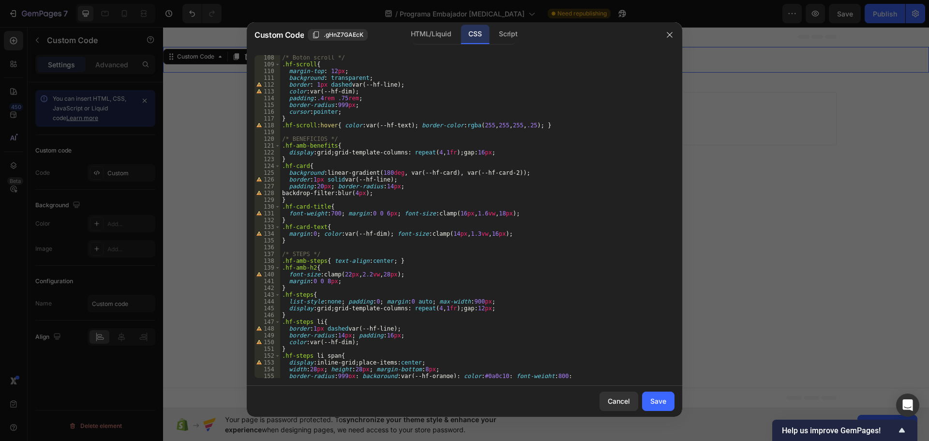
scroll to position [755, 0]
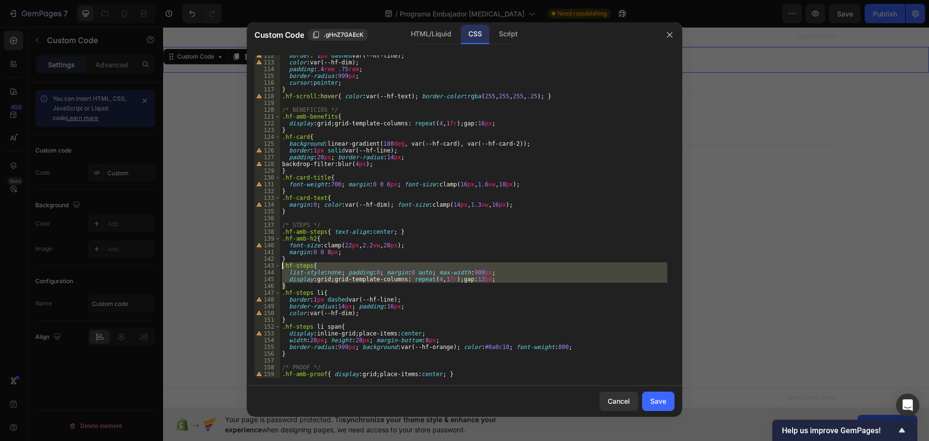
drag, startPoint x: 292, startPoint y: 286, endPoint x: 283, endPoint y: 268, distance: 20.8
click at [283, 268] on div "border : 1 px dashed var(--hf-line) ; color : var(--hf-dim) ; padding : .4 rem …" at bounding box center [473, 220] width 387 height 336
type textarea ".hf-steps{ list-style:none; padding:0; margin:0 auto; max-width:900px;"
paste textarea
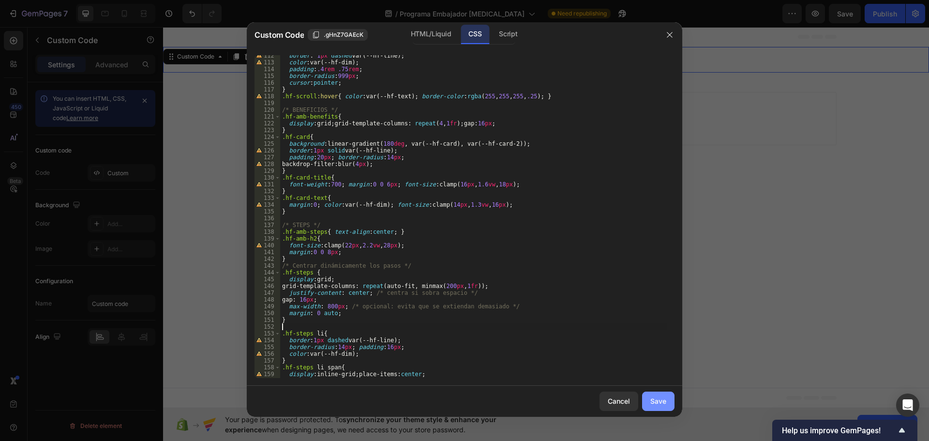
click at [654, 398] on div "Save" at bounding box center [658, 401] width 16 height 10
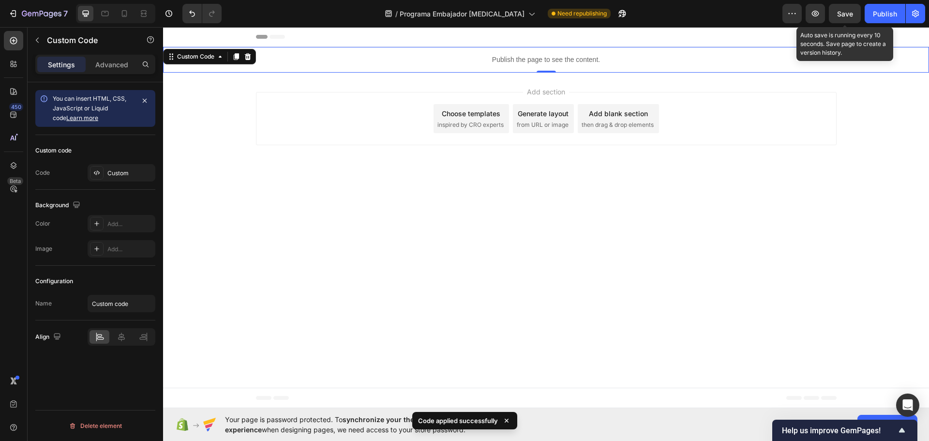
click at [851, 12] on span "Save" at bounding box center [845, 14] width 16 height 8
click at [820, 14] on button "button" at bounding box center [814, 13] width 19 height 19
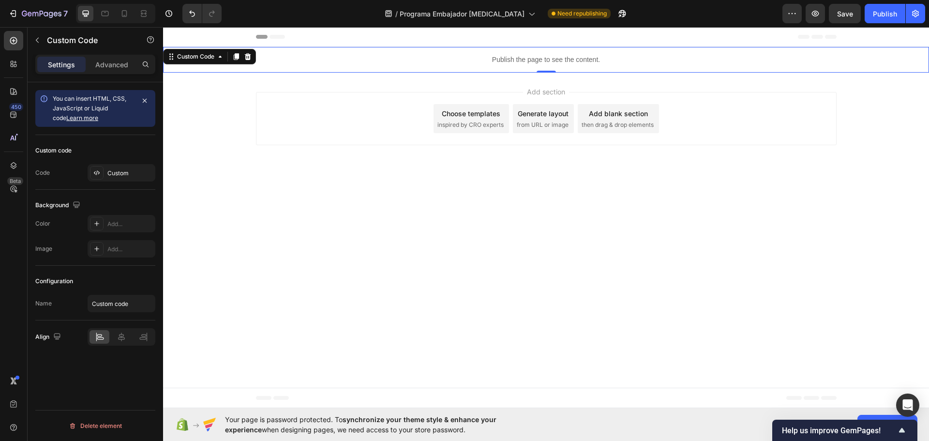
click at [491, 60] on p "Publish the page to see the content." at bounding box center [546, 60] width 766 height 10
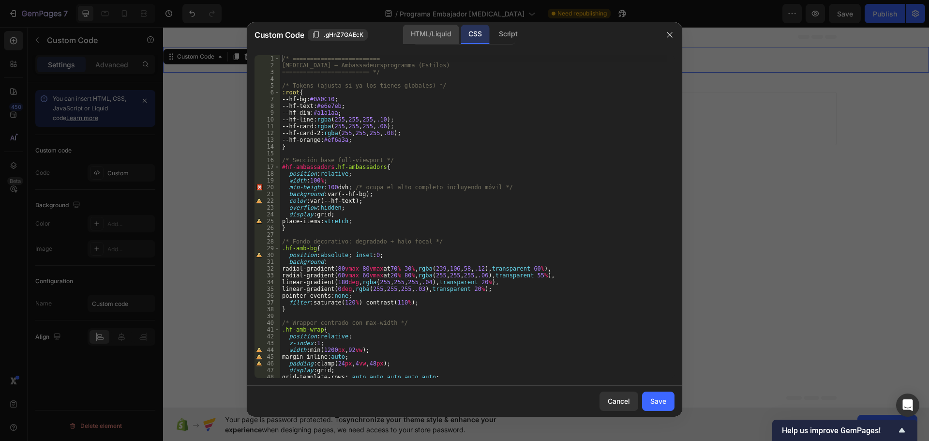
click at [421, 30] on div "HTML/Liquid" at bounding box center [431, 34] width 56 height 19
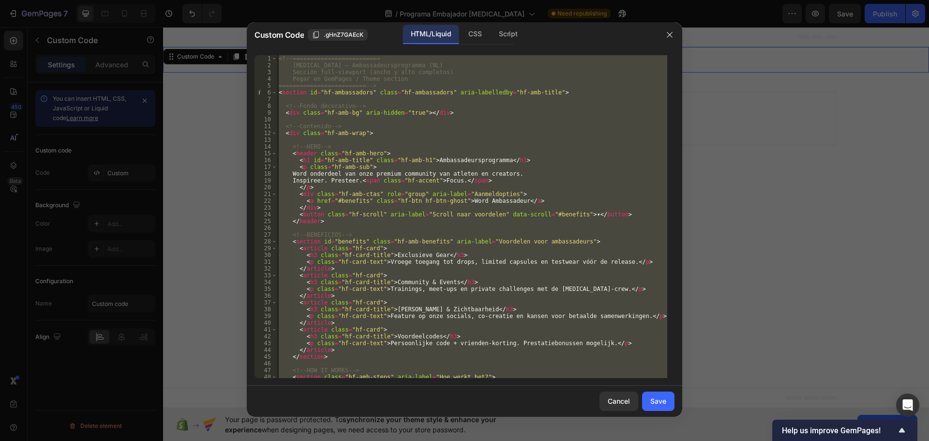
click at [416, 212] on div "<!-- ========================= Hyperfocus – Ambassadeursprogramma (NL) Sección …" at bounding box center [472, 216] width 390 height 323
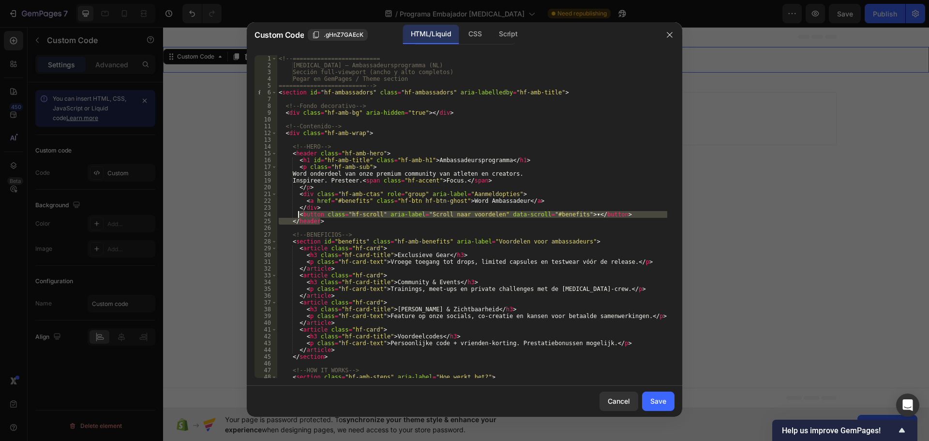
drag, startPoint x: 324, startPoint y: 222, endPoint x: 297, endPoint y: 216, distance: 27.8
click at [297, 216] on div "<!-- ========================= Hyperfocus – Ambassadeursprogramma (NL) Sección …" at bounding box center [472, 223] width 390 height 336
type textarea "<button class="hf-scroll" aria-label="Scroll naar voordelen" data-scroll="#bene…"
paste textarea
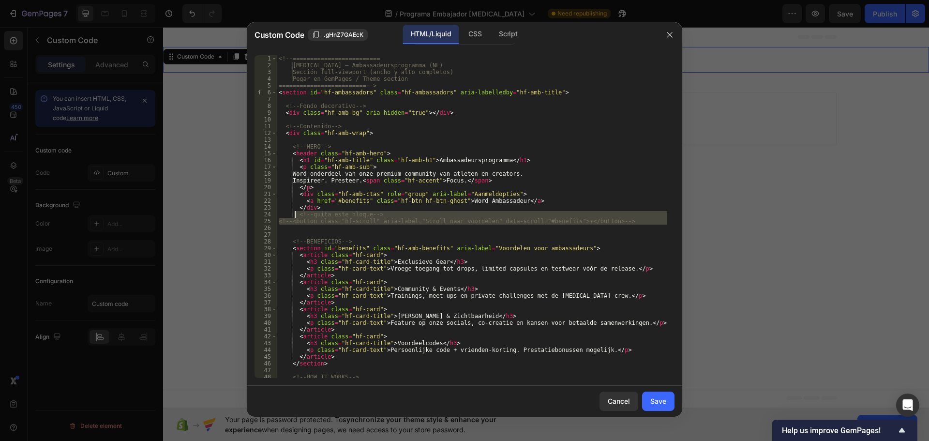
drag, startPoint x: 282, startPoint y: 229, endPoint x: 296, endPoint y: 216, distance: 19.2
click at [296, 216] on div "<!-- ========================= Hyperfocus – Ambassadeursprogramma (NL) Sección …" at bounding box center [472, 223] width 390 height 336
type textarea "<!-- quita este bloque --> <!-- <button class="hf-scroll" aria-label="Scroll na…"
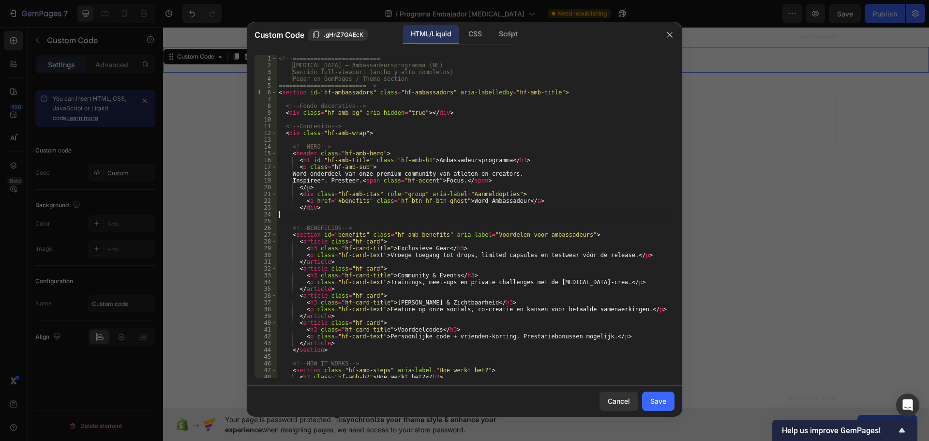
type textarea "</div>"
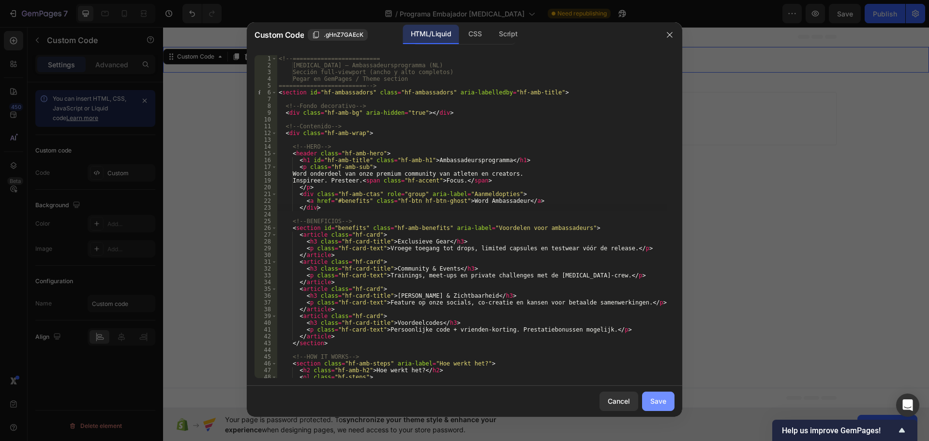
click at [662, 404] on div "Save" at bounding box center [658, 401] width 16 height 10
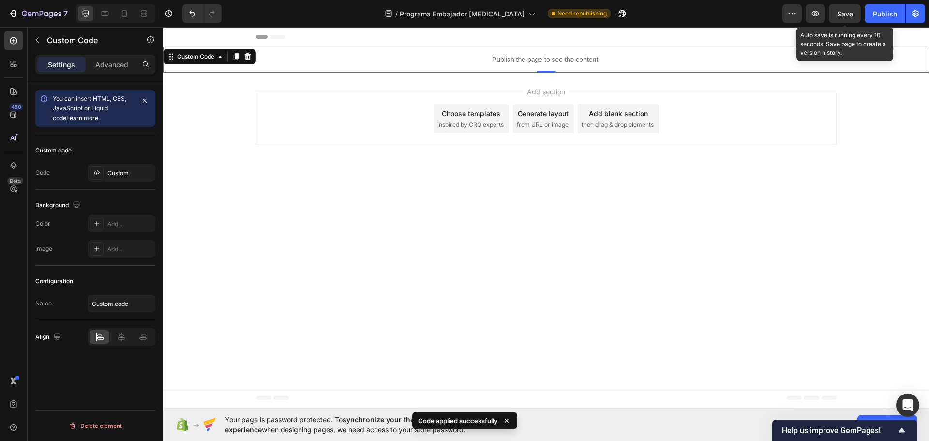
click at [844, 10] on span "Save" at bounding box center [845, 14] width 16 height 8
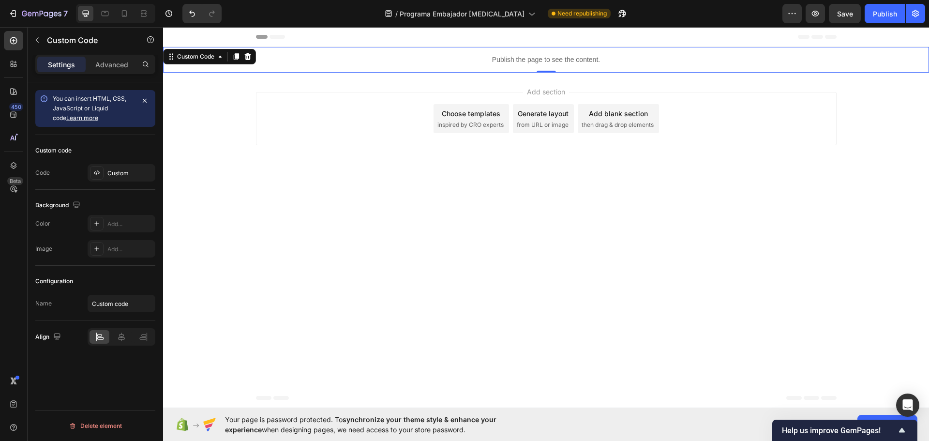
click at [508, 56] on p "Publish the page to see the content." at bounding box center [546, 60] width 766 height 10
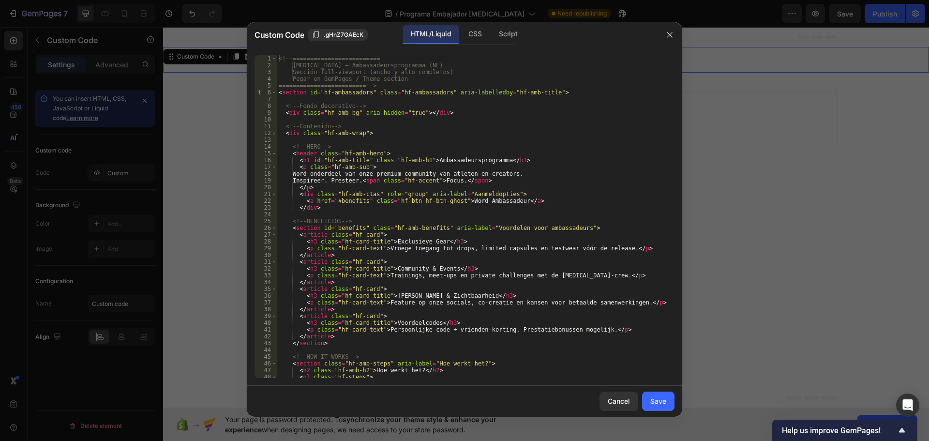
type textarea "<a href="#benefits" class="hf-btn hf-btn-ghost">Word Ambassadeur</a>"
click at [528, 200] on div "<!-- ========================= Hyperfocus – Ambassadeursprogramma (NL) Sección …" at bounding box center [472, 223] width 390 height 336
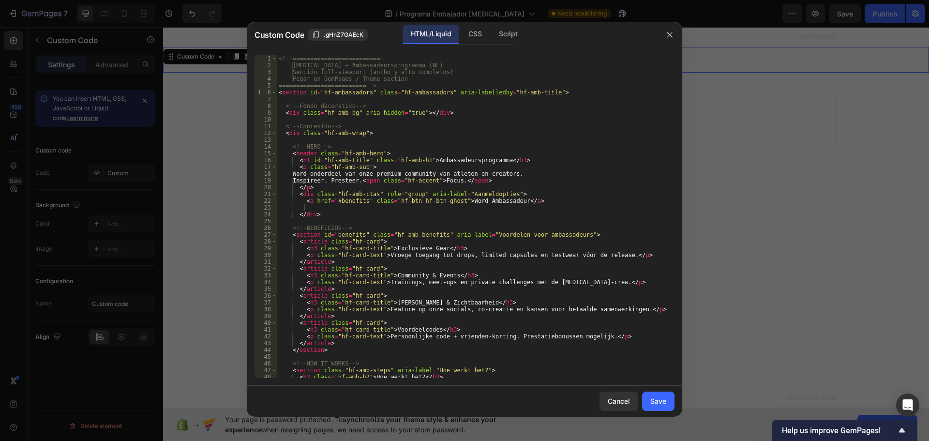
click at [326, 207] on div "<!-- ========================= Hyperfocus – Ambassadeursprogramma (NL) Sección …" at bounding box center [472, 223] width 390 height 336
paste textarea
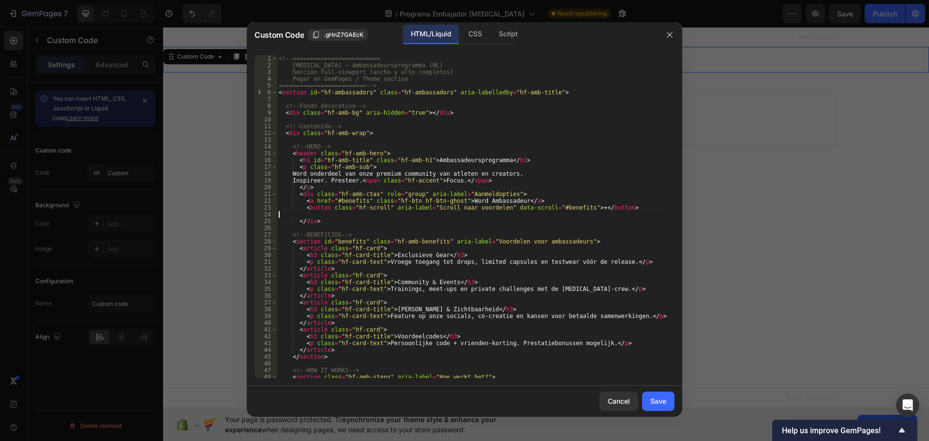
scroll to position [0, 0]
click at [657, 400] on div "Save" at bounding box center [658, 401] width 16 height 10
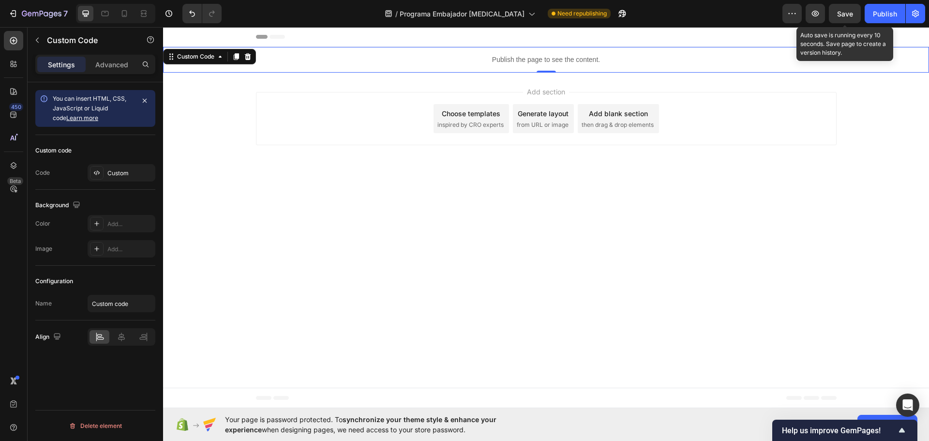
click at [841, 17] on span "Save" at bounding box center [845, 14] width 16 height 8
click at [552, 56] on p "Publish the page to see the content." at bounding box center [546, 60] width 766 height 10
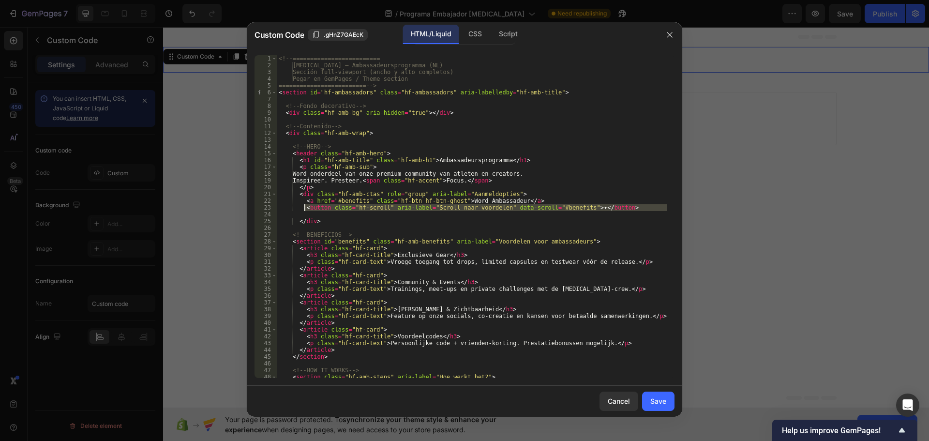
drag, startPoint x: 303, startPoint y: 214, endPoint x: 305, endPoint y: 207, distance: 7.4
click at [305, 207] on div "<!-- ========================= Hyperfocus – Ambassadeursprogramma (NL) Sección …" at bounding box center [472, 223] width 390 height 336
type textarea "<button class="hf-scroll" aria-label="Scroll naar voordelen" data-scroll="#bene…"
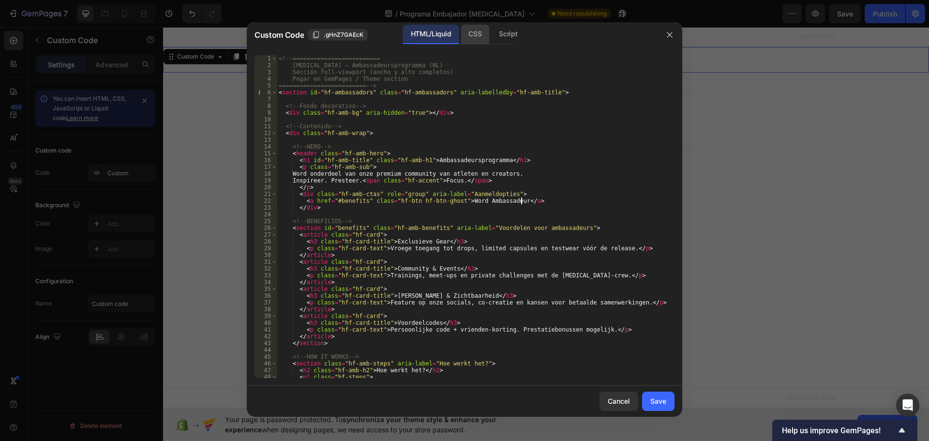
click at [481, 29] on div "CSS" at bounding box center [475, 34] width 29 height 19
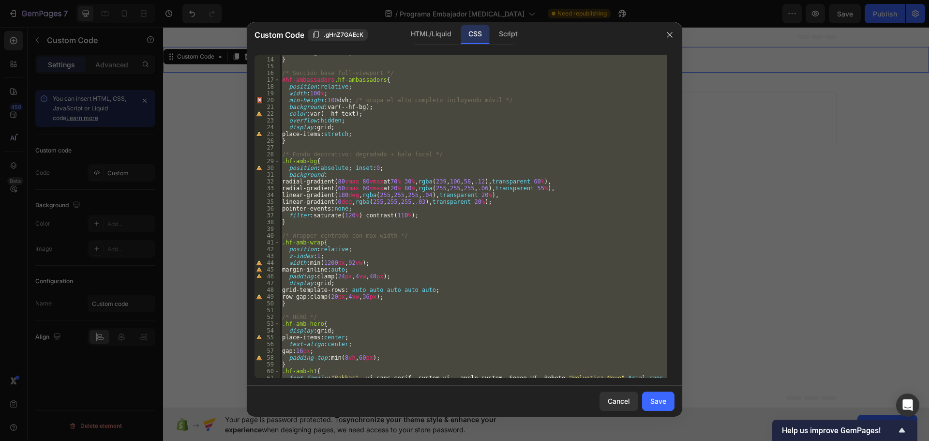
scroll to position [116, 0]
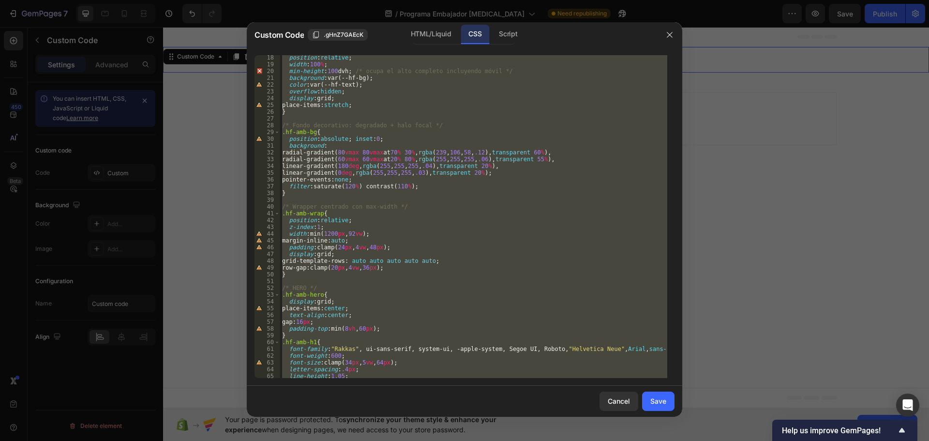
click at [384, 225] on div "position : relative ; width : 100 % ; min-height : 100 dvh ; /* ocupa el alto c…" at bounding box center [473, 216] width 387 height 323
type textarea "z-index:1;"
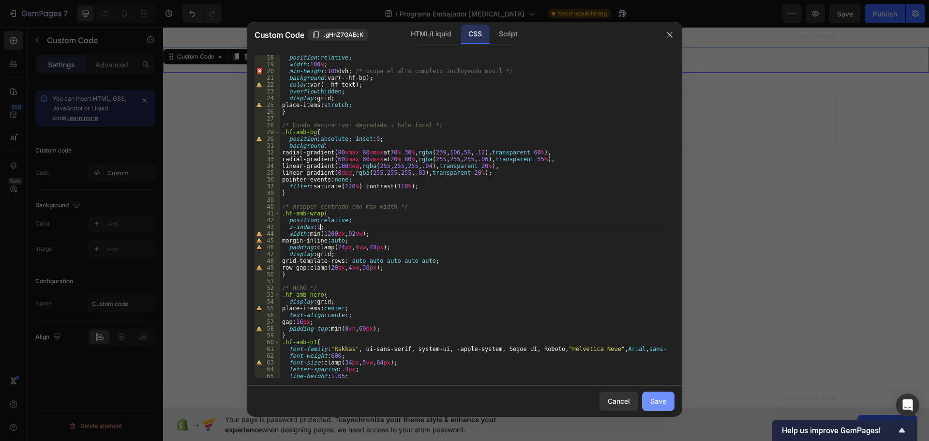
click at [659, 405] on div "Save" at bounding box center [658, 401] width 16 height 10
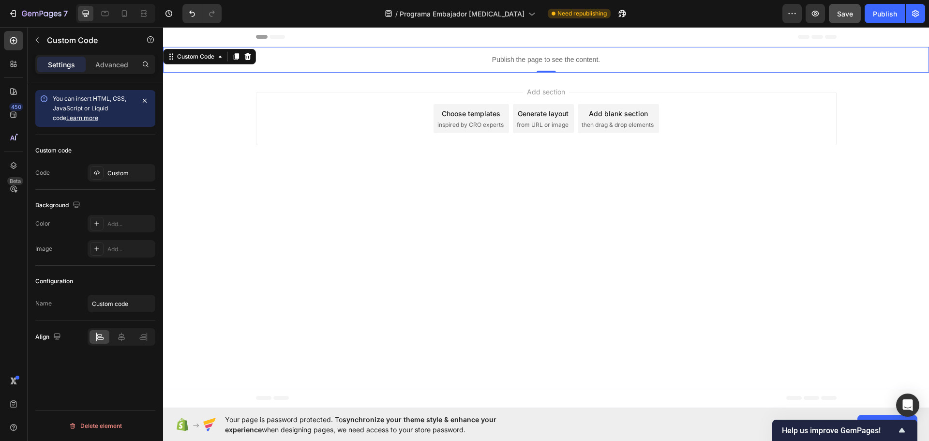
click at [853, 11] on button "Save" at bounding box center [845, 13] width 32 height 19
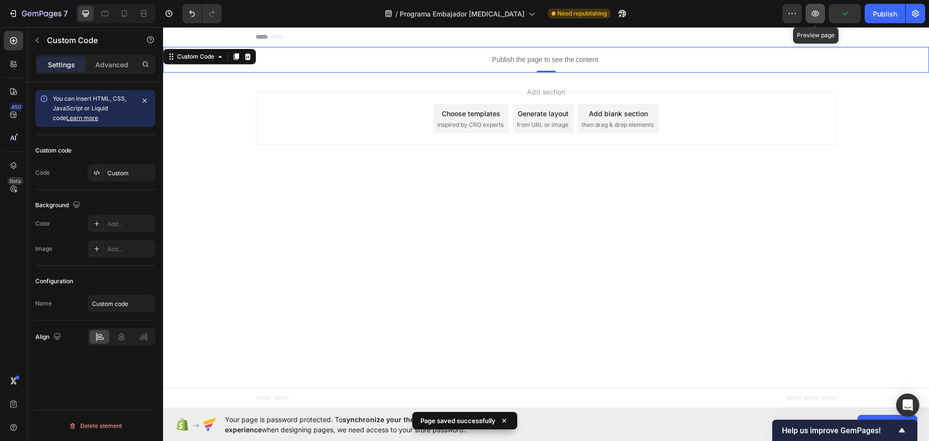
click at [818, 17] on icon "button" at bounding box center [815, 14] width 10 height 10
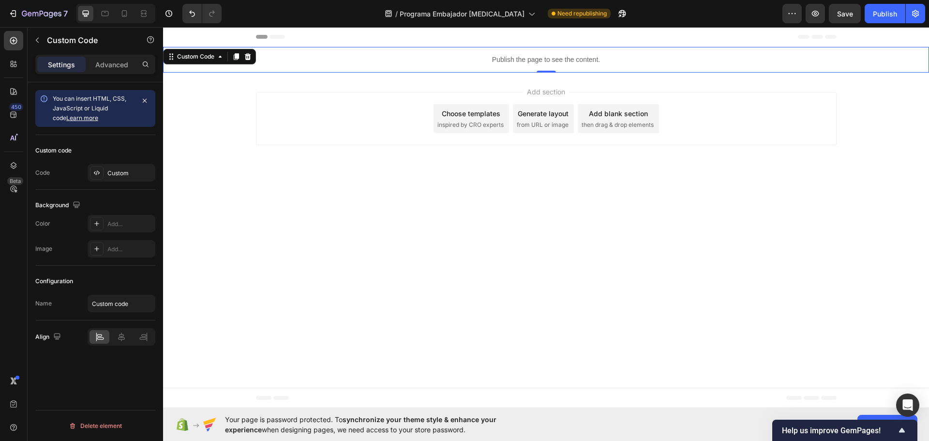
click at [525, 57] on p "Publish the page to see the content." at bounding box center [546, 60] width 766 height 10
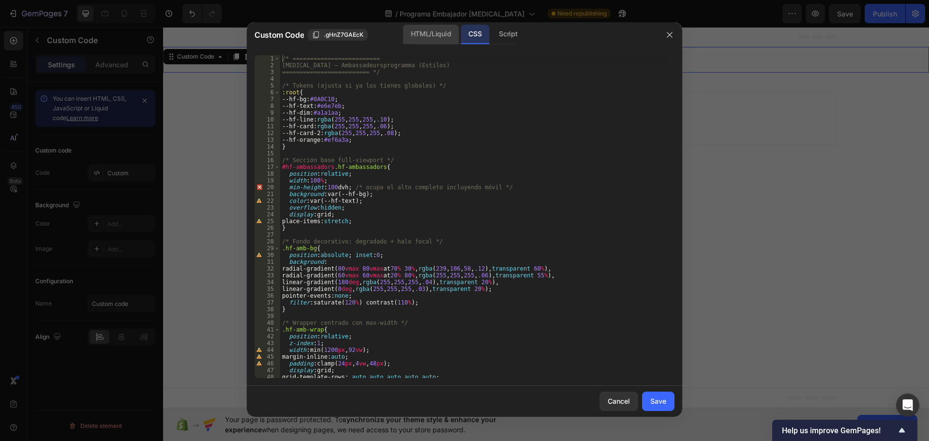
click at [420, 31] on div "HTML/Liquid" at bounding box center [431, 34] width 56 height 19
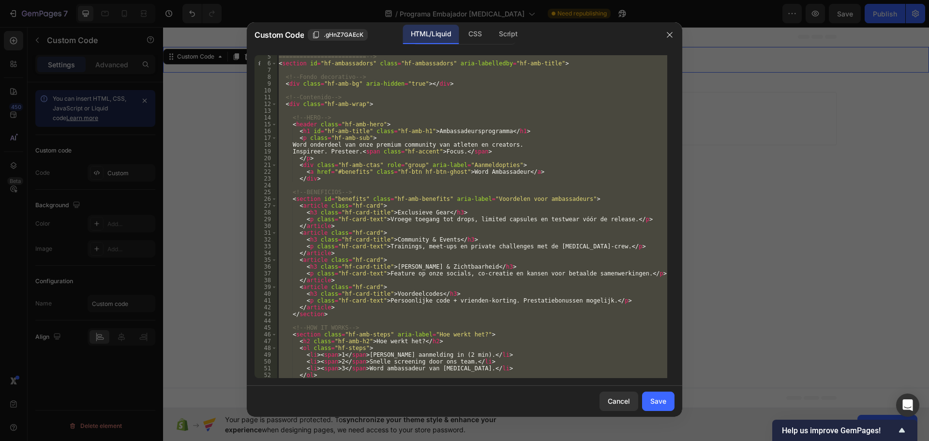
scroll to position [58, 0]
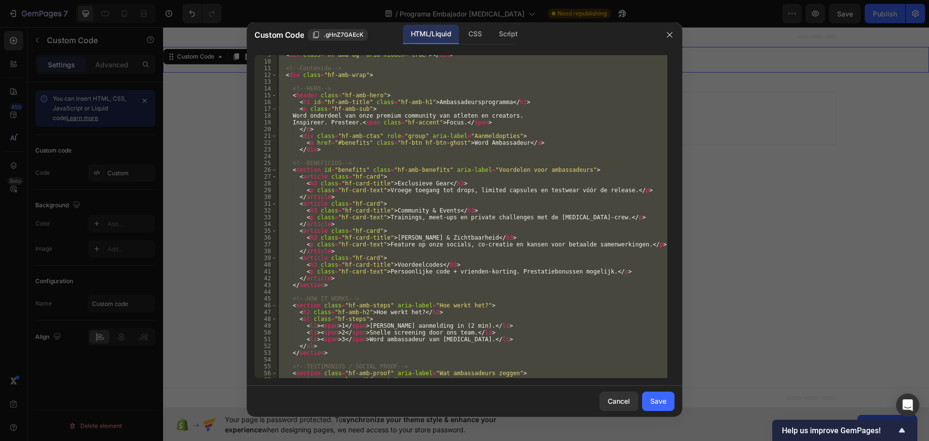
click at [394, 216] on div "< div class = "hf-amb-bg" aria-hidden = "true" > </ div > <!-- Contenido --> < …" at bounding box center [472, 216] width 390 height 323
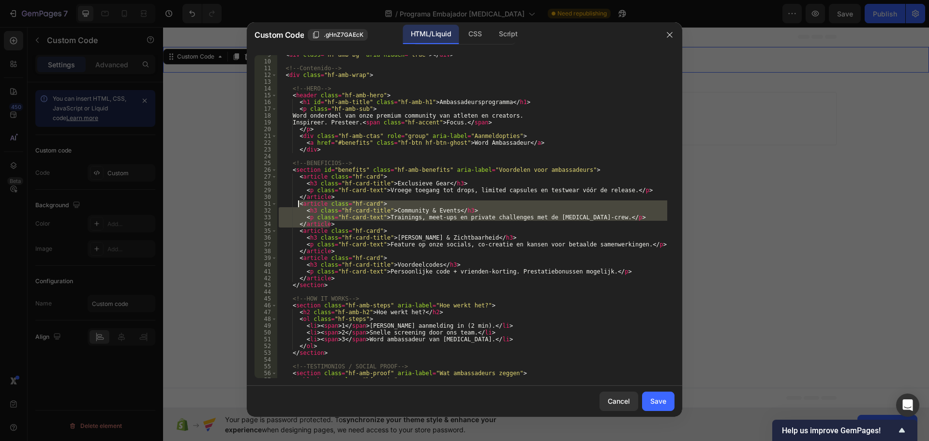
drag, startPoint x: 333, startPoint y: 223, endPoint x: 297, endPoint y: 204, distance: 40.5
click at [297, 204] on div "< div class = "hf-amb-bg" aria-hidden = "true" > </ div > <!-- Contenido --> < …" at bounding box center [472, 219] width 390 height 336
type textarea "<article class="hf-card"> <h3 class="hf-card-title">Community & Events</h3>"
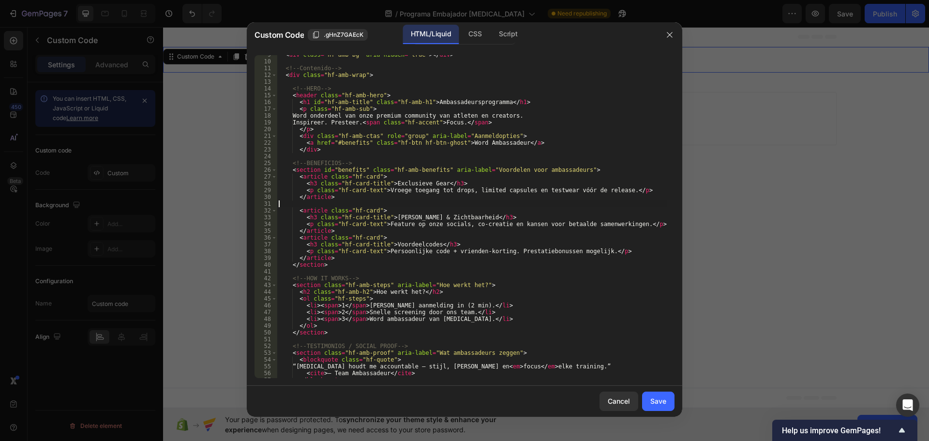
type textarea "</article>"
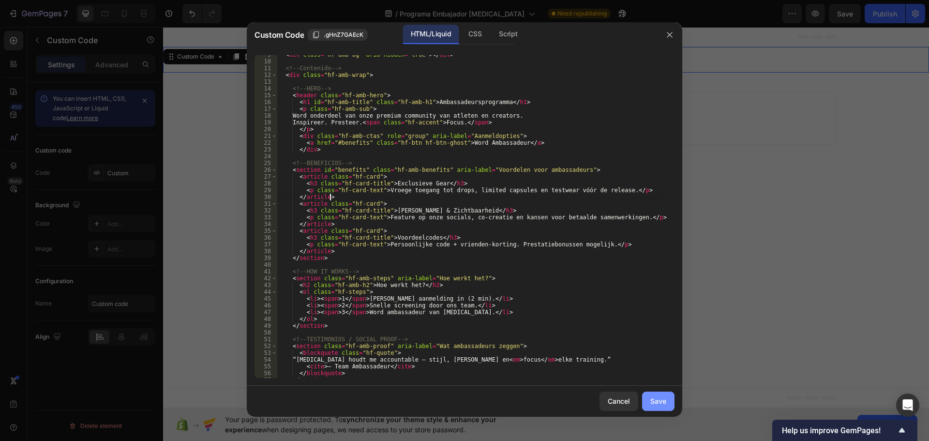
click at [661, 397] on div "Save" at bounding box center [658, 401] width 16 height 10
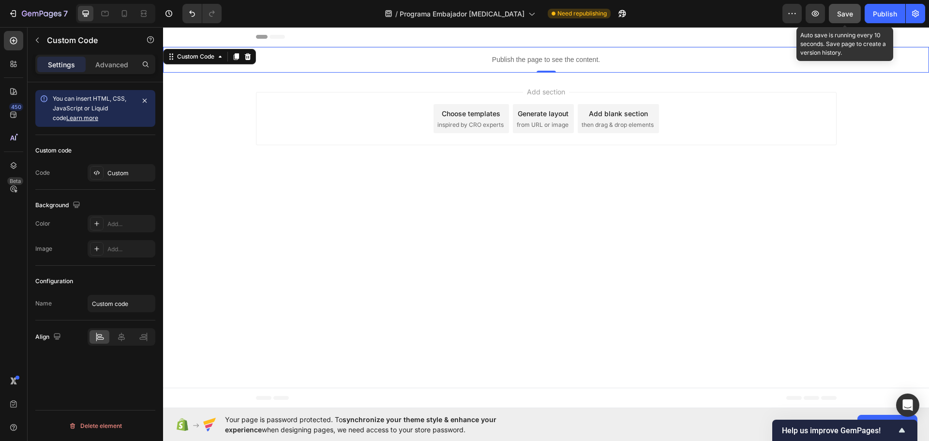
click at [849, 20] on button "Save" at bounding box center [845, 13] width 32 height 19
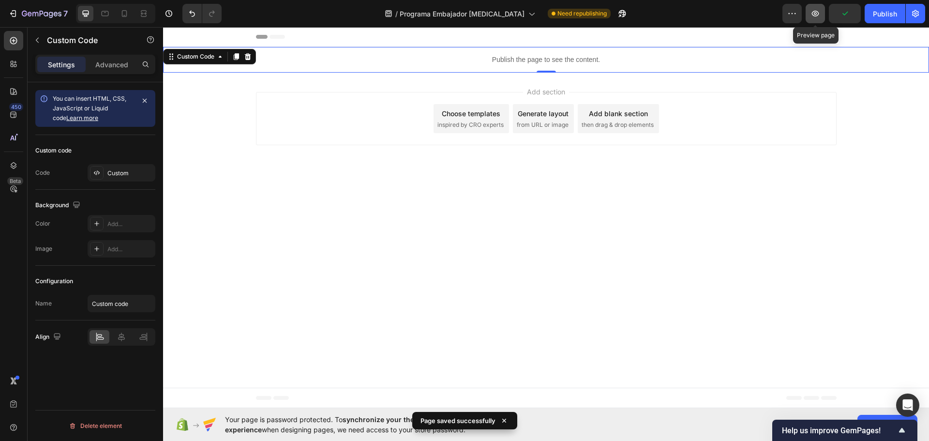
click at [814, 11] on icon "button" at bounding box center [815, 14] width 10 height 10
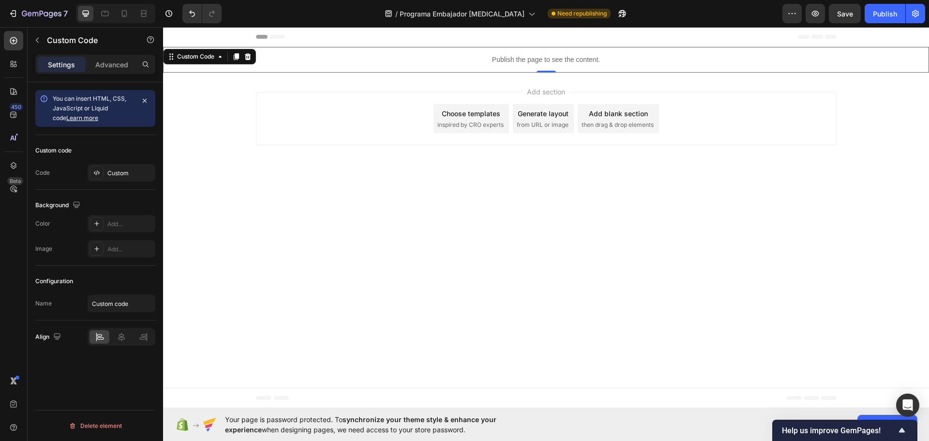
click at [560, 58] on p "Publish the page to see the content." at bounding box center [546, 60] width 766 height 10
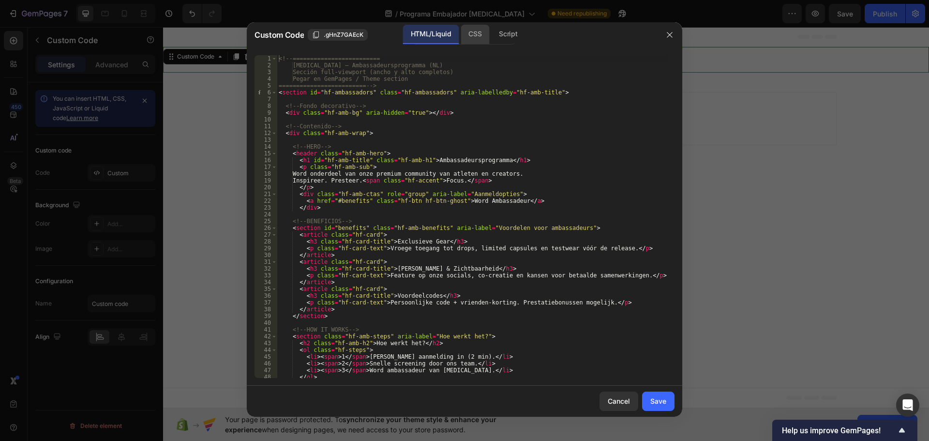
click at [472, 34] on div "CSS" at bounding box center [475, 34] width 29 height 19
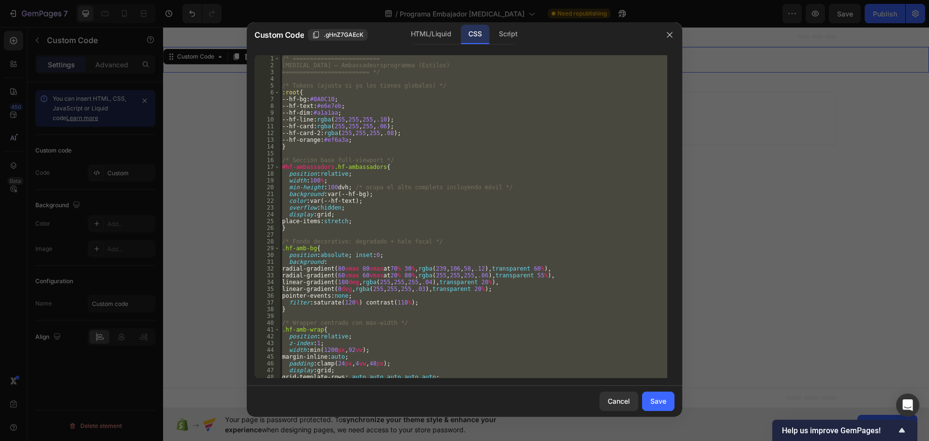
click at [410, 166] on div "/* ========================= Hyperfocus – Ambassadeursprogramma (Estilos) =====…" at bounding box center [473, 216] width 387 height 323
type textarea "#hf-ambassadors.hf-ambassadors{"
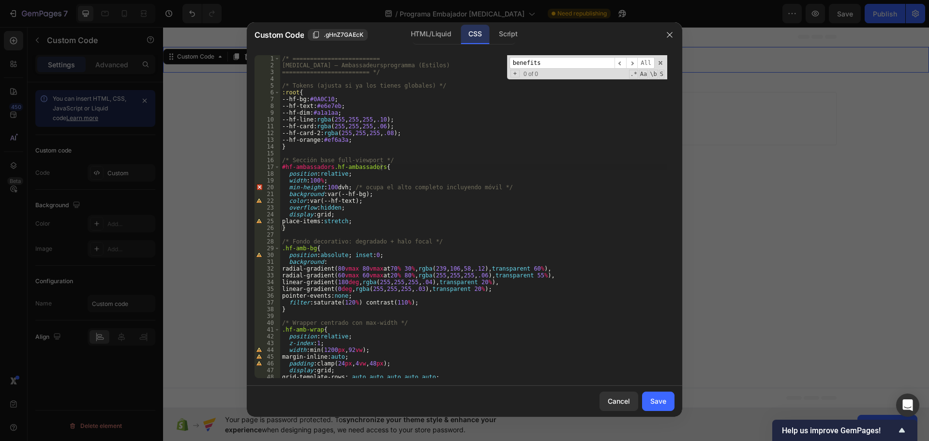
scroll to position [658, 0]
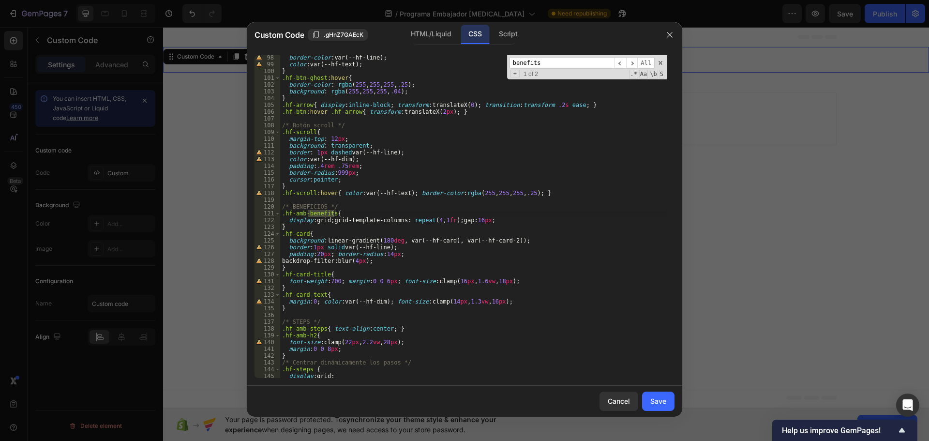
type input "benefits"
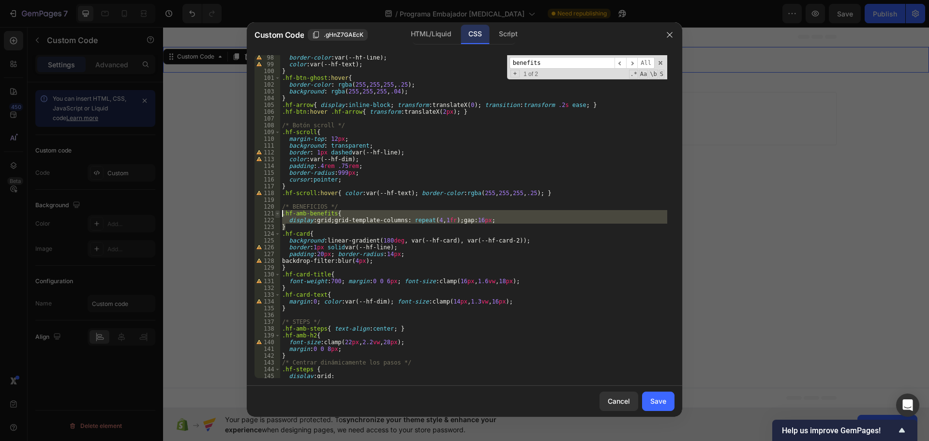
drag, startPoint x: 292, startPoint y: 227, endPoint x: 279, endPoint y: 215, distance: 17.8
click at [279, 215] on div "} 98 99 100 101 102 103 104 105 106 107 108 109 110 111 112 113 114 115 116 117…" at bounding box center [464, 216] width 420 height 323
paste textarea "}"
type textarea "}"
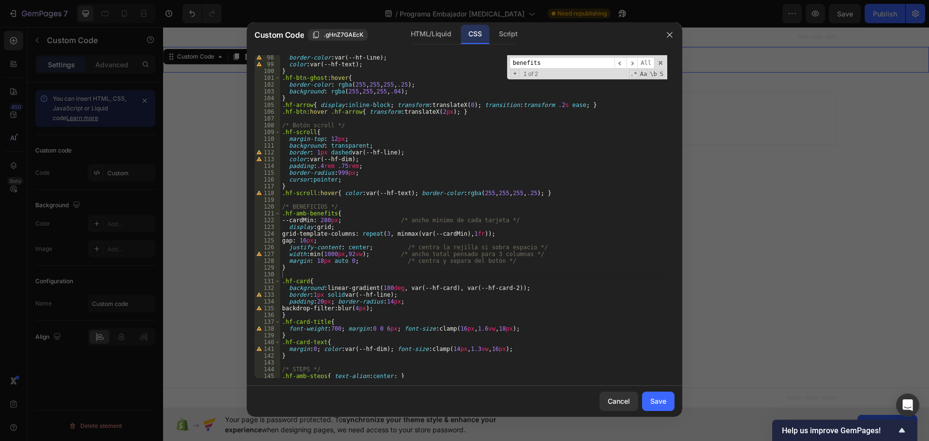
click at [555, 68] on input "benefits" at bounding box center [561, 63] width 105 height 12
click at [515, 60] on input "steps" at bounding box center [561, 63] width 105 height 12
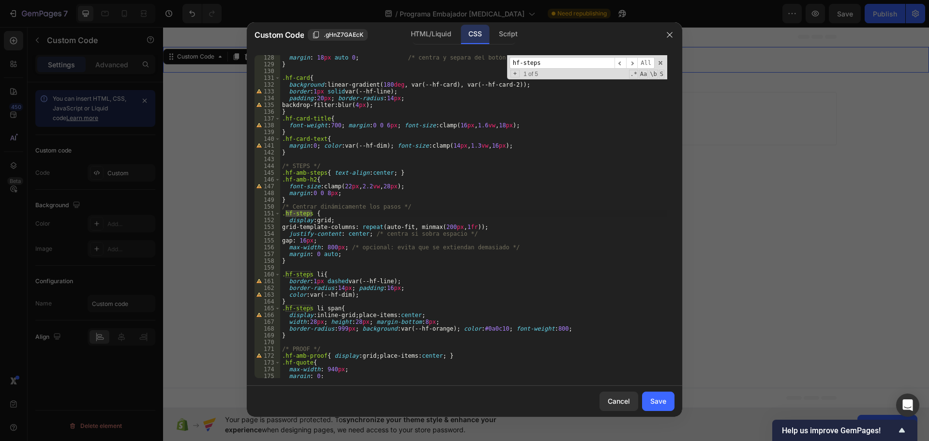
type input "hf-steps"
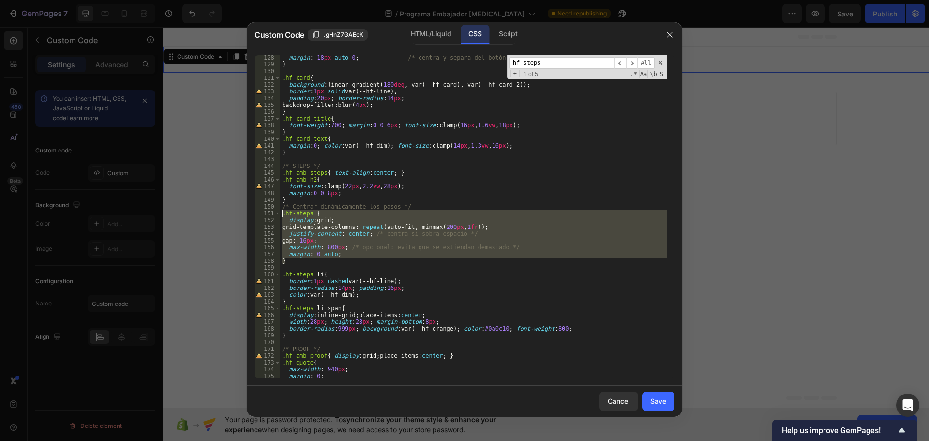
drag, startPoint x: 298, startPoint y: 263, endPoint x: 272, endPoint y: 212, distance: 56.9
click at [272, 212] on div "} 128 129 130 131 132 133 134 135 136 137 138 139 140 141 142 143 144 145 146 1…" at bounding box center [464, 216] width 420 height 323
paste textarea "}"
type textarea "}"
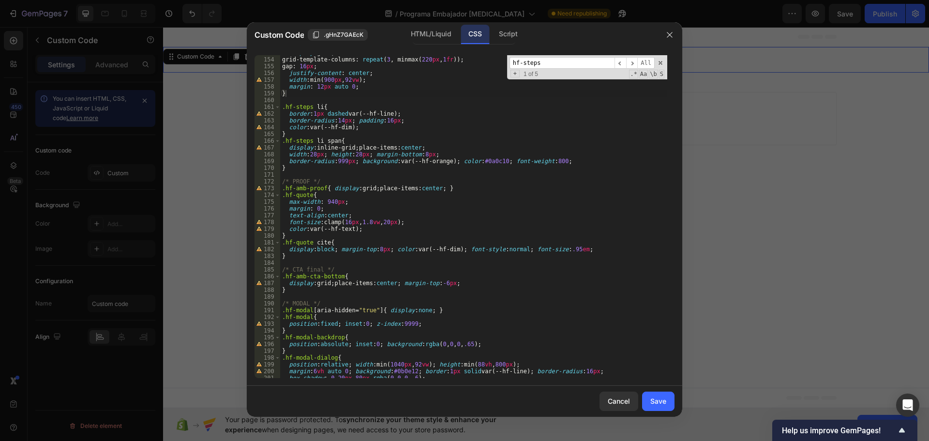
scroll to position [1094, 0]
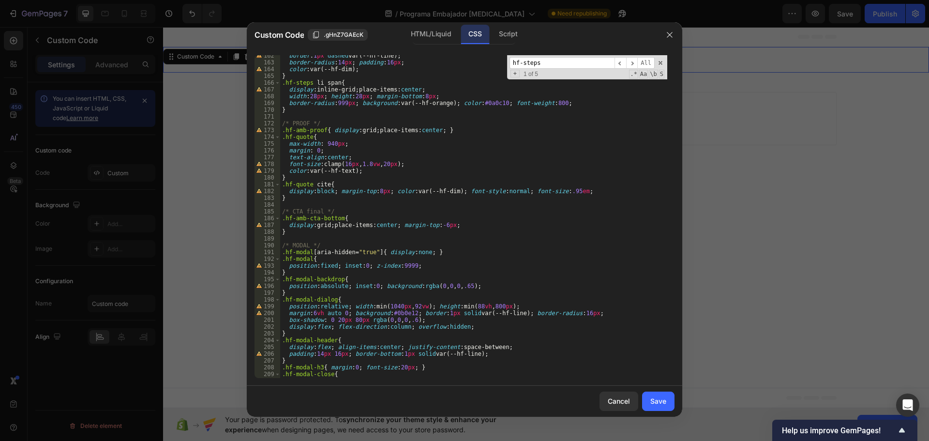
click at [557, 66] on input "hf-steps" at bounding box center [561, 63] width 105 height 12
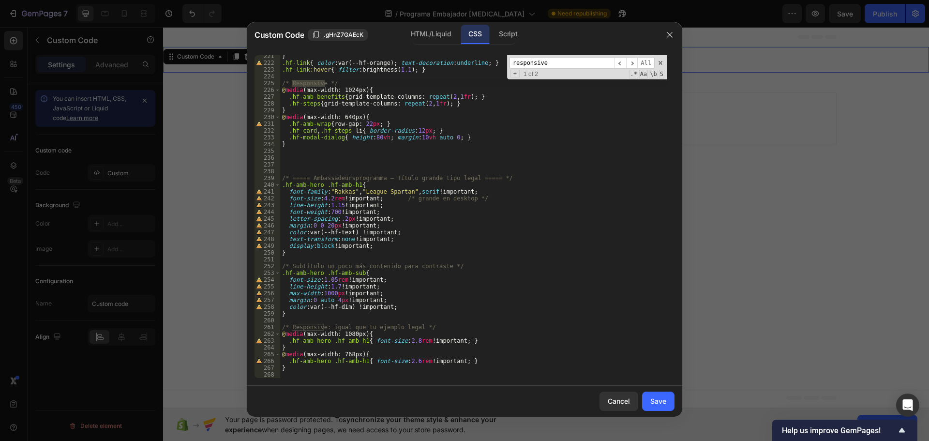
scroll to position [1434, 0]
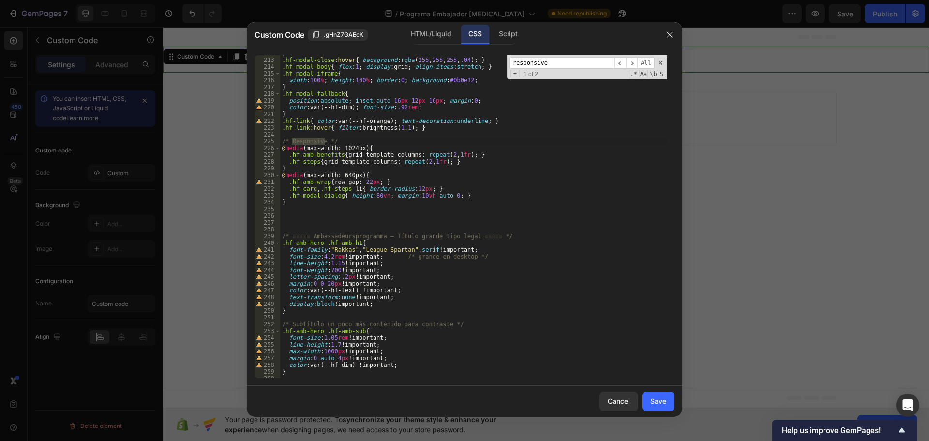
type input "responsive"
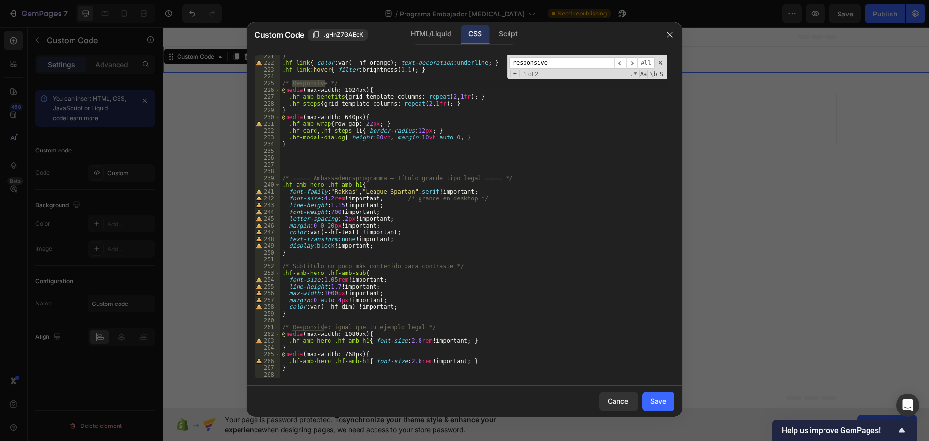
click at [313, 369] on div "} .hf-link { color : var(--hf-orange) ; text-decoration : underline ; } .hf-lin…" at bounding box center [473, 221] width 387 height 336
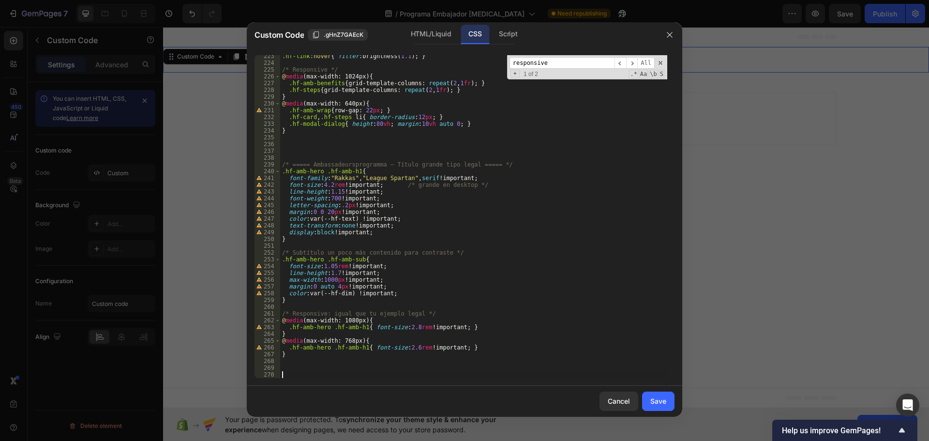
paste textarea "}"
type textarea "}"
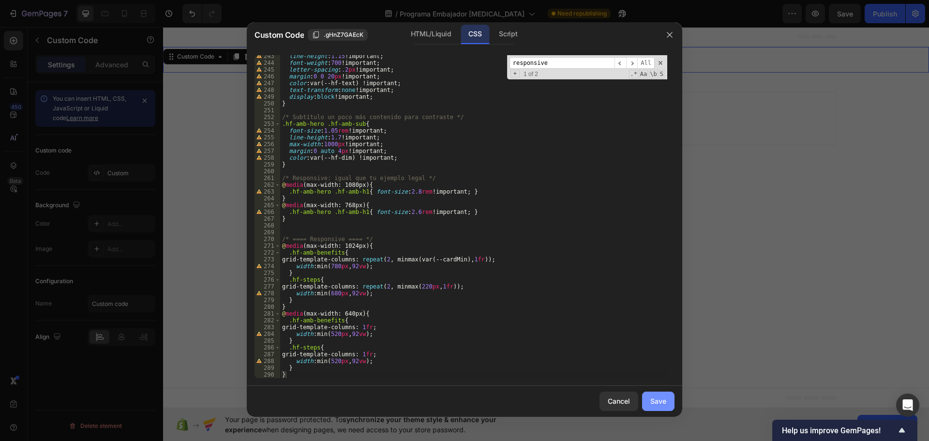
click at [657, 397] on div "Save" at bounding box center [658, 401] width 16 height 10
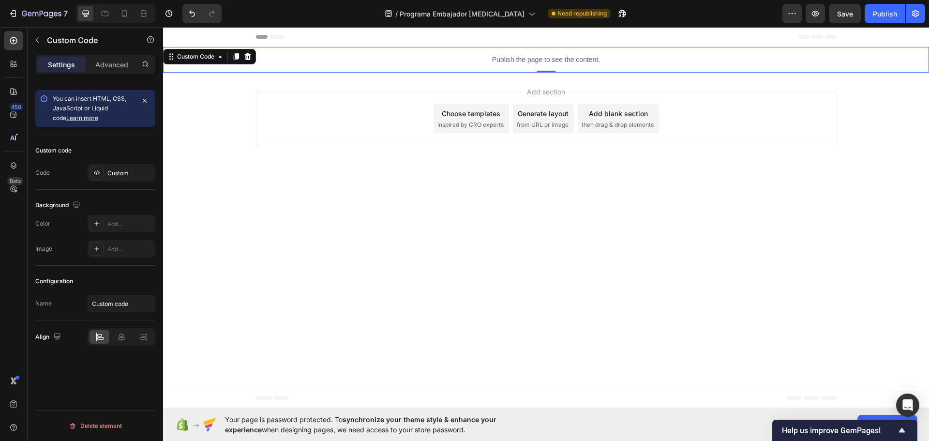
click at [843, 17] on span "Save" at bounding box center [845, 14] width 16 height 8
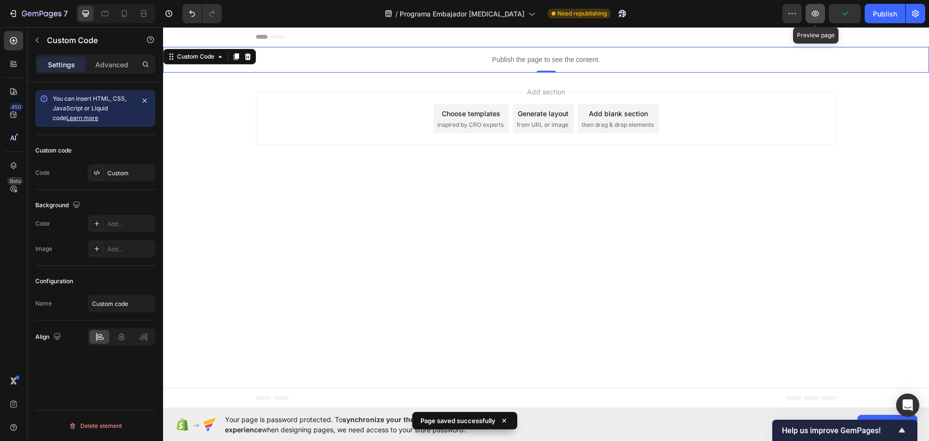
click at [815, 17] on icon "button" at bounding box center [815, 14] width 10 height 10
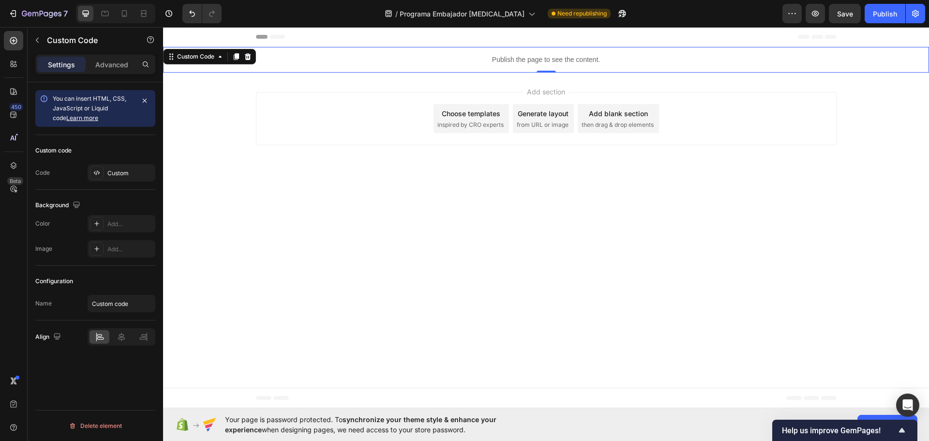
click at [555, 55] on p "Publish the page to see the content." at bounding box center [546, 60] width 766 height 10
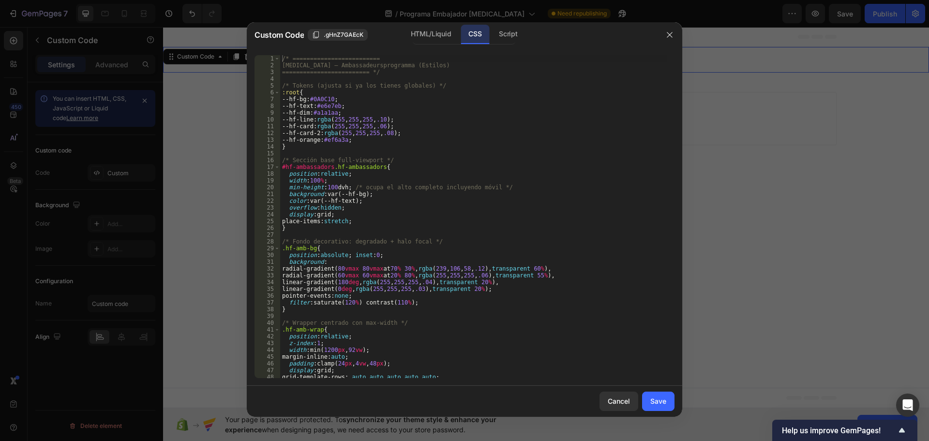
scroll to position [145, 0]
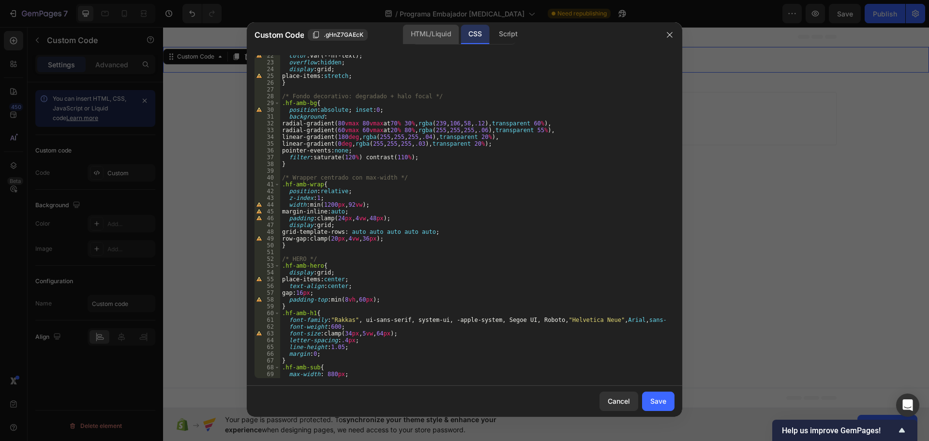
click at [426, 33] on div "HTML/Liquid" at bounding box center [431, 34] width 56 height 19
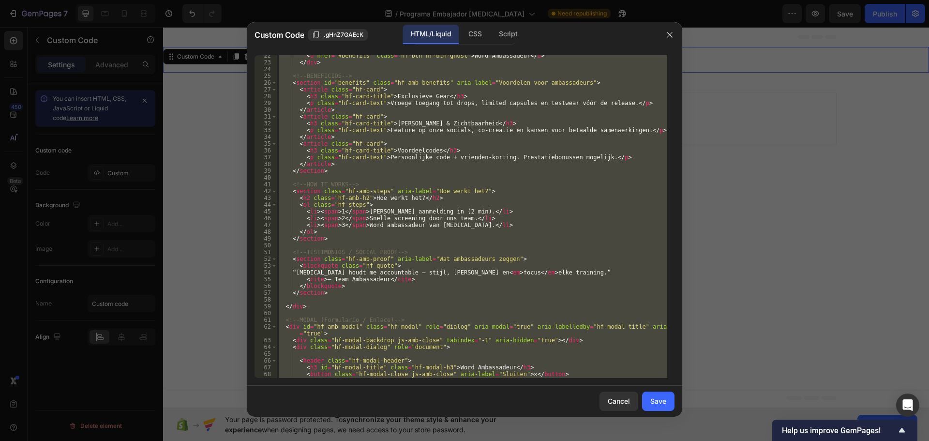
scroll to position [280, 0]
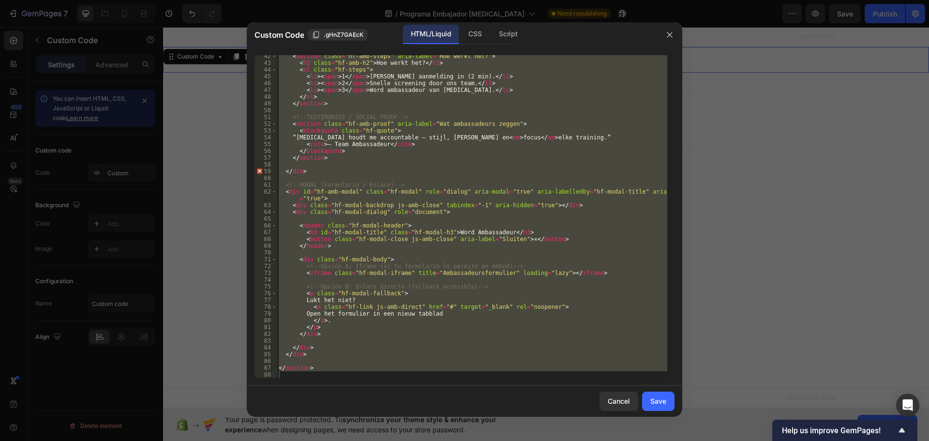
click at [366, 144] on div "< section class = "hf-amb-steps" aria-label = "Hoe werkt het?" > < h2 class = "…" at bounding box center [472, 216] width 390 height 323
click at [366, 144] on div "< section class = "hf-amb-steps" aria-label = "Hoe werkt het?" > < h2 class = "…" at bounding box center [472, 221] width 390 height 336
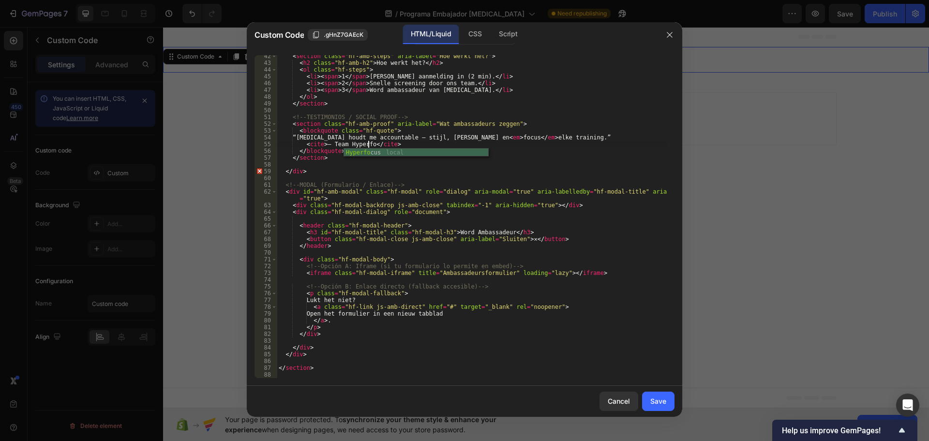
scroll to position [0, 8]
type textarea "<cite>— Team Hyperfocus</cite>"
click at [666, 404] on button "Save" at bounding box center [658, 400] width 32 height 19
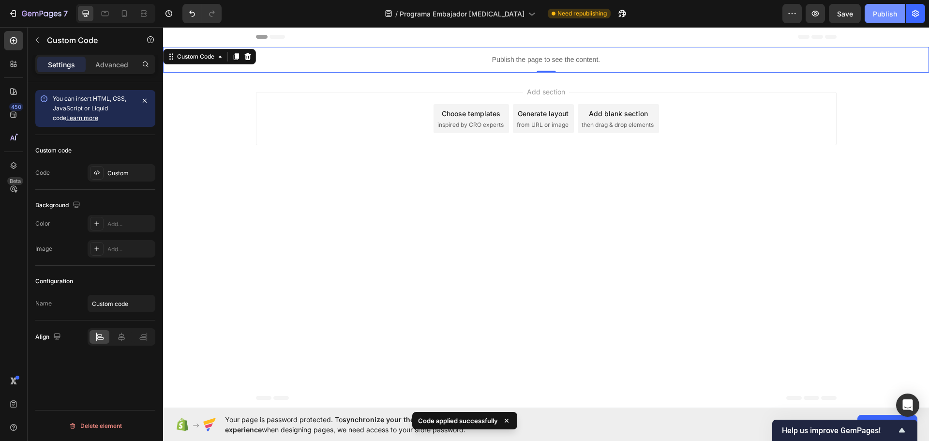
click at [881, 15] on div "Publish" at bounding box center [885, 14] width 24 height 10
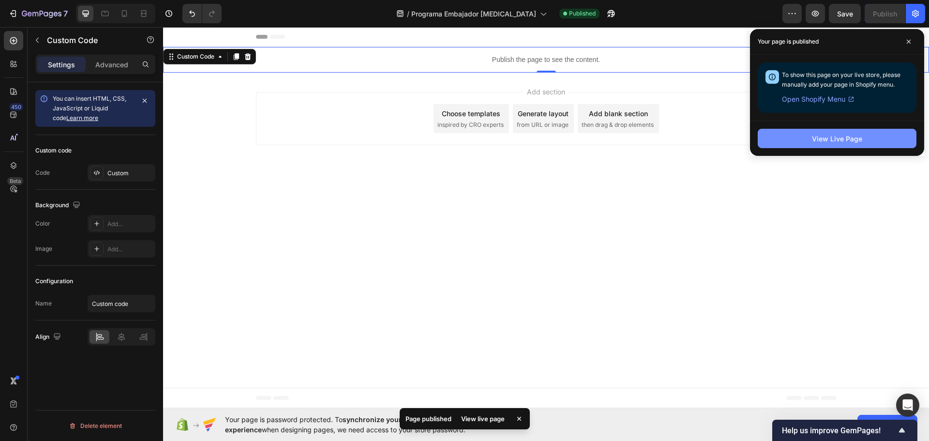
click at [869, 138] on button "View Live Page" at bounding box center [837, 138] width 159 height 19
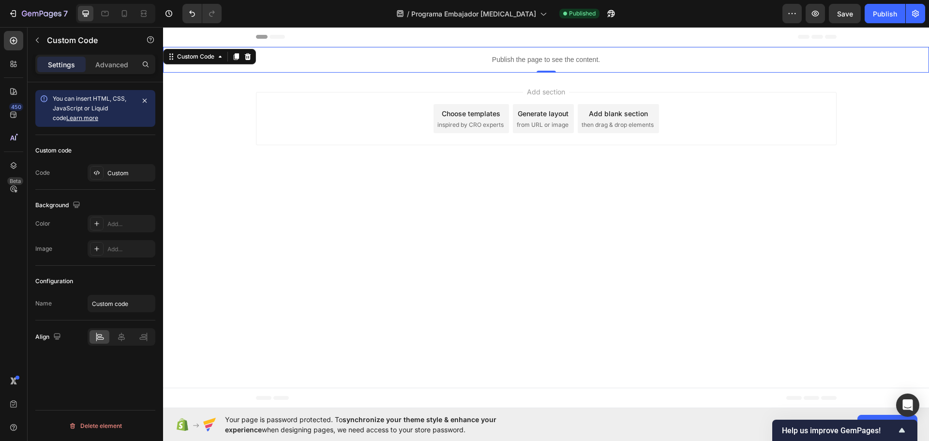
click at [523, 61] on p "Publish the page to see the content." at bounding box center [546, 60] width 766 height 10
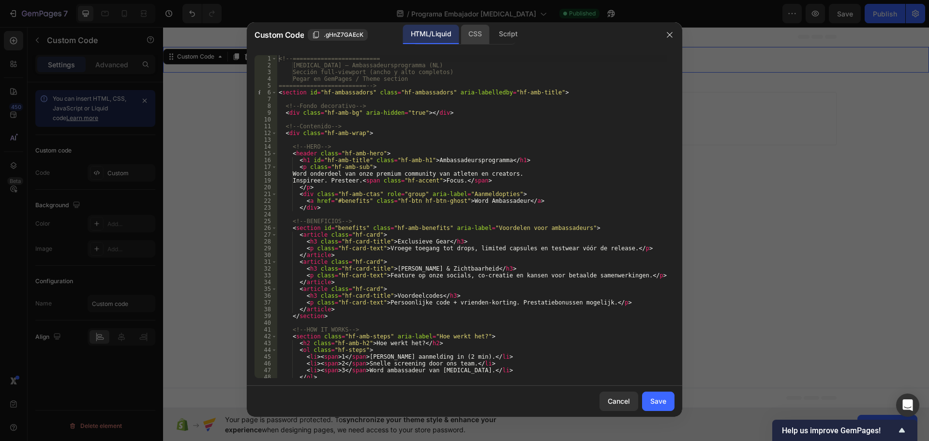
click at [470, 35] on div "CSS" at bounding box center [475, 34] width 29 height 19
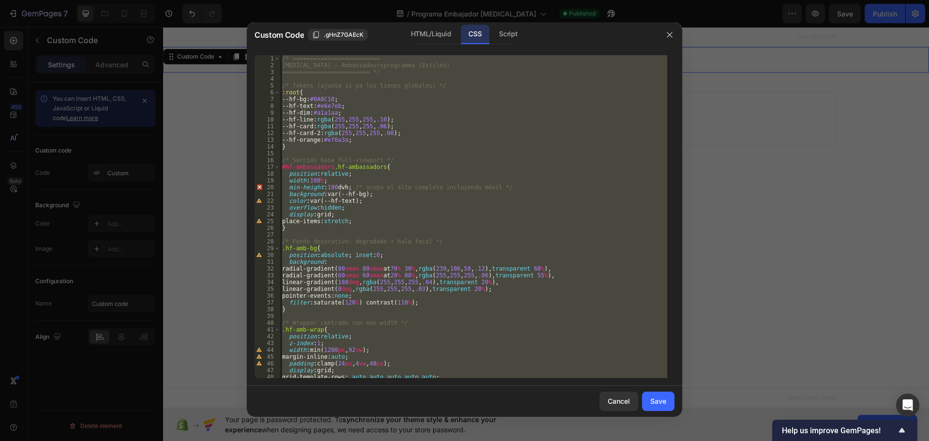
click at [461, 197] on div "/* ========================= Hyperfocus – Ambassadeursprogramma (Estilos) =====…" at bounding box center [473, 216] width 387 height 323
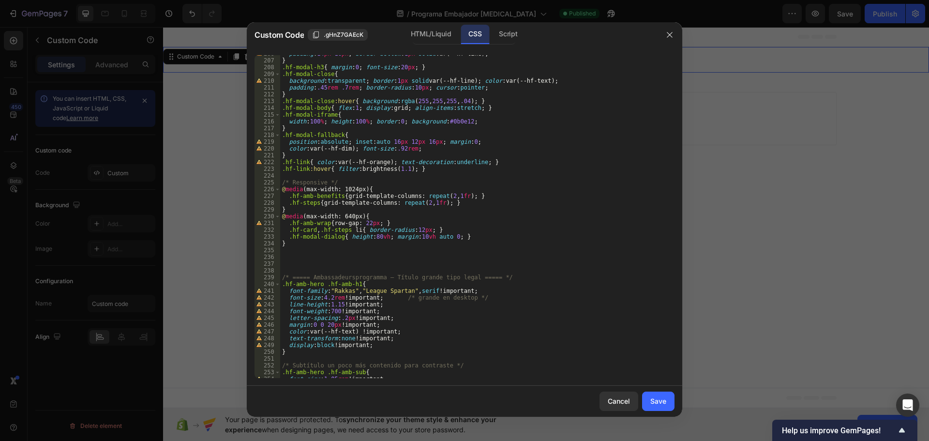
scroll to position [1480, 0]
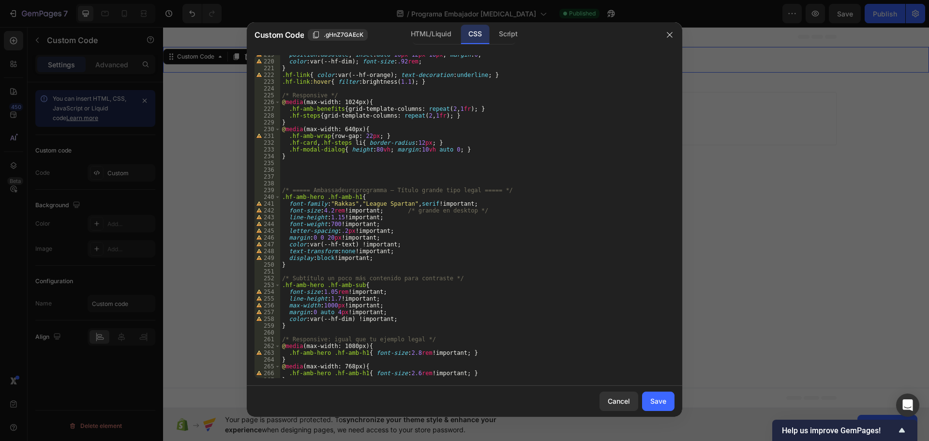
click at [534, 238] on div "position : absolute ; inset : auto 16 px 12 px 16 px ; margin : 0 ; color : var…" at bounding box center [473, 219] width 387 height 336
type textarea "margin:0 0 20px !important;"
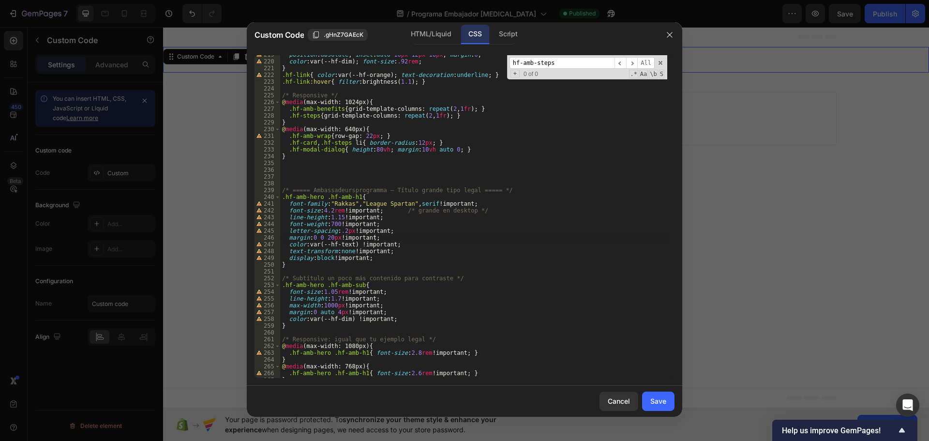
scroll to position [814, 0]
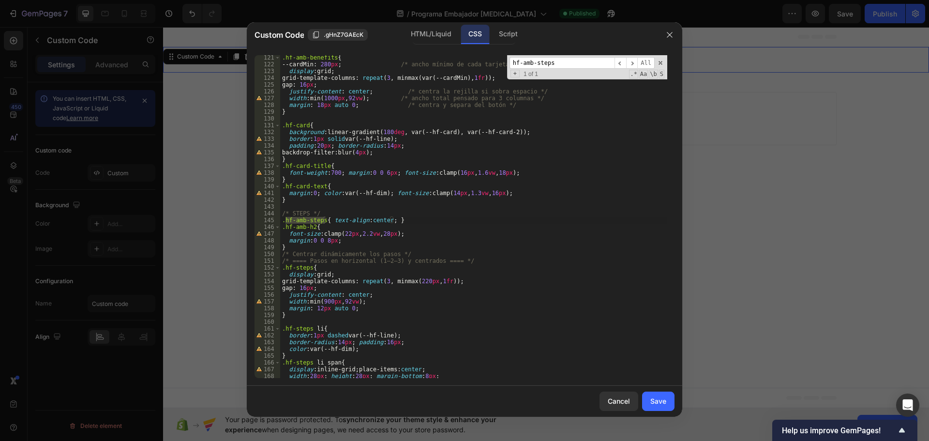
type input "hf-amb-steps"
click at [326, 240] on div ".hf-amb-benefits { --cardMin : 280 px ; /* ancho mínimo de cada tarjeta */ disp…" at bounding box center [473, 222] width 387 height 336
type textarea "margin:0 0 12px;"
click at [650, 404] on button "Save" at bounding box center [658, 400] width 32 height 19
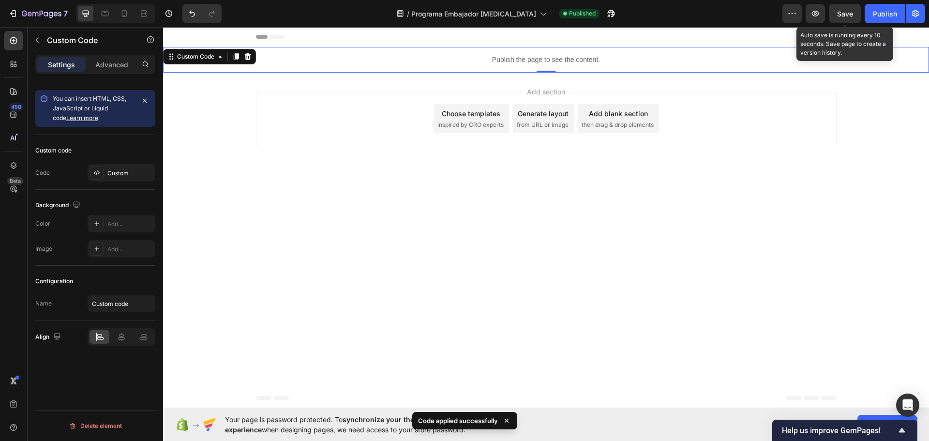
click at [849, 15] on span "Save" at bounding box center [845, 14] width 16 height 8
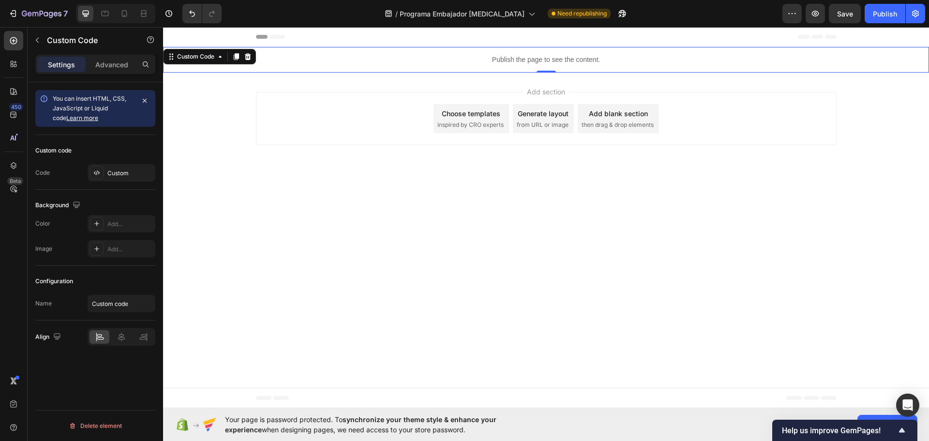
click at [532, 54] on div "Publish the page to see the content." at bounding box center [546, 60] width 766 height 26
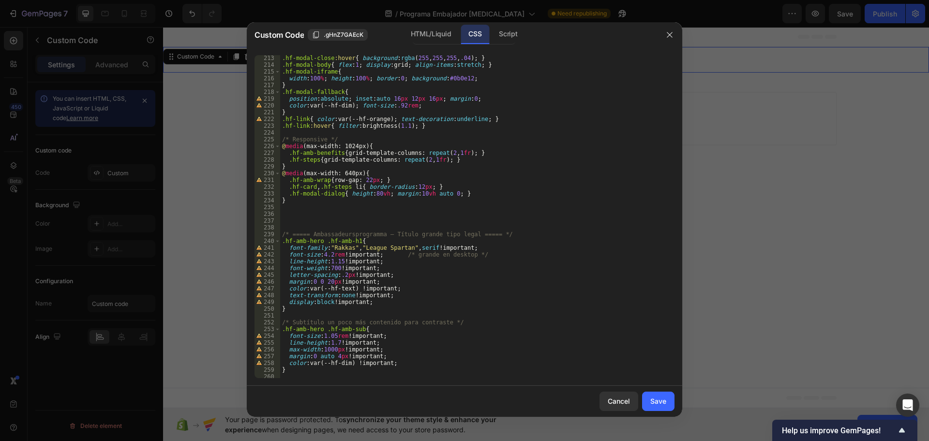
scroll to position [1421, 0]
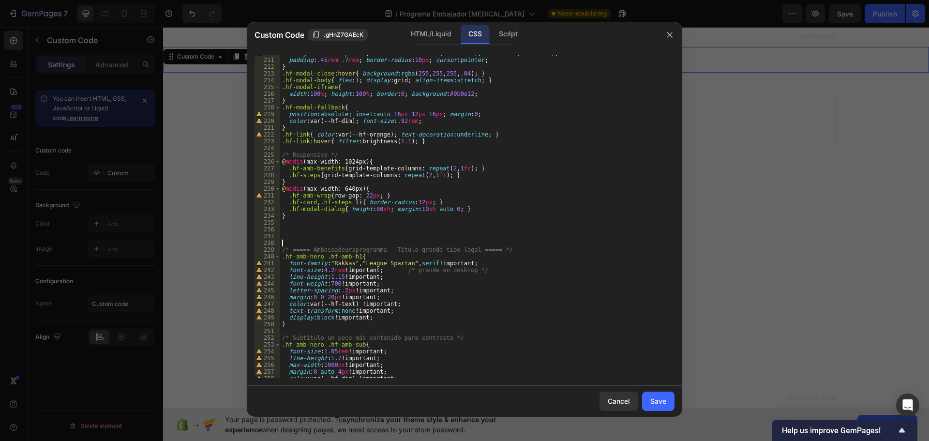
click at [532, 244] on div "background : transparent ; border : 1 px solid var(--hf-line) ; color : var(--h…" at bounding box center [473, 218] width 387 height 336
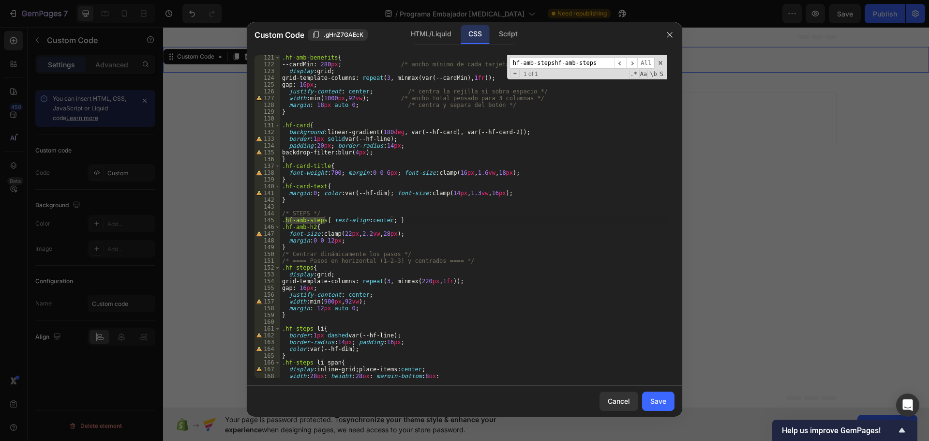
scroll to position [814, 0]
type input "hf-amb-steps"
click at [327, 243] on div ".hf-amb-benefits { --cardMin : 280 px ; /* ancho mínimo de cada tarjeta */ disp…" at bounding box center [473, 222] width 387 height 336
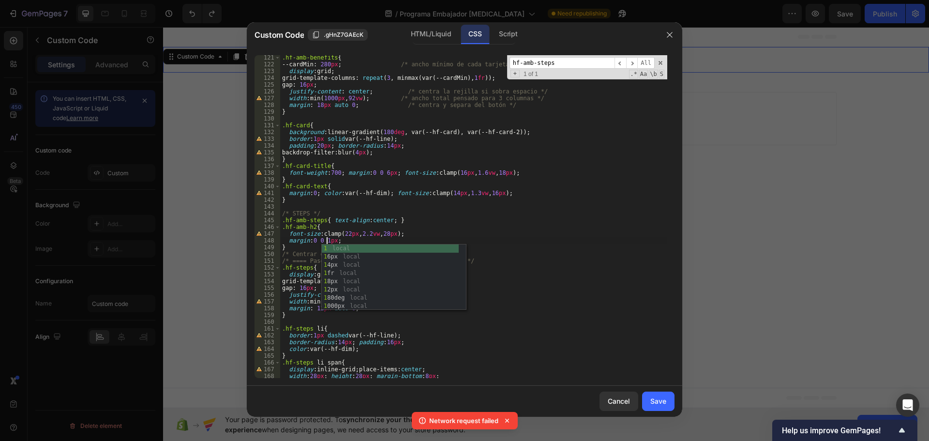
scroll to position [0, 4]
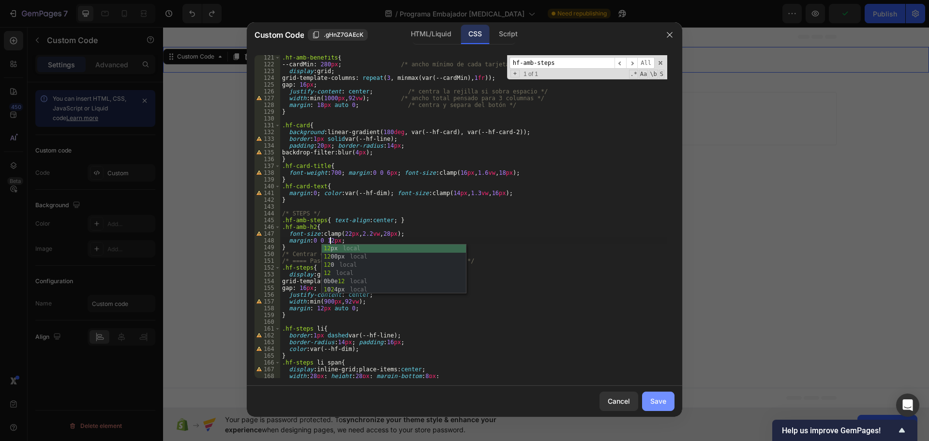
type textarea "margin:0 0 12px;"
click at [661, 403] on div "Save" at bounding box center [658, 401] width 16 height 10
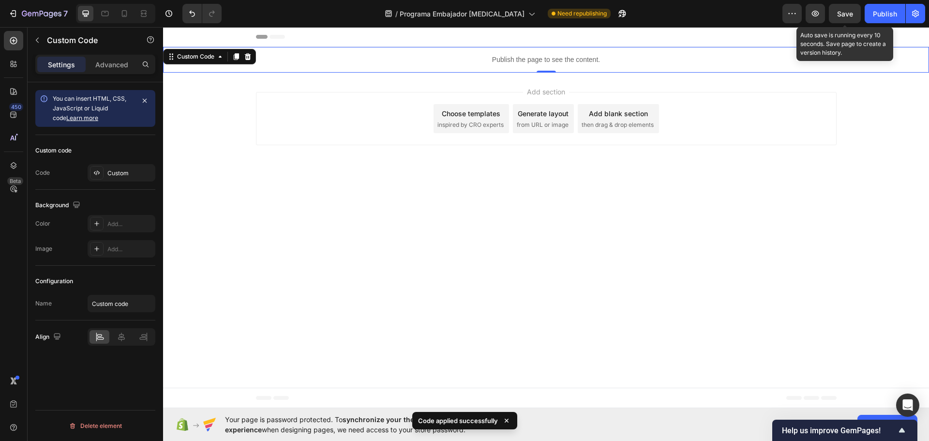
click at [845, 14] on span "Save" at bounding box center [845, 14] width 16 height 8
click at [812, 12] on icon "button" at bounding box center [815, 14] width 10 height 10
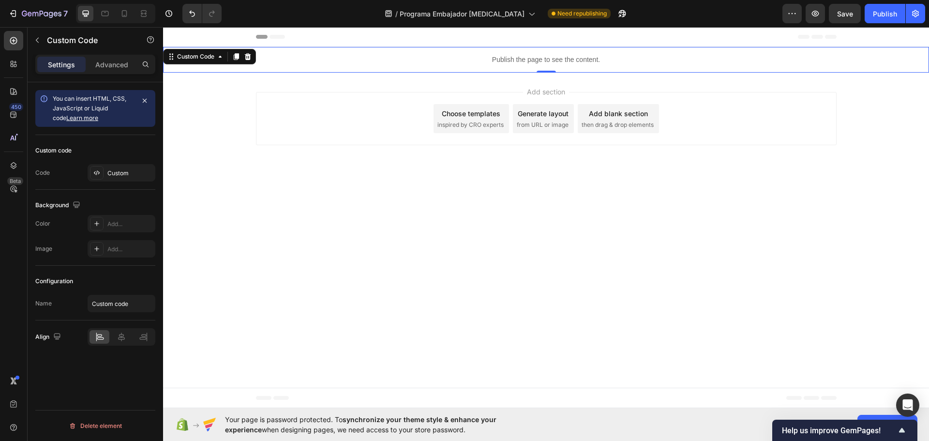
click at [607, 60] on p "Publish the page to see the content." at bounding box center [546, 60] width 766 height 10
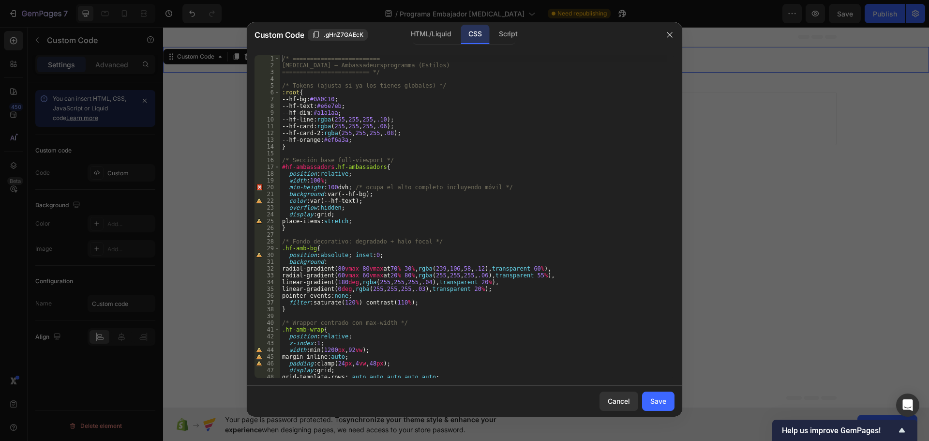
scroll to position [116, 0]
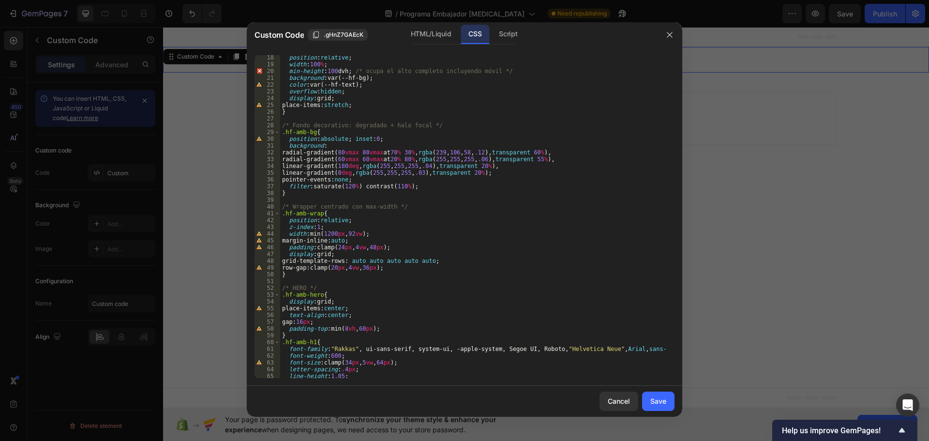
type textarea "grid-template-rows: auto auto auto auto auto;"
click at [473, 263] on div "position : relative ; width : 100 % ; min-height : 100 dvh ; /* ocupa el alto c…" at bounding box center [473, 222] width 387 height 336
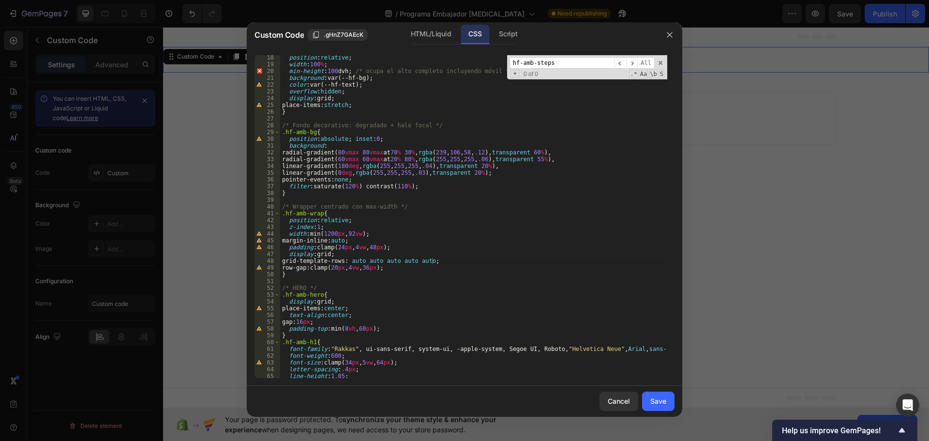
scroll to position [821, 0]
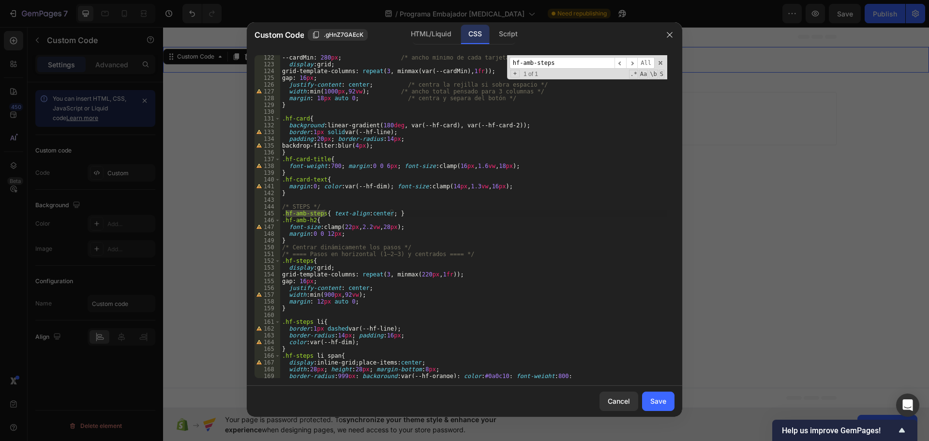
type input "hf-amb-steps"
click at [327, 232] on div "--cardMin : 280 px ; /* ancho mínimo de cada tarjeta */ display : grid ; grid-t…" at bounding box center [473, 222] width 387 height 336
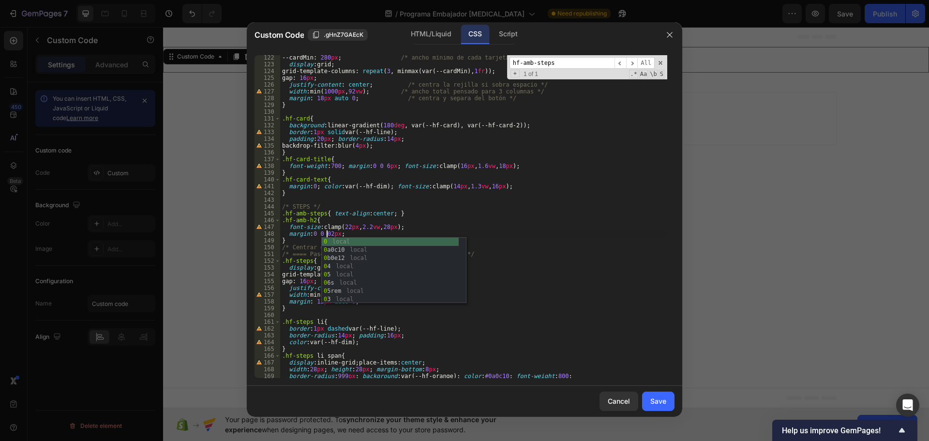
scroll to position [0, 3]
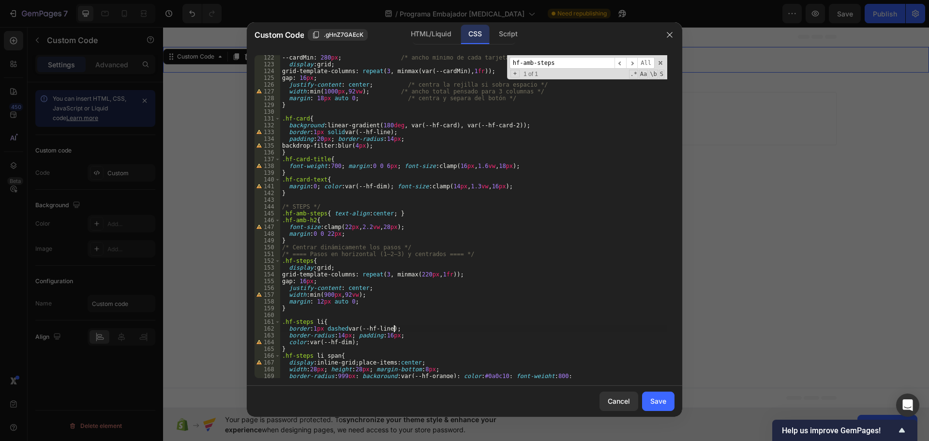
click at [578, 325] on div "--cardMin : 280 px ; /* ancho mínimo de cada tarjeta */ display : grid ; grid-t…" at bounding box center [473, 222] width 387 height 336
type textarea "border:1px dashed var(--hf-line);"
click at [654, 402] on div "Save" at bounding box center [658, 401] width 16 height 10
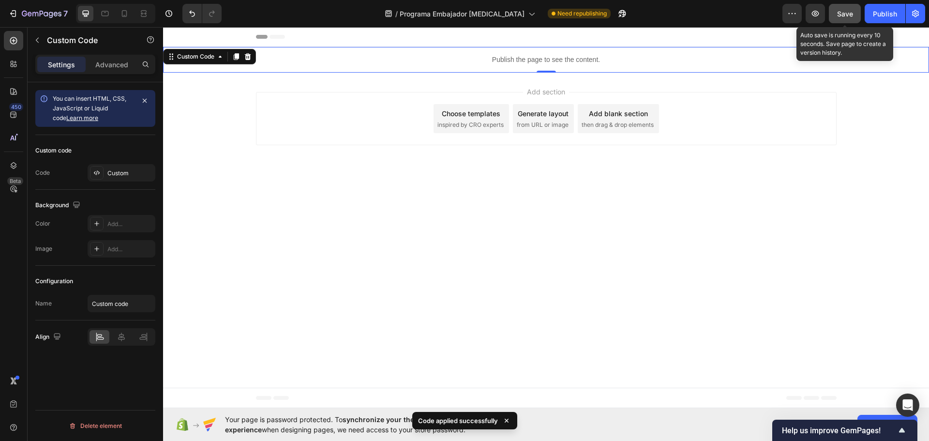
click at [859, 18] on button "Save" at bounding box center [845, 13] width 32 height 19
click at [817, 13] on icon "button" at bounding box center [815, 13] width 3 height 3
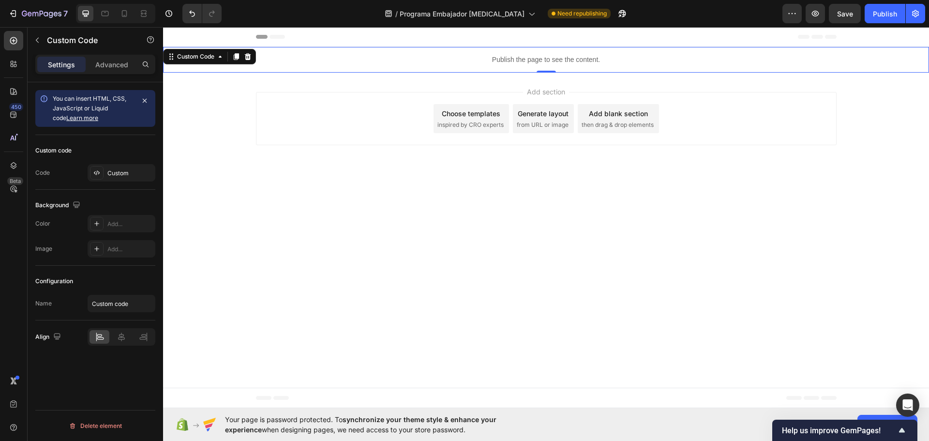
click at [557, 66] on div "Publish the page to see the content." at bounding box center [546, 60] width 766 height 26
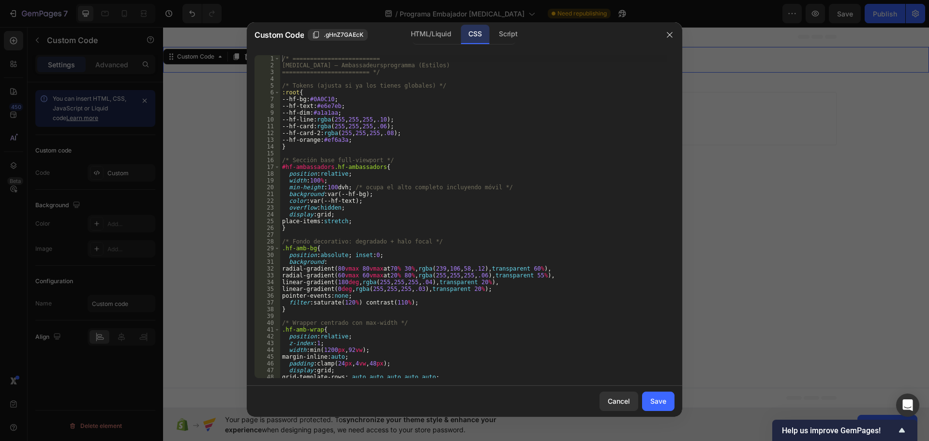
type textarea "/* Fondo decorativo: degradado + halo focal */"
click at [495, 243] on div "/* ========================= Hyperfocus – Ambassadeursprogramma (Estilos) =====…" at bounding box center [473, 223] width 387 height 336
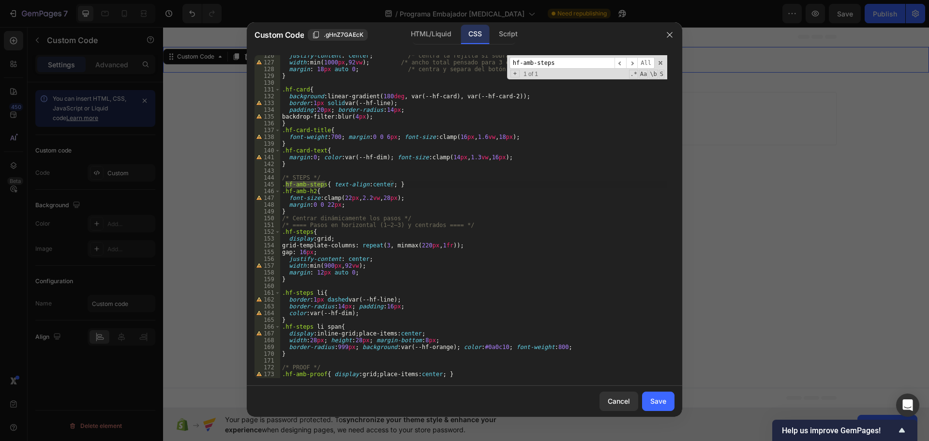
scroll to position [821, 0]
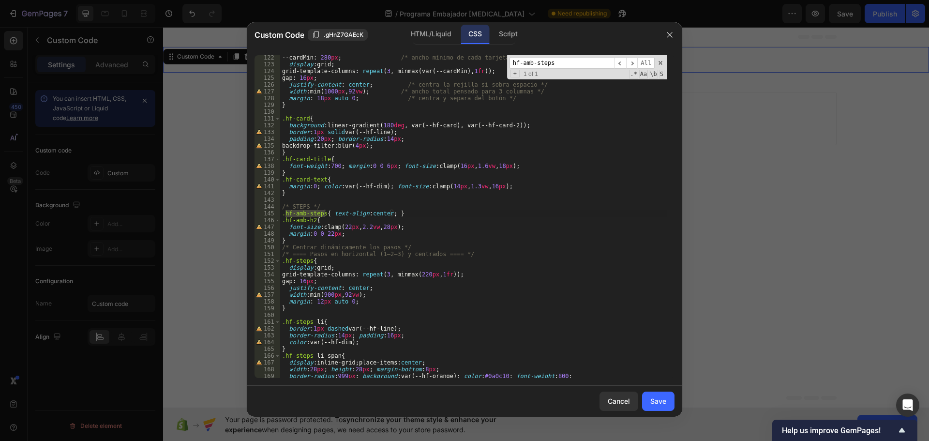
type input "hf-amb-steps"
click at [330, 234] on div "--cardMin : 280 px ; /* ancho mínimo de cada tarjeta */ display : grid ; grid-t…" at bounding box center [473, 222] width 387 height 336
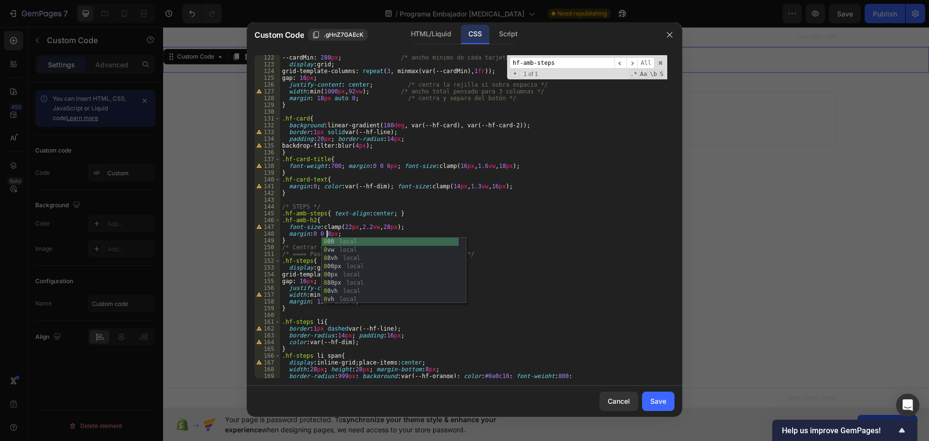
scroll to position [0, 3]
click at [504, 225] on div "--cardMin : 280 px ; /* ancho mínimo de cada tarjeta */ display : grid ; grid-t…" at bounding box center [473, 222] width 387 height 336
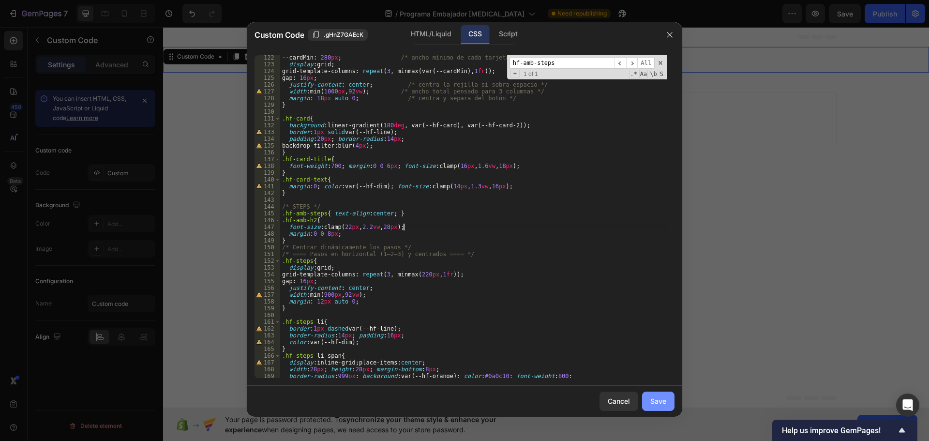
type textarea "font-size: clamp(22px, 2.2vw, 28px);"
click at [663, 397] on div "Save" at bounding box center [658, 401] width 16 height 10
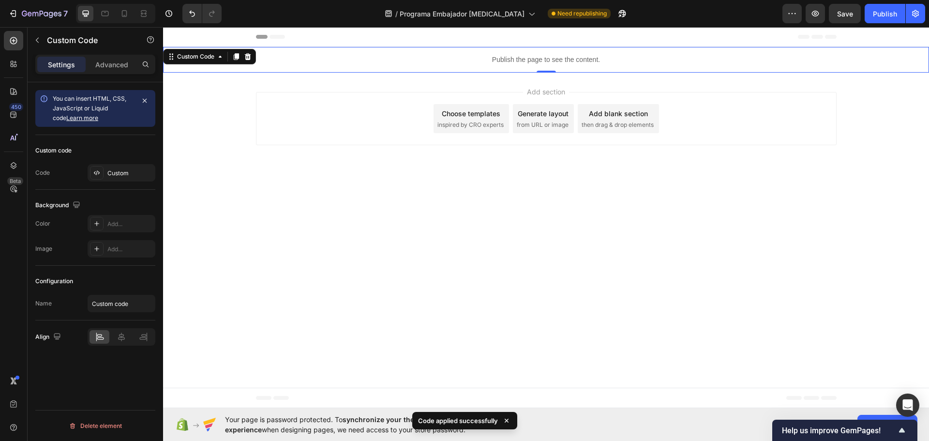
click at [564, 62] on p "Publish the page to see the content." at bounding box center [546, 60] width 766 height 10
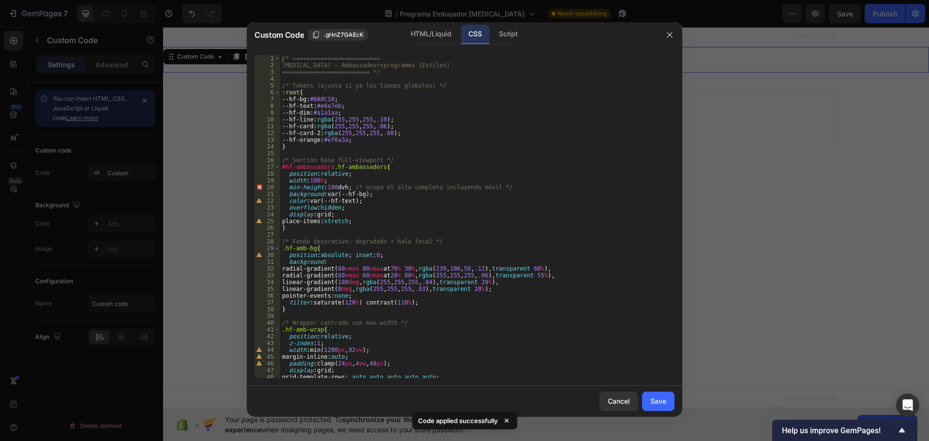
type textarea "min-height:100dvh; /* ocupa el alto completo incluyendo móvil */"
click at [446, 190] on div "/* ========================= Hyperfocus – Ambassadeursprogramma (Estilos) =====…" at bounding box center [473, 223] width 387 height 336
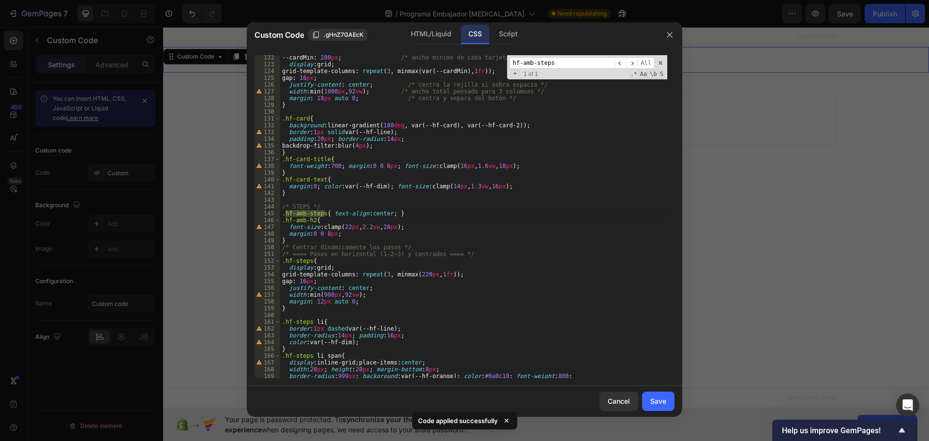
scroll to position [821, 0]
type input "hf-amb-steps"
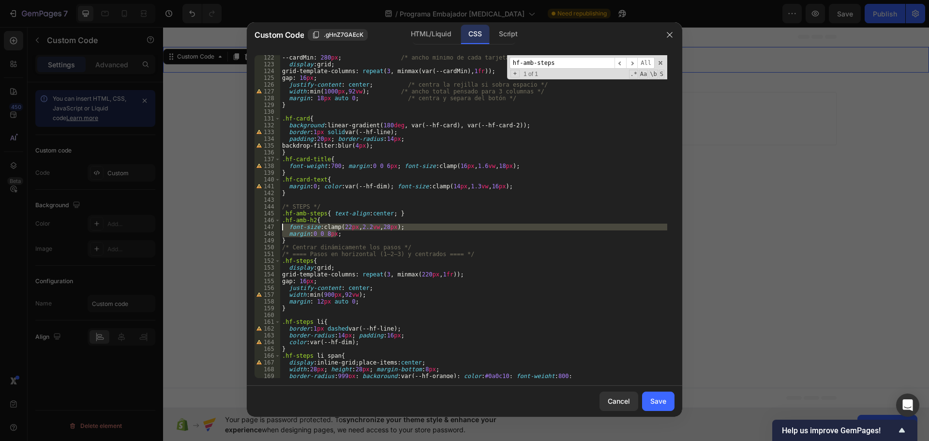
drag, startPoint x: 343, startPoint y: 235, endPoint x: 280, endPoint y: 228, distance: 64.2
click at [280, 228] on div "margin:0 0 8px; 122 123 124 125 126 127 128 129 130 131 132 133 134 135 136 137…" at bounding box center [464, 216] width 420 height 323
type textarea "font-size: clamp(22px, 2.2vw, 28px); margin:0 0 8px;"
paste textarea
click at [301, 238] on div "--cardMin : 280 px ; /* ancho mínimo de cada tarjeta */ display : grid ; grid-t…" at bounding box center [473, 222] width 387 height 336
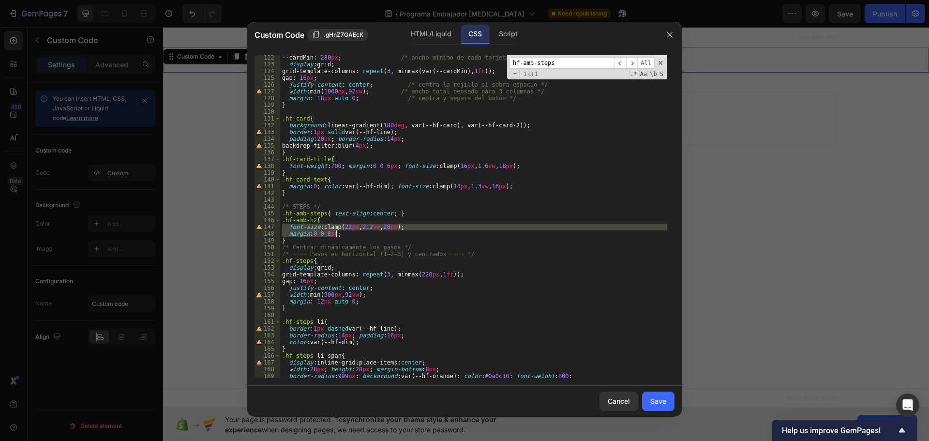
click at [310, 239] on div "--cardMin : 280 px ; /* ancho mínimo de cada tarjeta */ display : grid ; grid-t…" at bounding box center [473, 222] width 387 height 336
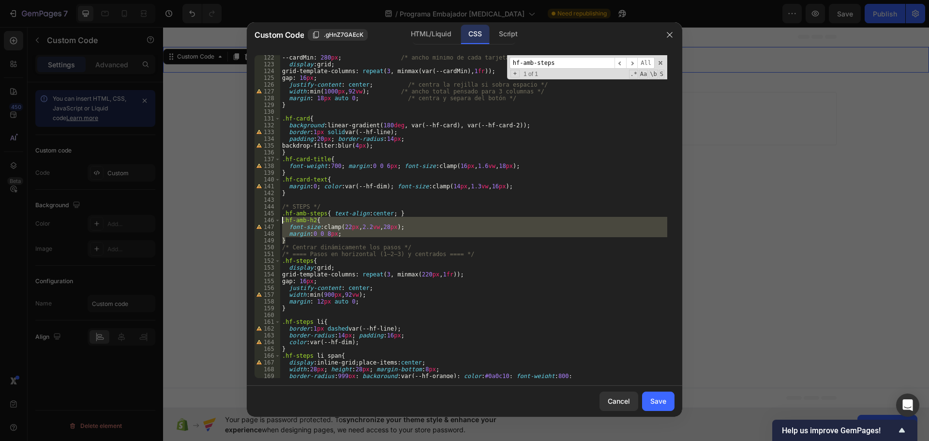
drag, startPoint x: 293, startPoint y: 240, endPoint x: 282, endPoint y: 221, distance: 21.9
click at [282, 221] on div "--cardMin : 280 px ; /* ancho mínimo de cada tarjeta */ display : grid ; grid-t…" at bounding box center [473, 222] width 387 height 336
click at [394, 240] on div "--cardMin : 280 px ; /* ancho mínimo de cada tarjeta */ display : grid ; grid-t…" at bounding box center [473, 216] width 387 height 323
drag, startPoint x: 304, startPoint y: 241, endPoint x: 277, endPoint y: 215, distance: 38.0
click at [277, 215] on div "} 122 123 124 125 126 127 128 129 130 131 132 133 134 135 136 137 138 139 140 1…" at bounding box center [464, 216] width 420 height 323
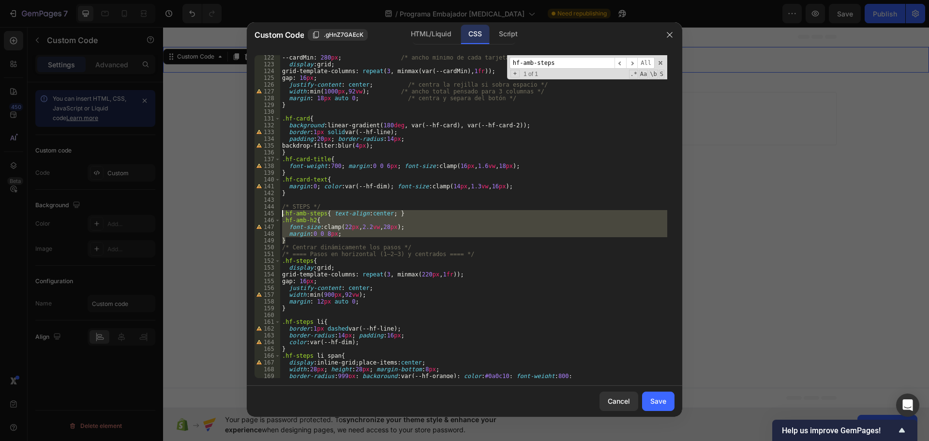
type textarea ".hf-amb-steps{ text-align:center; } .hf-amb-h2{"
paste textarea
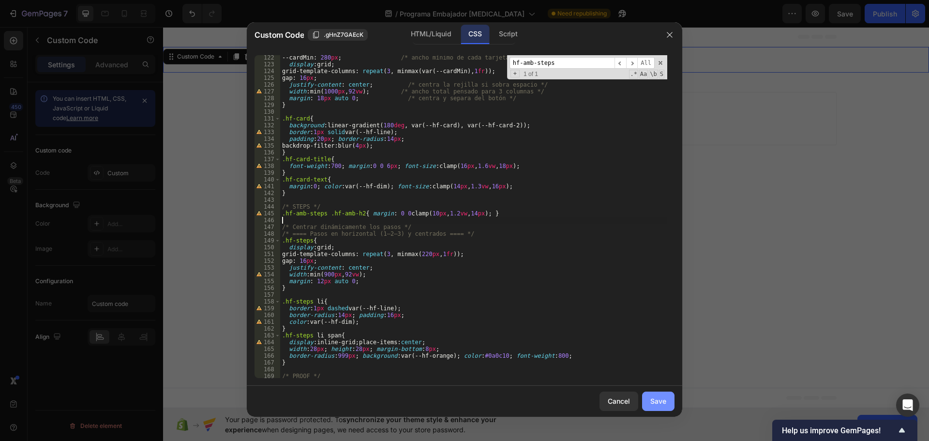
click at [662, 399] on div "Save" at bounding box center [658, 401] width 16 height 10
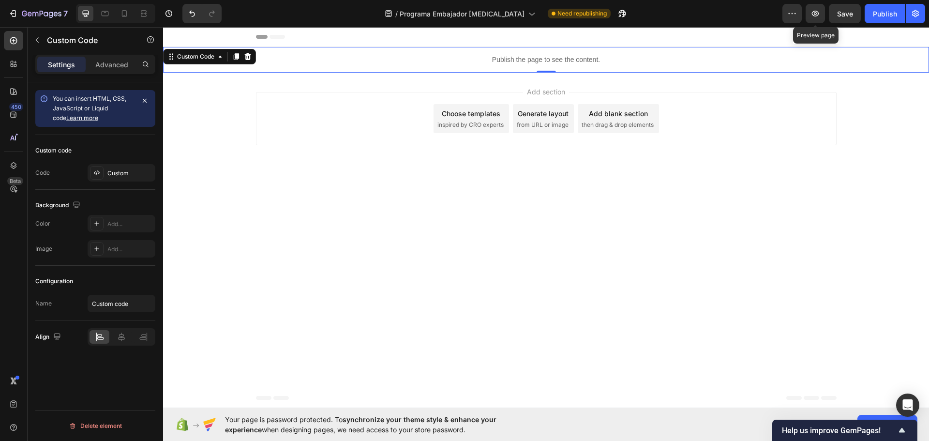
click at [850, 12] on span "Save" at bounding box center [845, 14] width 16 height 8
click at [812, 15] on icon "button" at bounding box center [815, 14] width 10 height 10
click at [899, 19] on button "Publish" at bounding box center [884, 13] width 41 height 19
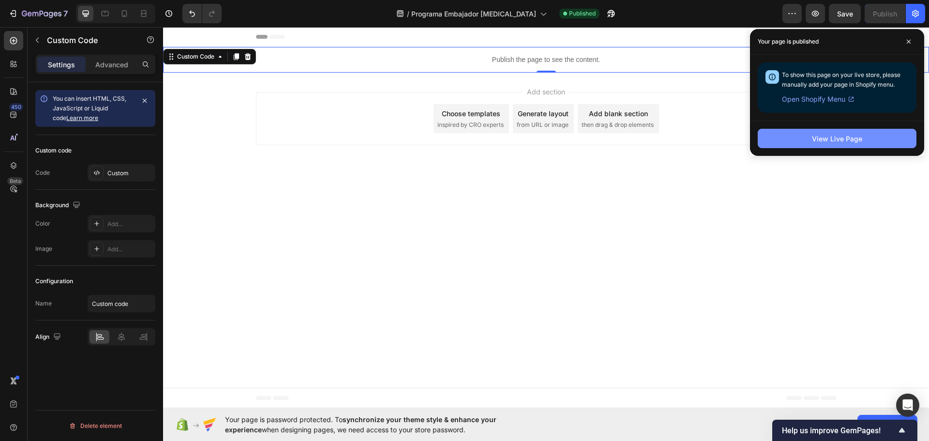
click at [835, 138] on div "View Live Page" at bounding box center [837, 139] width 50 height 10
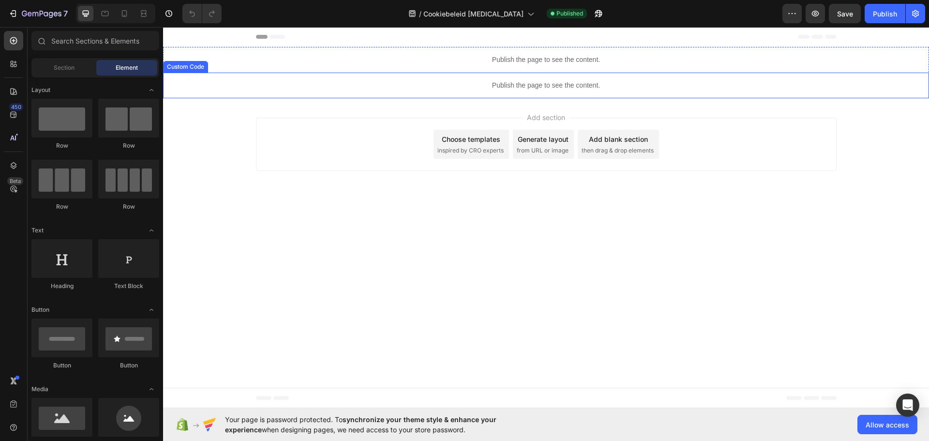
click at [562, 85] on p "Publish the page to see the content." at bounding box center [546, 85] width 766 height 10
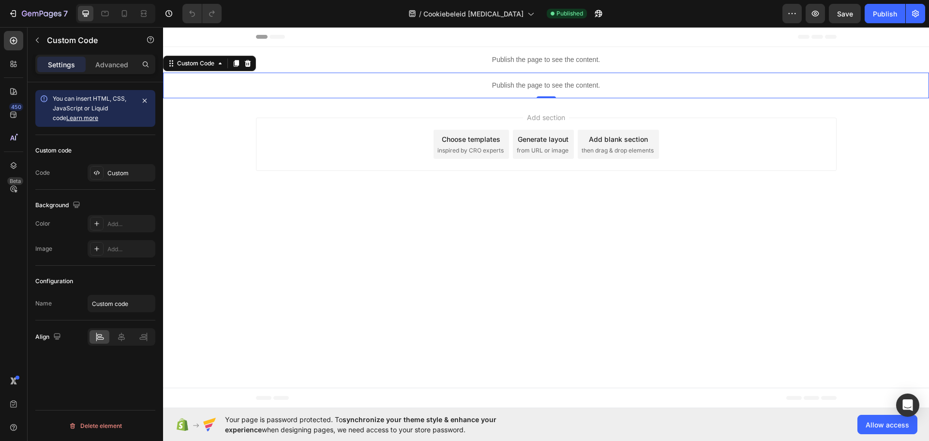
click at [562, 85] on p "Publish the page to see the content." at bounding box center [546, 85] width 766 height 10
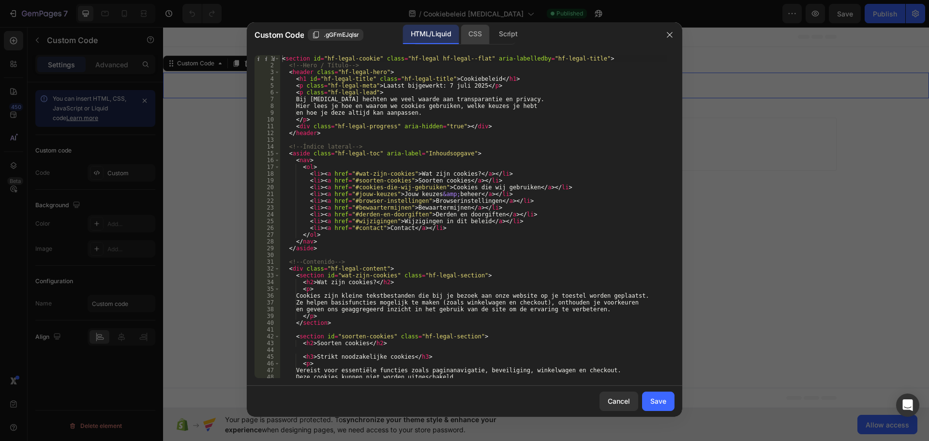
click at [477, 36] on div "CSS" at bounding box center [475, 34] width 29 height 19
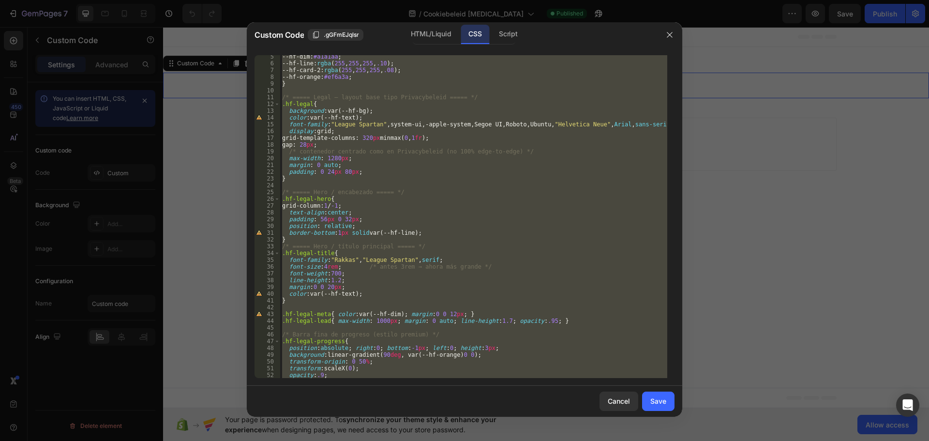
scroll to position [58, 0]
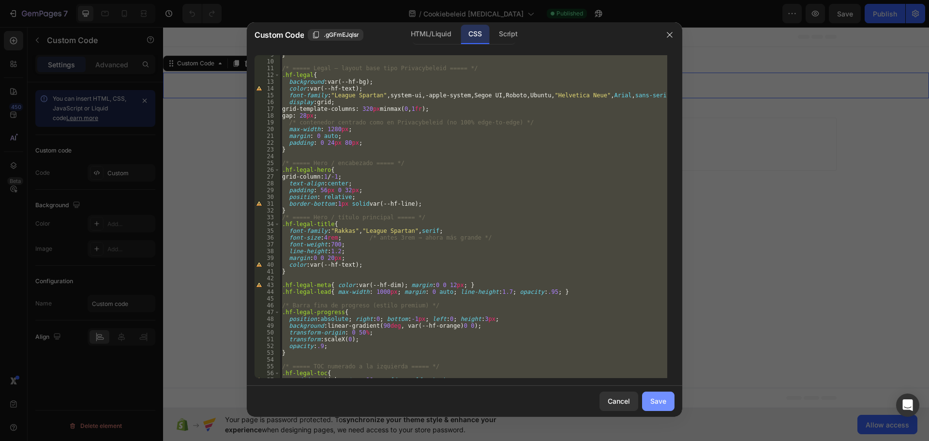
click at [673, 402] on button "Save" at bounding box center [658, 400] width 32 height 19
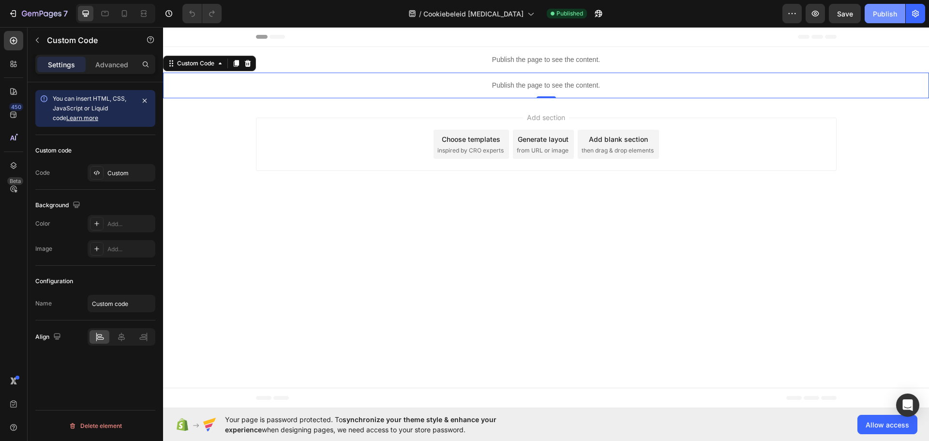
click at [886, 9] on div "Publish" at bounding box center [885, 14] width 24 height 10
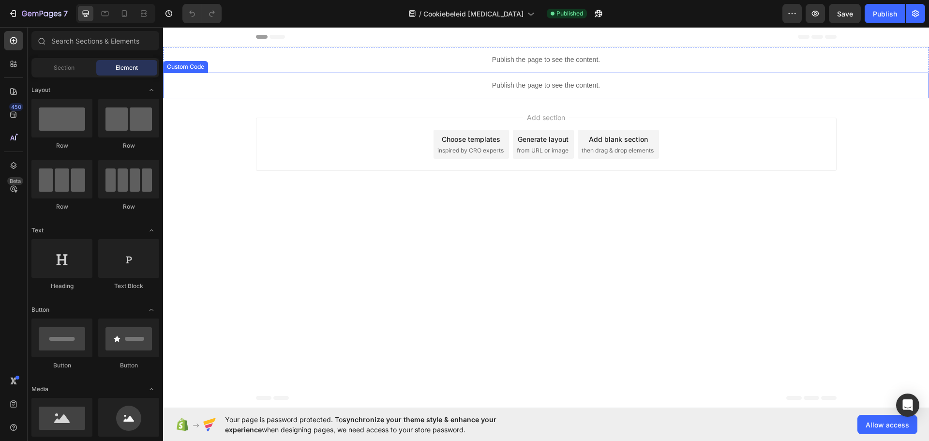
click at [530, 89] on p "Publish the page to see the content." at bounding box center [546, 85] width 766 height 10
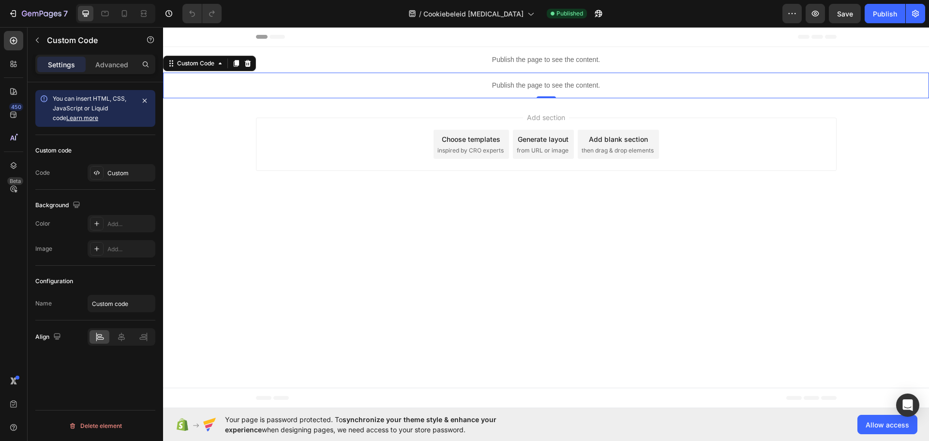
click at [530, 89] on p "Publish the page to see the content." at bounding box center [546, 85] width 766 height 10
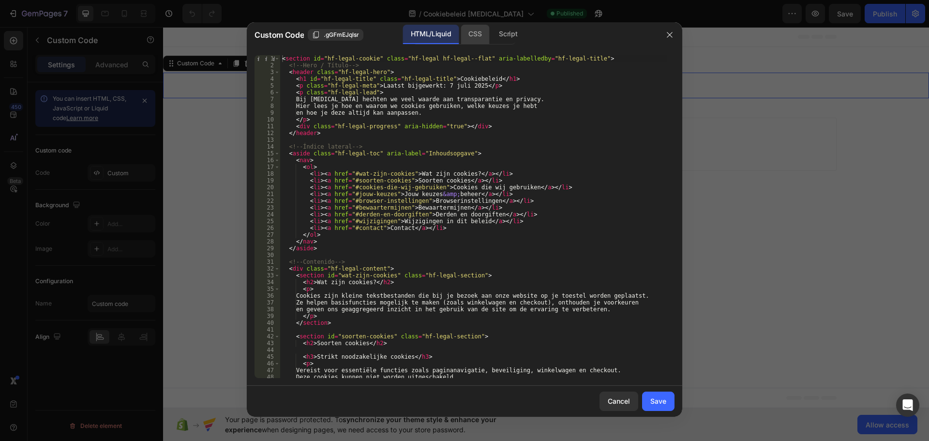
click at [478, 33] on div "CSS" at bounding box center [475, 34] width 29 height 19
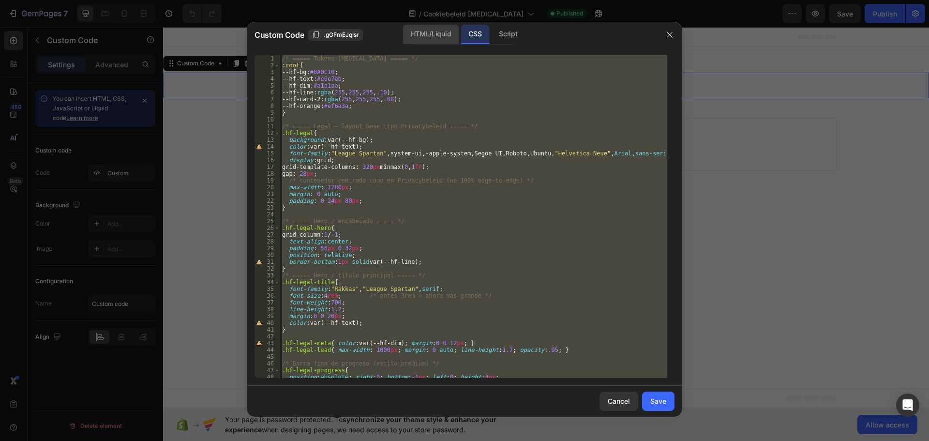
click at [433, 34] on div "HTML/Liquid" at bounding box center [431, 34] width 56 height 19
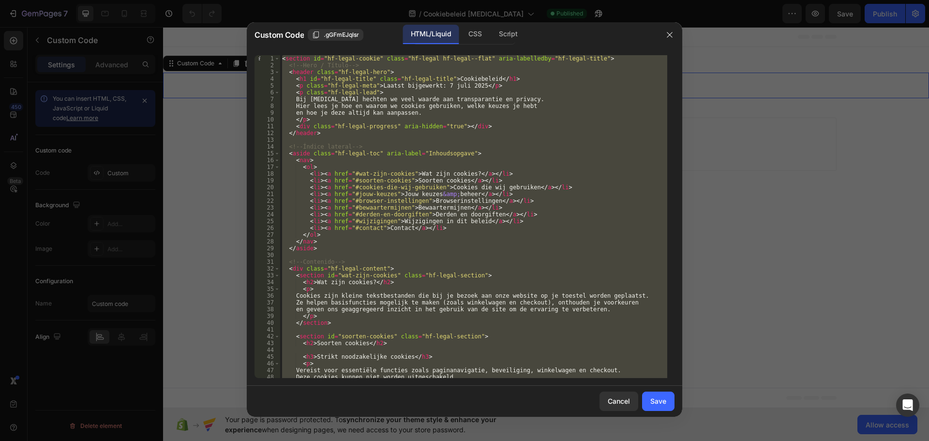
click at [316, 79] on div "< section id = "hf-legal-cookie" class = "hf-legal hf-legal--flat" aria-labelle…" at bounding box center [473, 216] width 387 height 323
type textarea "<h1 id="hf-legal-title" class="hf-legal-title">Cookiebeleid</h1>"
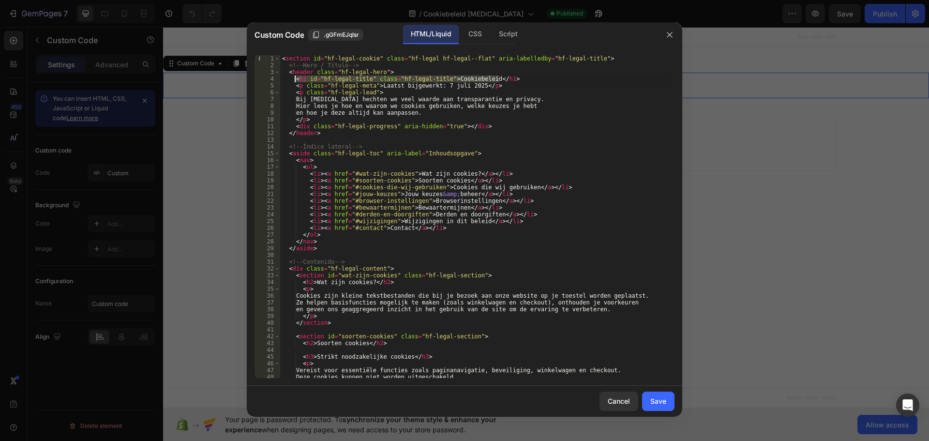
drag, startPoint x: 501, startPoint y: 77, endPoint x: 295, endPoint y: 76, distance: 206.1
click at [295, 76] on div "< section id = "hf-legal-cookie" class = "hf-legal hf-legal--flat" aria-labelle…" at bounding box center [473, 223] width 387 height 336
click at [789, 77] on div at bounding box center [464, 220] width 929 height 441
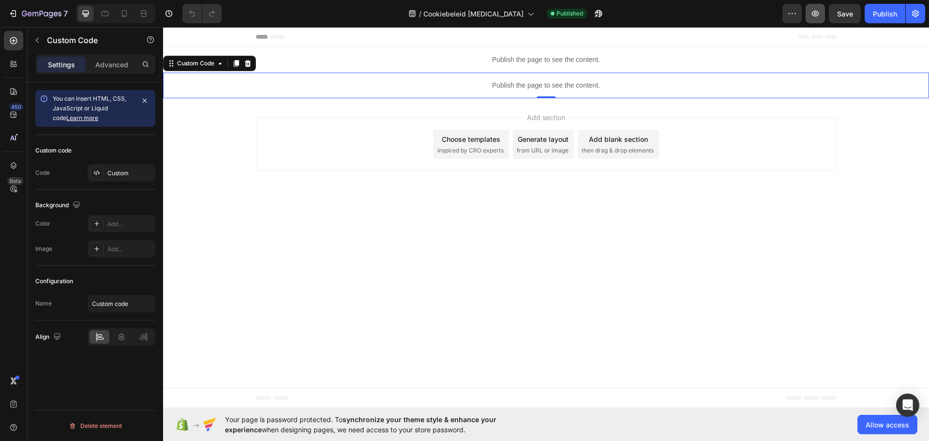
click at [818, 11] on icon "button" at bounding box center [815, 14] width 10 height 10
click at [526, 83] on p "Publish the page to see the content." at bounding box center [546, 85] width 766 height 10
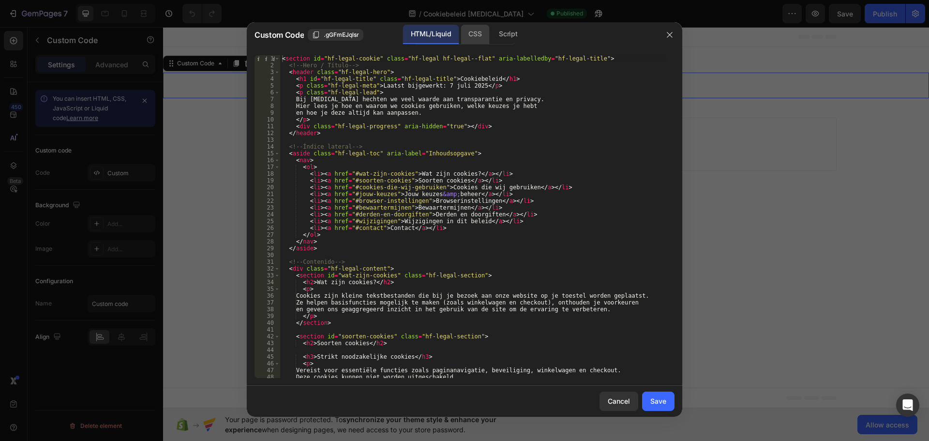
click at [472, 28] on div "CSS" at bounding box center [475, 34] width 29 height 19
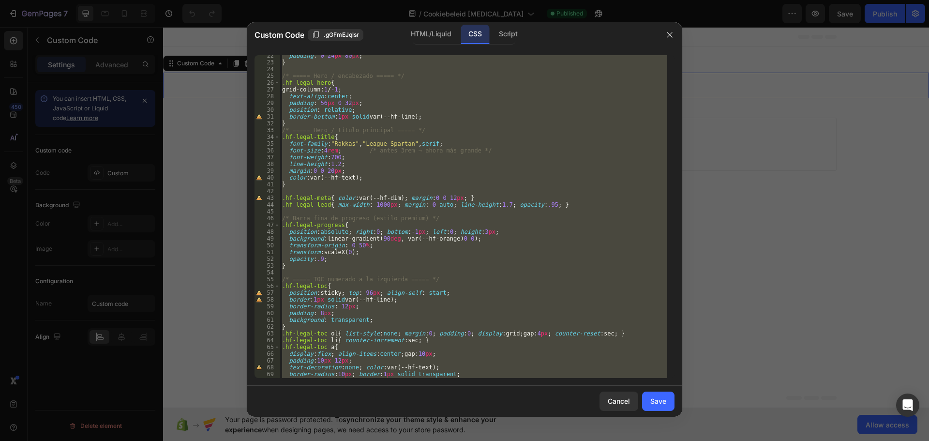
scroll to position [145, 0]
click at [358, 181] on div "padding : 0 24 px 80 px ; } /* ===== Hero / encabezado ===== */ .hf-legal-hero …" at bounding box center [473, 216] width 387 height 323
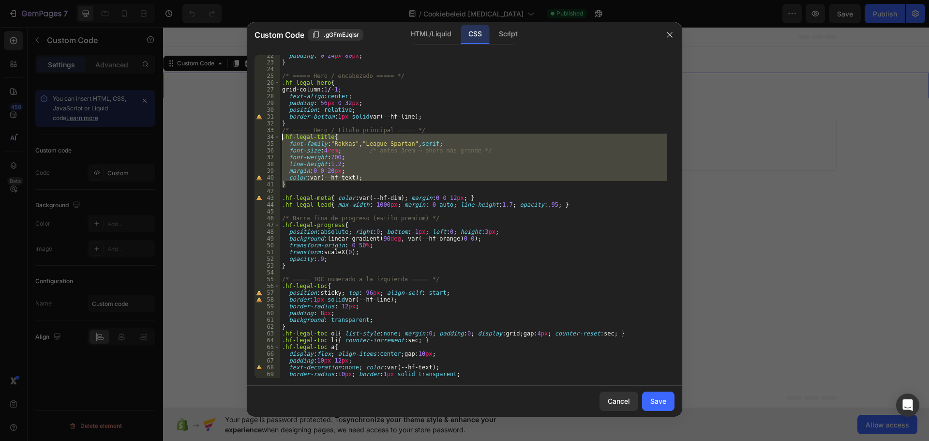
drag, startPoint x: 300, startPoint y: 183, endPoint x: 282, endPoint y: 138, distance: 49.0
click at [282, 138] on div "padding : 0 24 px 80 px ; } /* ===== Hero / encabezado ===== */ .hf-legal-hero …" at bounding box center [473, 220] width 387 height 336
click at [415, 116] on div "padding : 0 24 px 80 px ; } /* ===== Hero / encabezado ===== */ .hf-legal-hero …" at bounding box center [473, 220] width 387 height 336
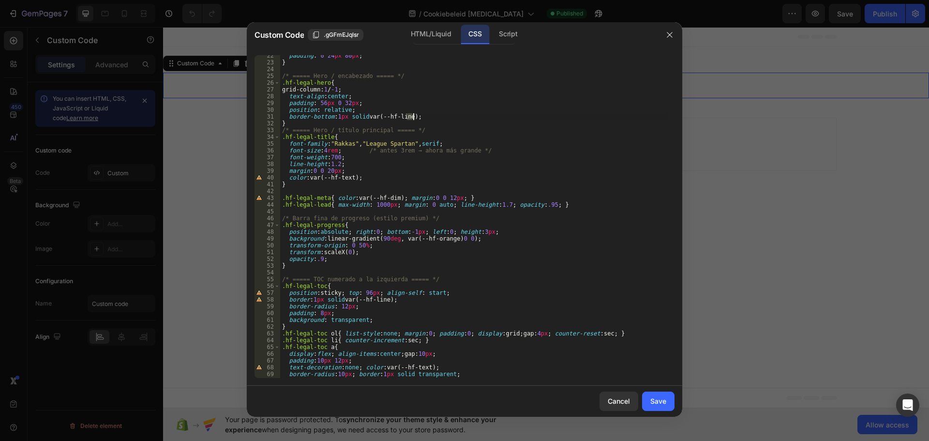
click at [415, 116] on div "padding : 0 24 px 80 px ; } /* ===== Hero / encabezado ===== */ .hf-legal-hero …" at bounding box center [473, 220] width 387 height 336
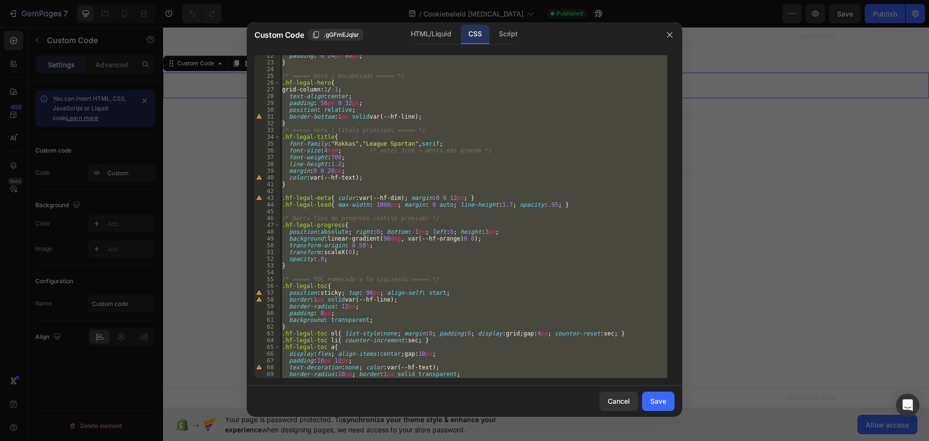
click at [415, 116] on div "padding : 0 24 px 80 px ; } /* ===== Hero / encabezado ===== */ .hf-legal-hero …" at bounding box center [473, 220] width 387 height 336
click at [439, 32] on div "HTML/Liquid" at bounding box center [431, 34] width 56 height 19
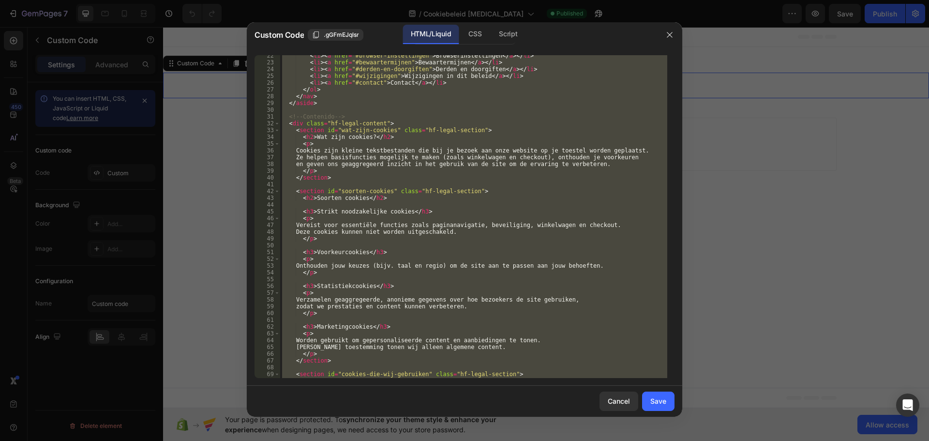
type textarea "</section>"
click at [387, 109] on div "< li > < a href = "#browser-instellingen" > Browserinstellingen </ a > </ li > …" at bounding box center [473, 216] width 387 height 323
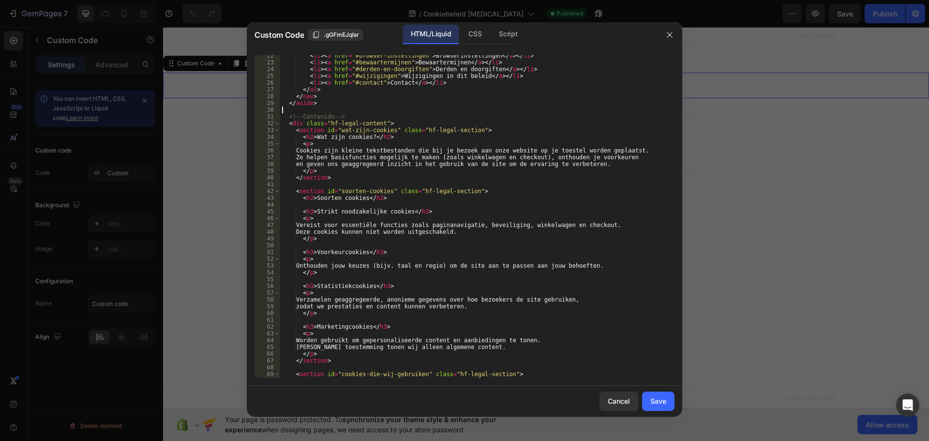
click at [387, 109] on div "< li > < a href = "#browser-instellingen" > Browserinstellingen </ a > </ li > …" at bounding box center [473, 220] width 387 height 336
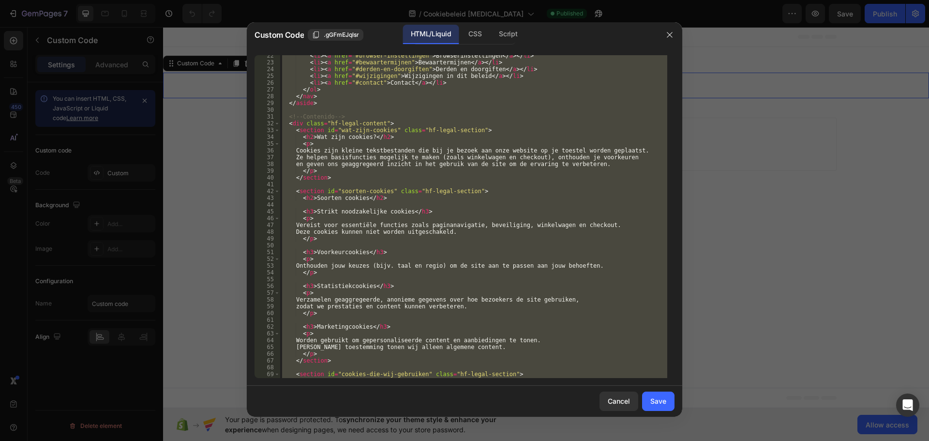
click at [387, 109] on div "< li > < a href = "#browser-instellingen" > Browserinstellingen </ a > </ li > …" at bounding box center [473, 220] width 387 height 336
type textarea "</section>"
click at [613, 399] on div "Cancel" at bounding box center [619, 401] width 22 height 10
